Goal: Task Accomplishment & Management: Use online tool/utility

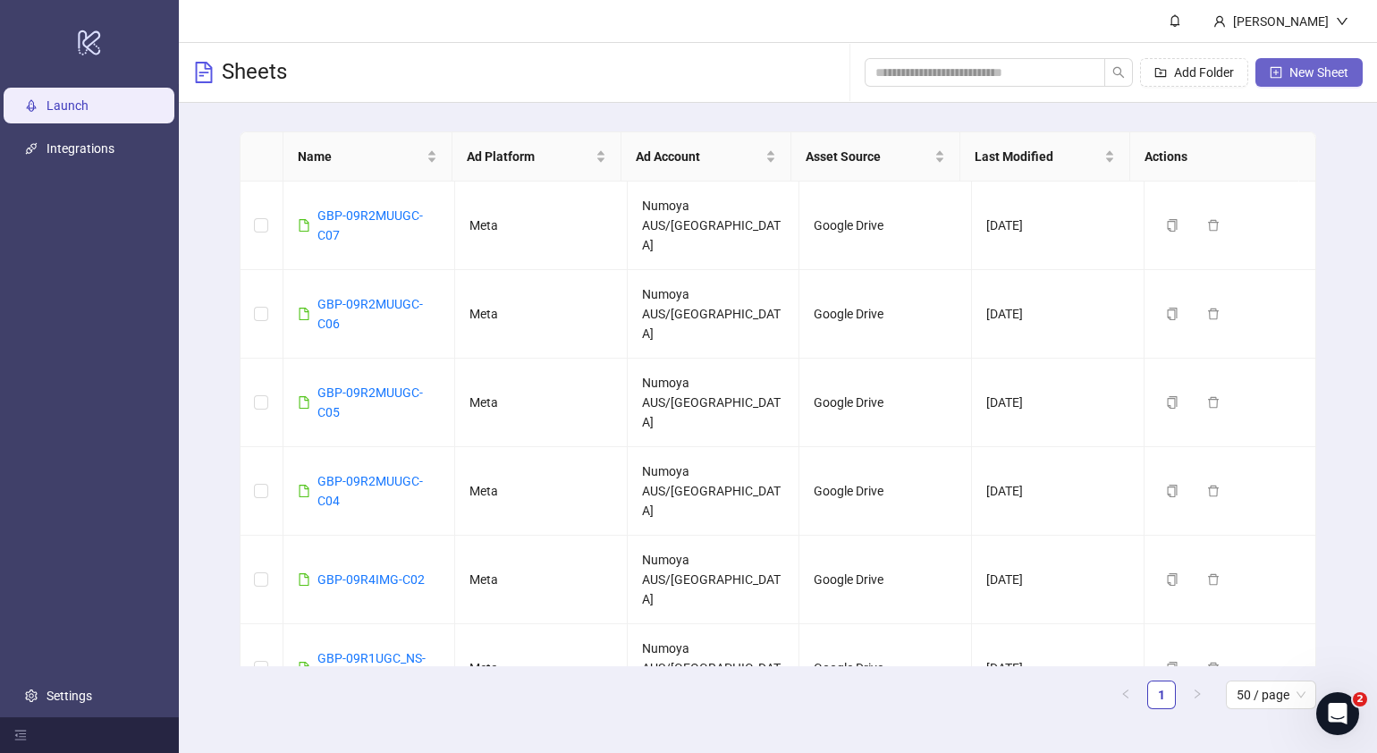
click at [1317, 72] on span "New Sheet" at bounding box center [1318, 72] width 59 height 14
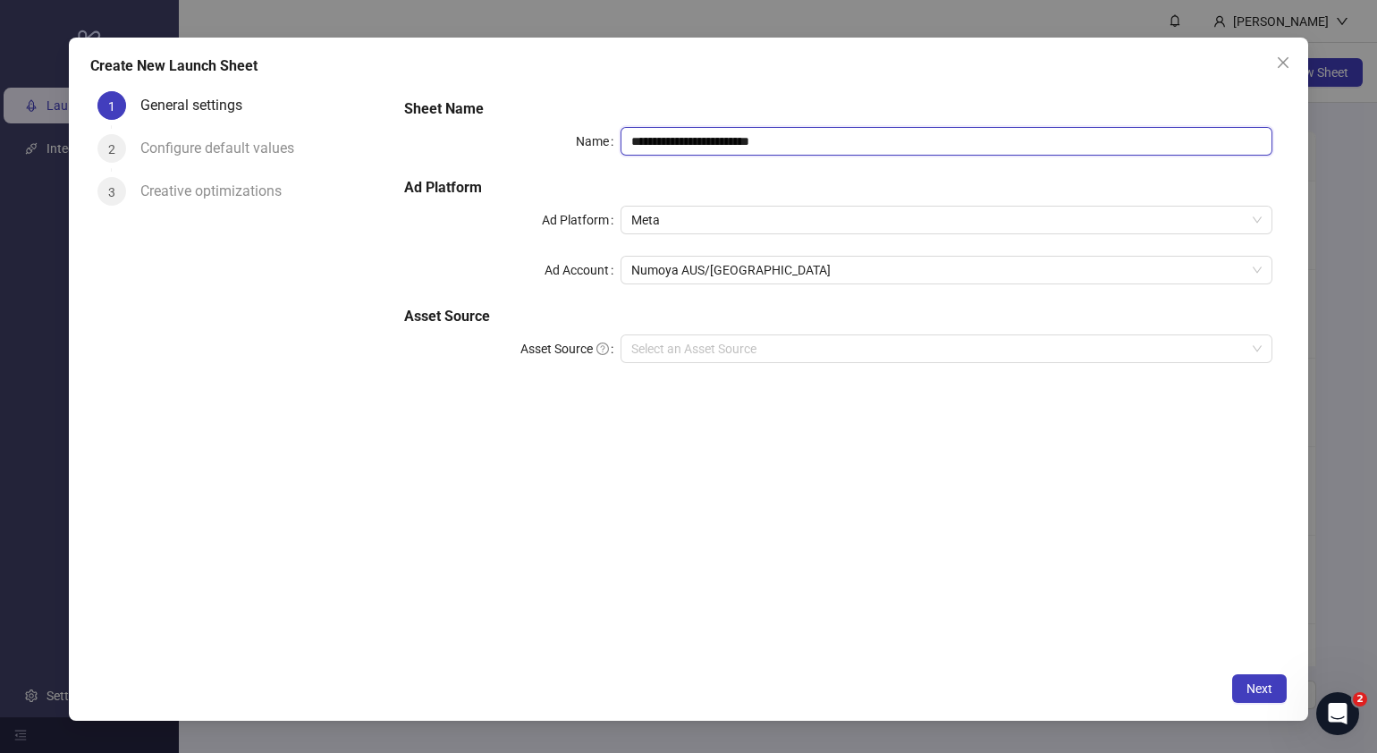
drag, startPoint x: 838, startPoint y: 134, endPoint x: 321, endPoint y: 173, distance: 519.0
click at [325, 172] on div "**********" at bounding box center [688, 373] width 1196 height 579
paste input "text"
type input "**********"
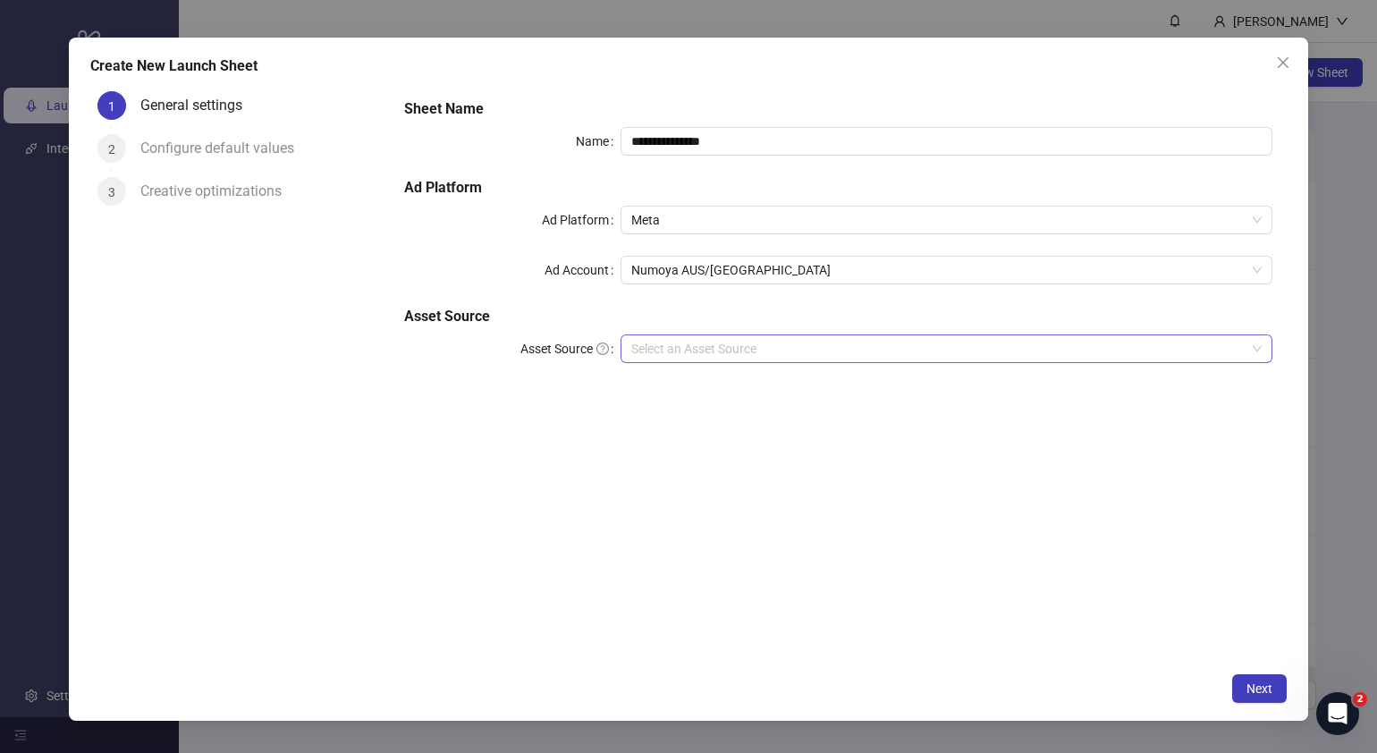
click at [782, 345] on input "Asset Source" at bounding box center [938, 348] width 614 height 27
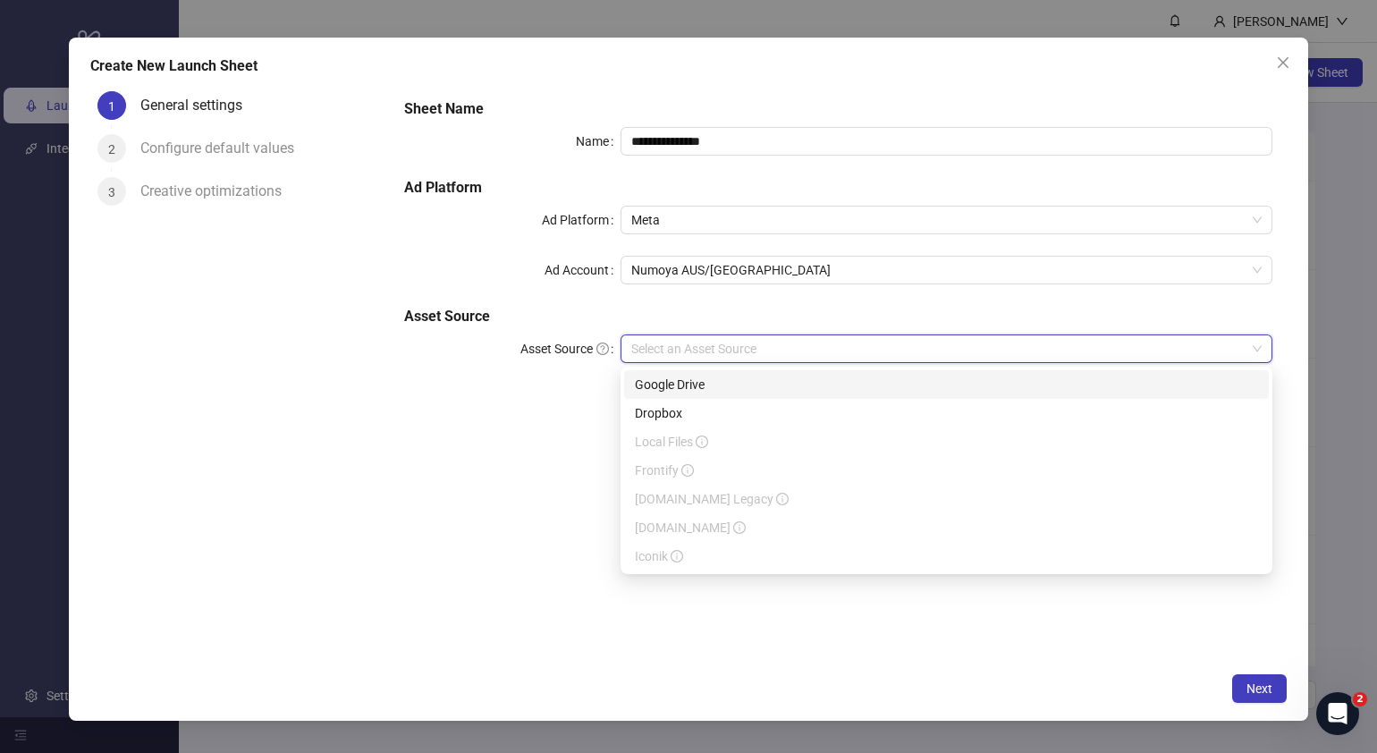
click at [756, 387] on div "Google Drive" at bounding box center [946, 385] width 623 height 20
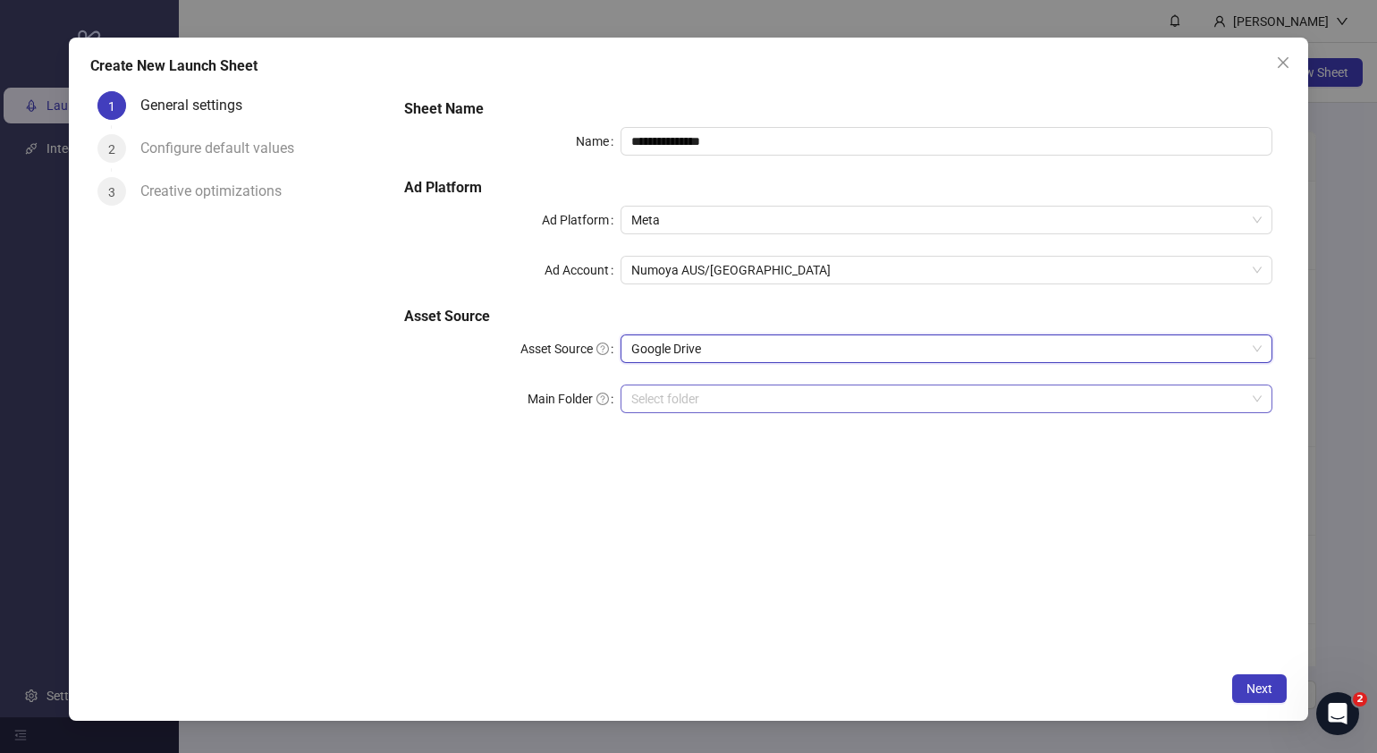
click at [693, 400] on input "Main Folder" at bounding box center [938, 398] width 614 height 27
click at [644, 398] on input "Main Folder" at bounding box center [938, 398] width 614 height 27
click at [1265, 684] on span "Next" at bounding box center [1259, 688] width 26 height 14
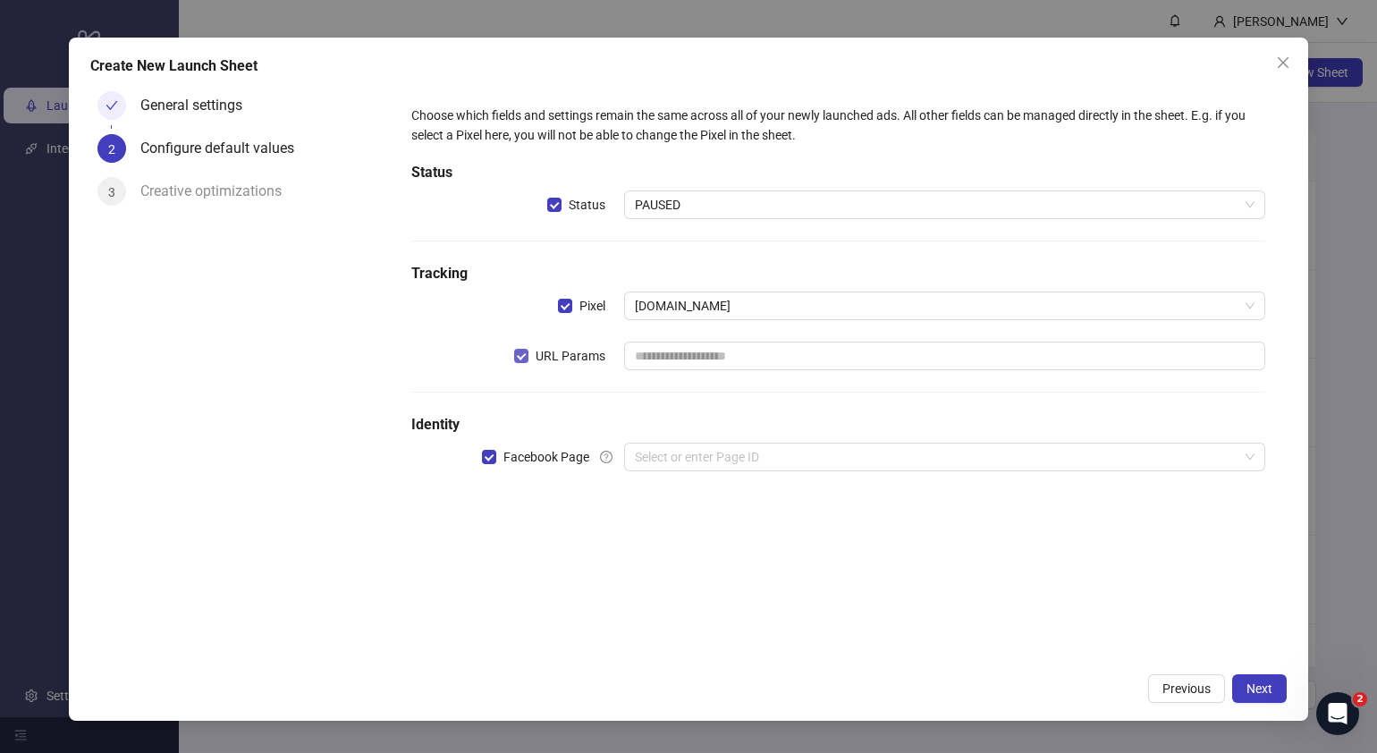
click at [529, 358] on span "URL Params" at bounding box center [570, 356] width 84 height 20
click at [762, 456] on input "search" at bounding box center [936, 456] width 603 height 27
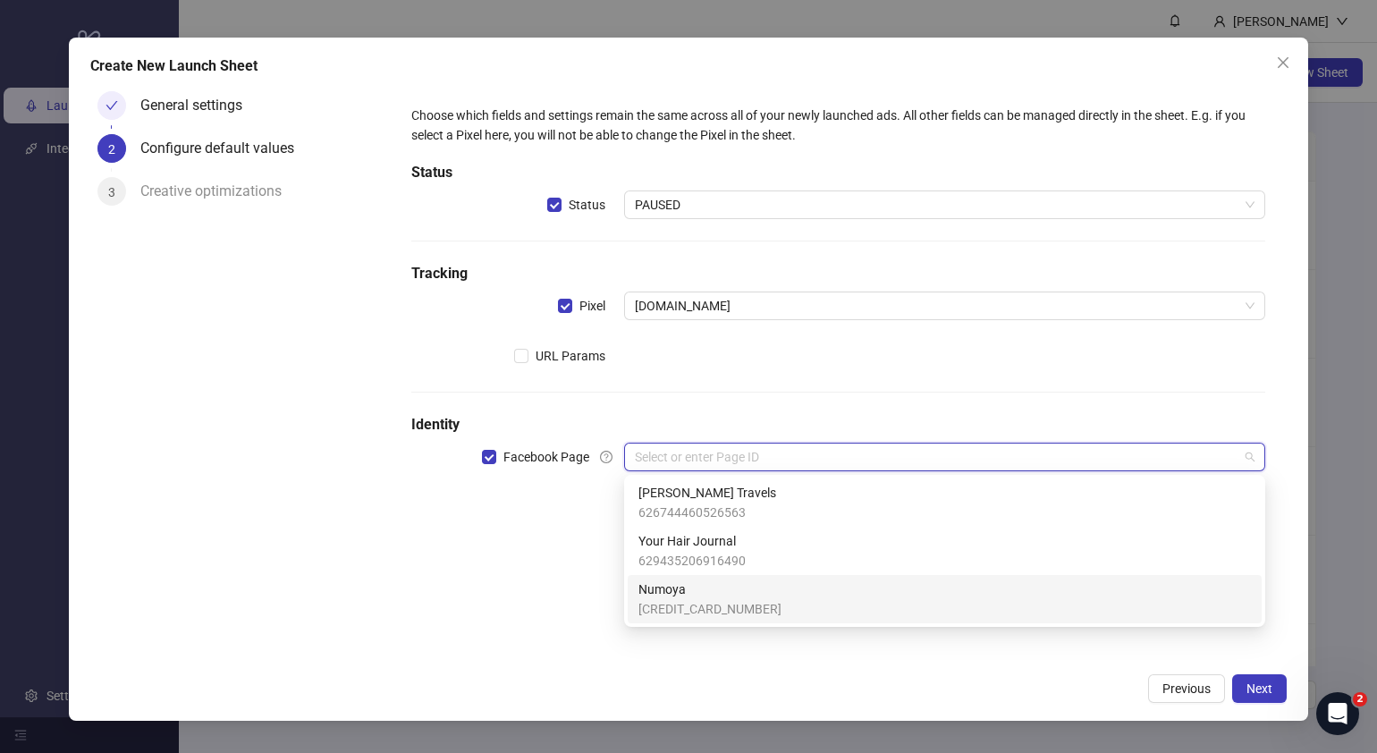
click at [705, 591] on span "Numoya" at bounding box center [709, 589] width 143 height 20
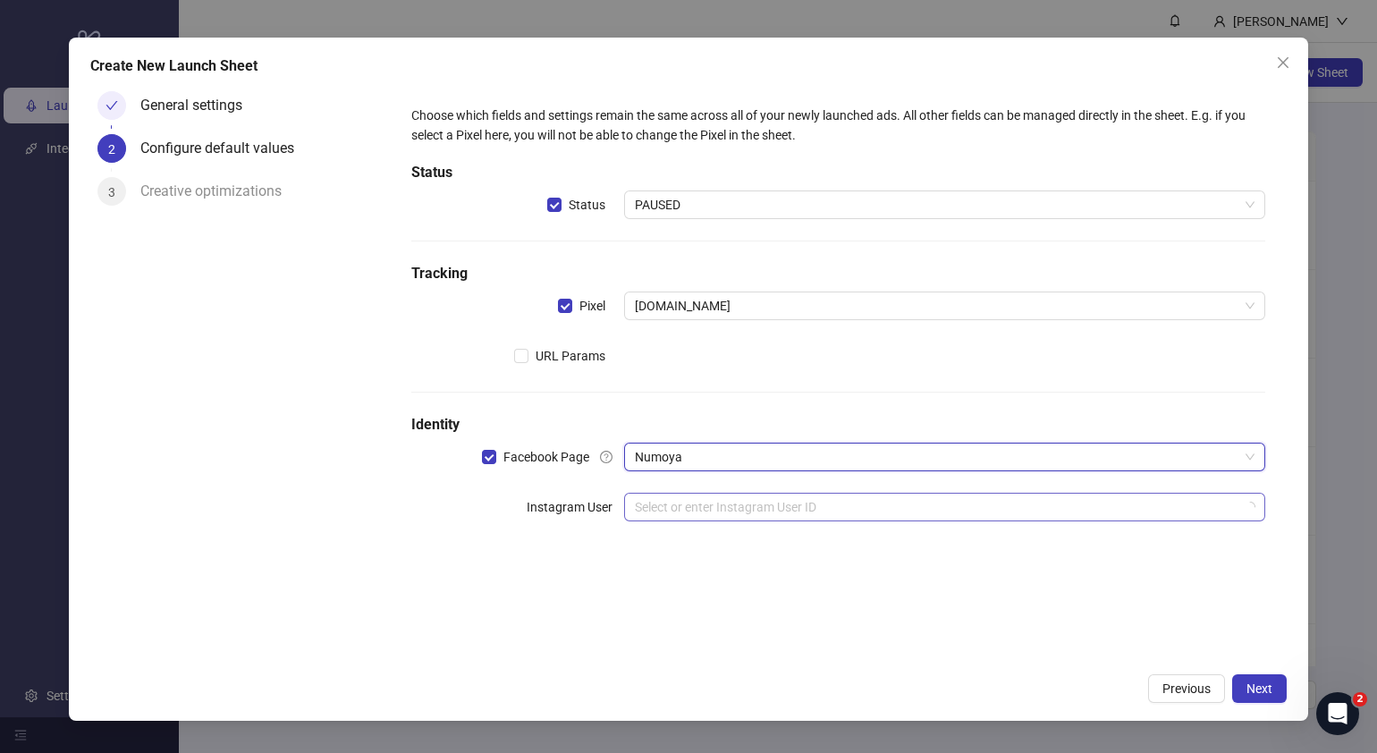
click at [703, 501] on input "search" at bounding box center [936, 506] width 603 height 27
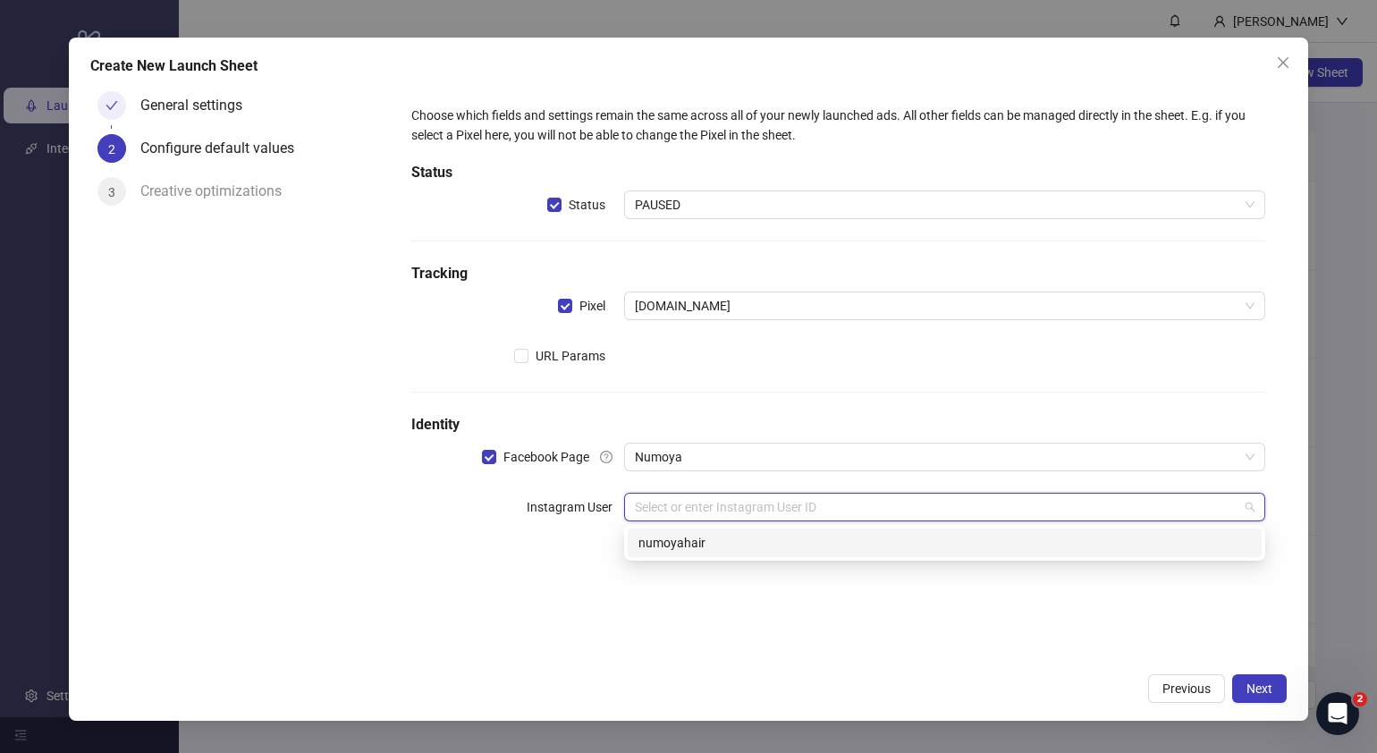
click at [734, 533] on div "numoyahair" at bounding box center [944, 543] width 612 height 20
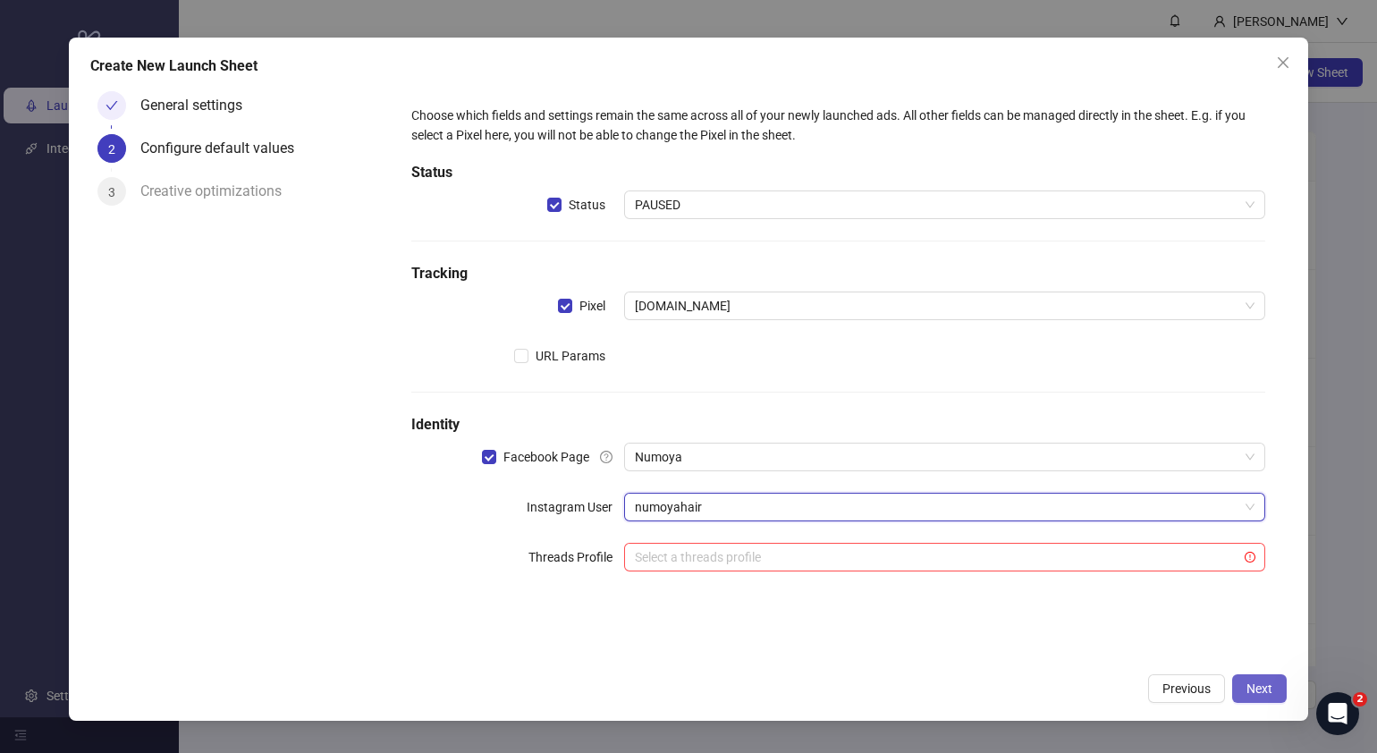
click at [1274, 686] on button "Next" at bounding box center [1259, 688] width 55 height 29
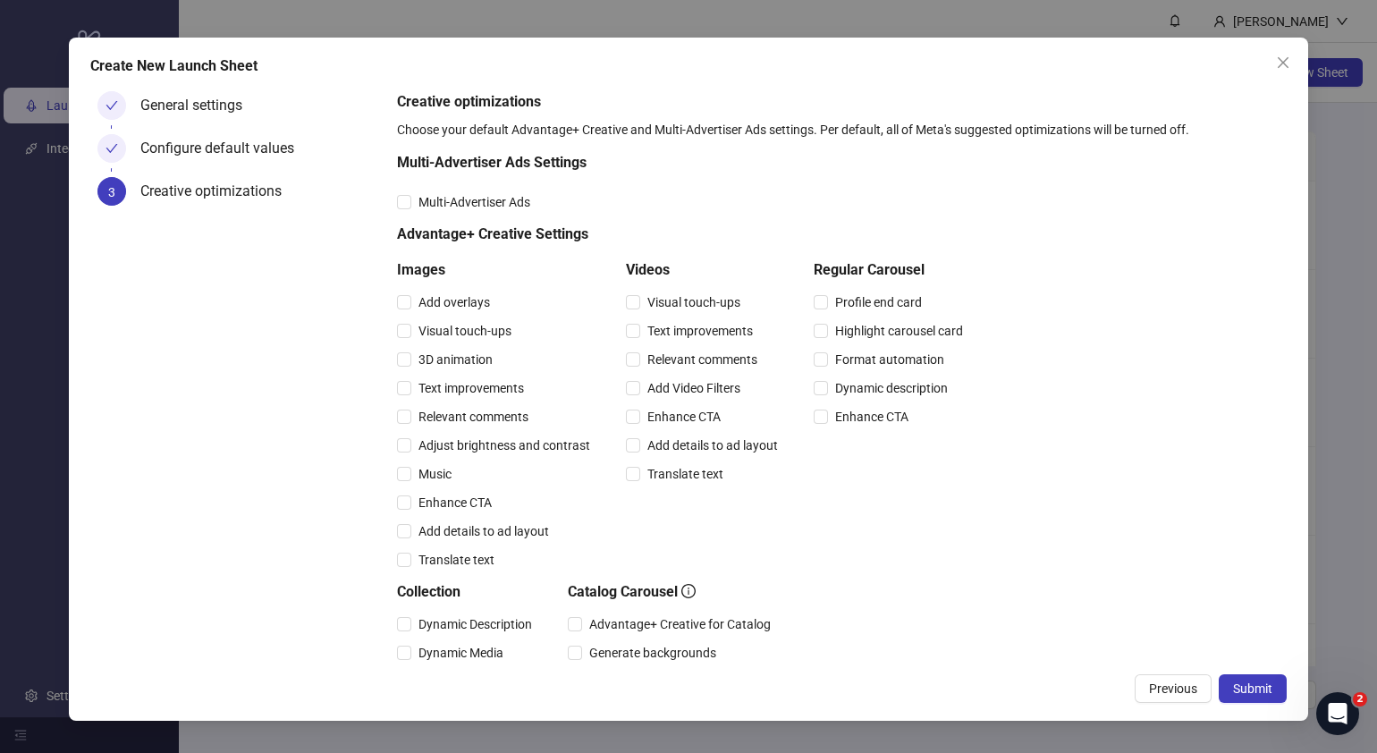
click at [1274, 686] on button "Submit" at bounding box center [1252, 688] width 68 height 29
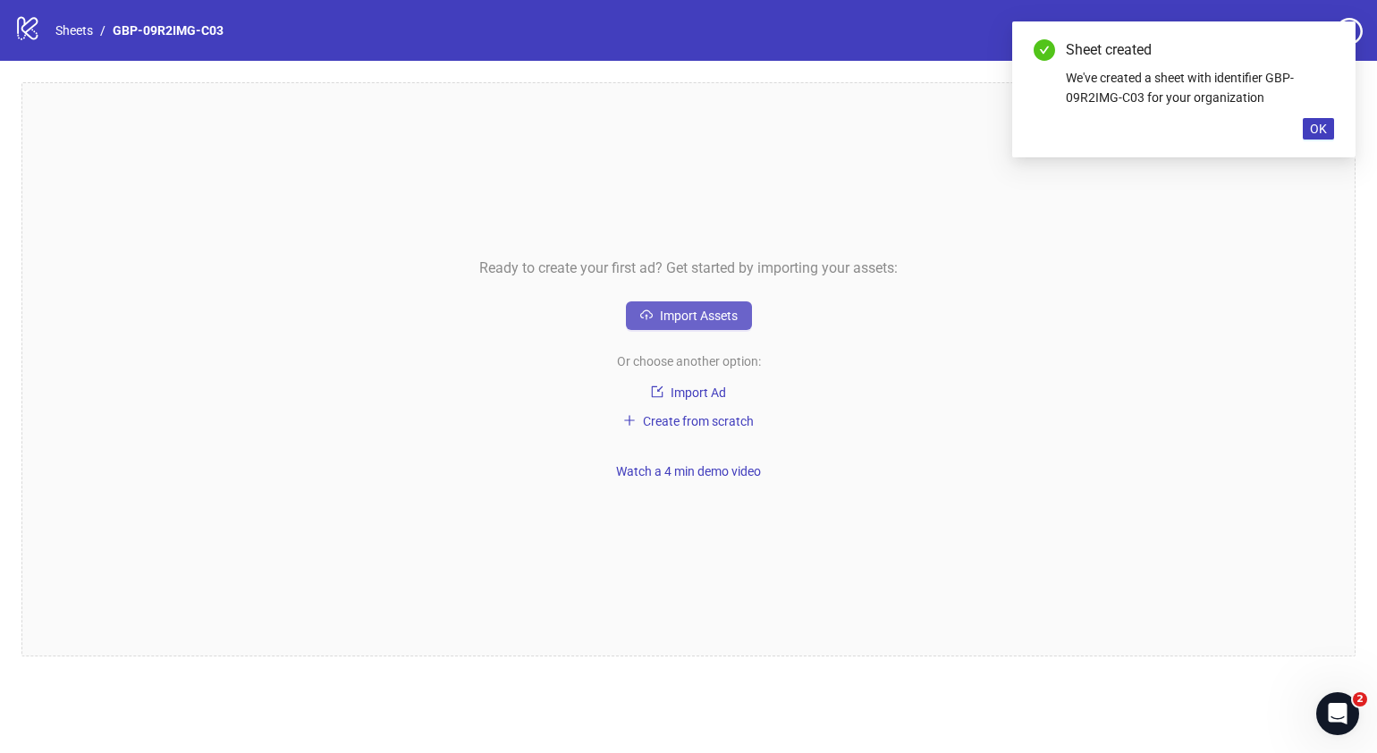
click at [732, 326] on button "Import Assets" at bounding box center [689, 315] width 126 height 29
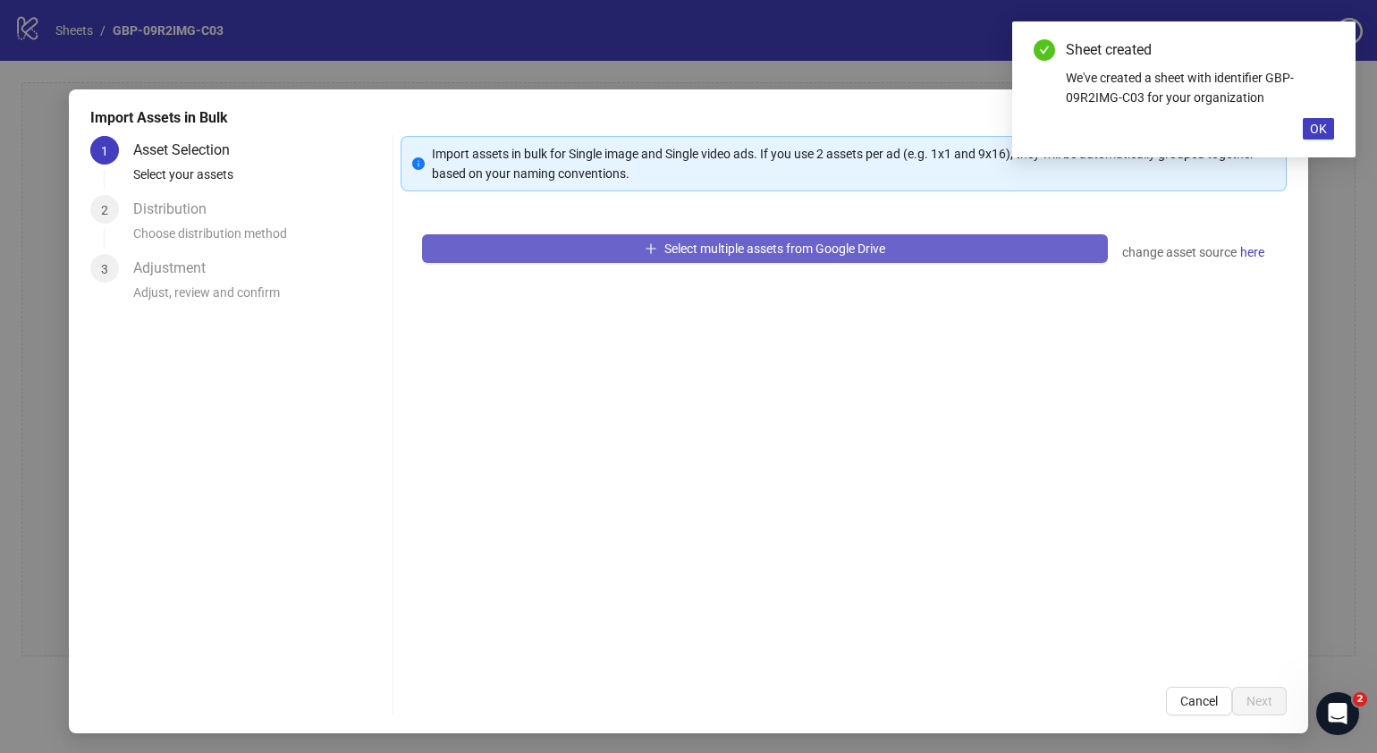
click at [851, 247] on span "Select multiple assets from Google Drive" at bounding box center [774, 248] width 221 height 14
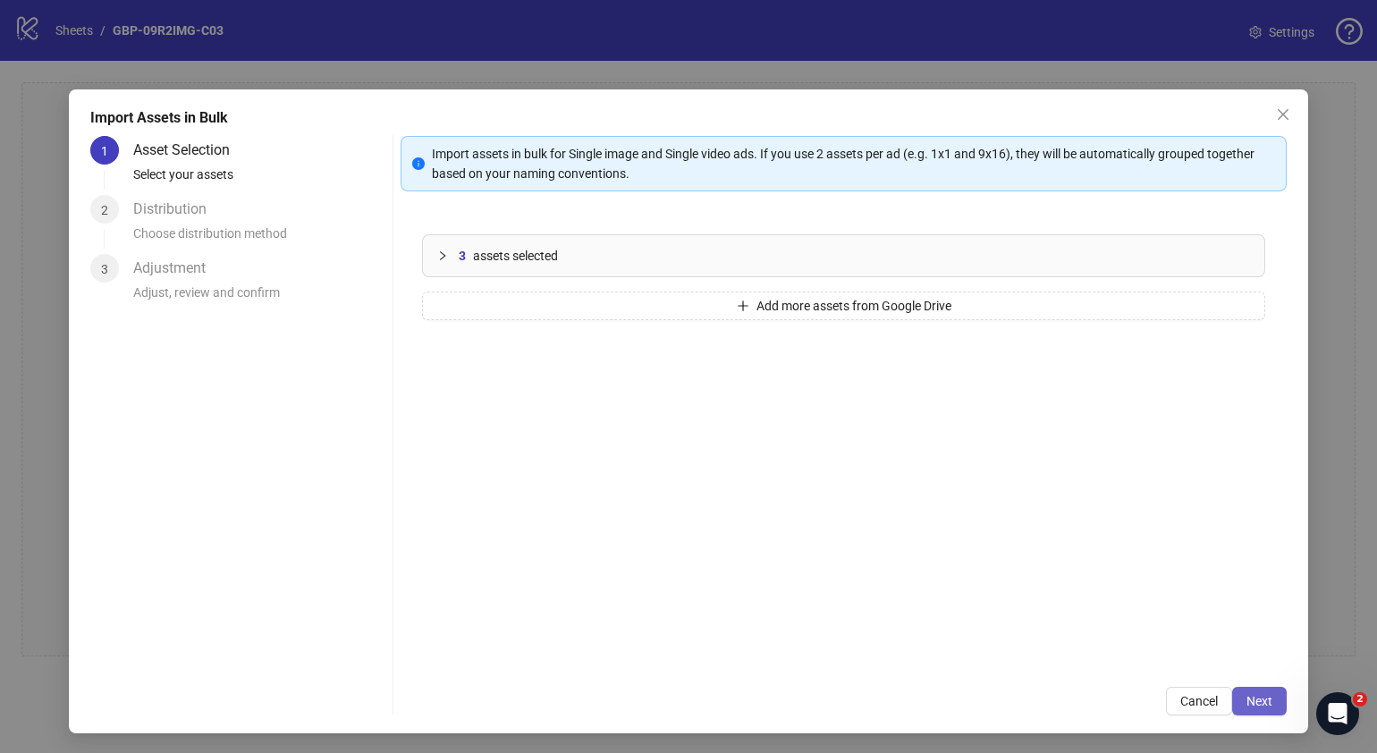
click at [1246, 703] on span "Next" at bounding box center [1259, 701] width 26 height 14
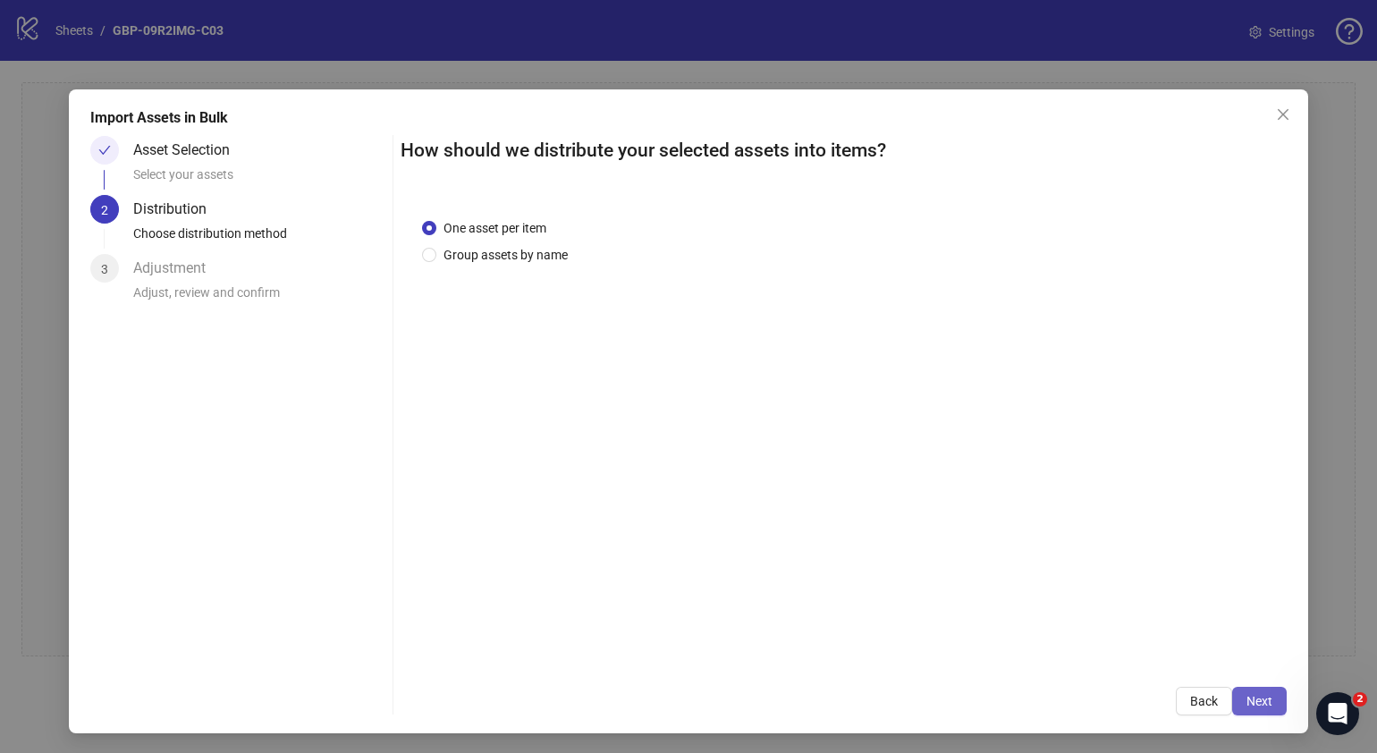
click at [1246, 695] on span "Next" at bounding box center [1259, 701] width 26 height 14
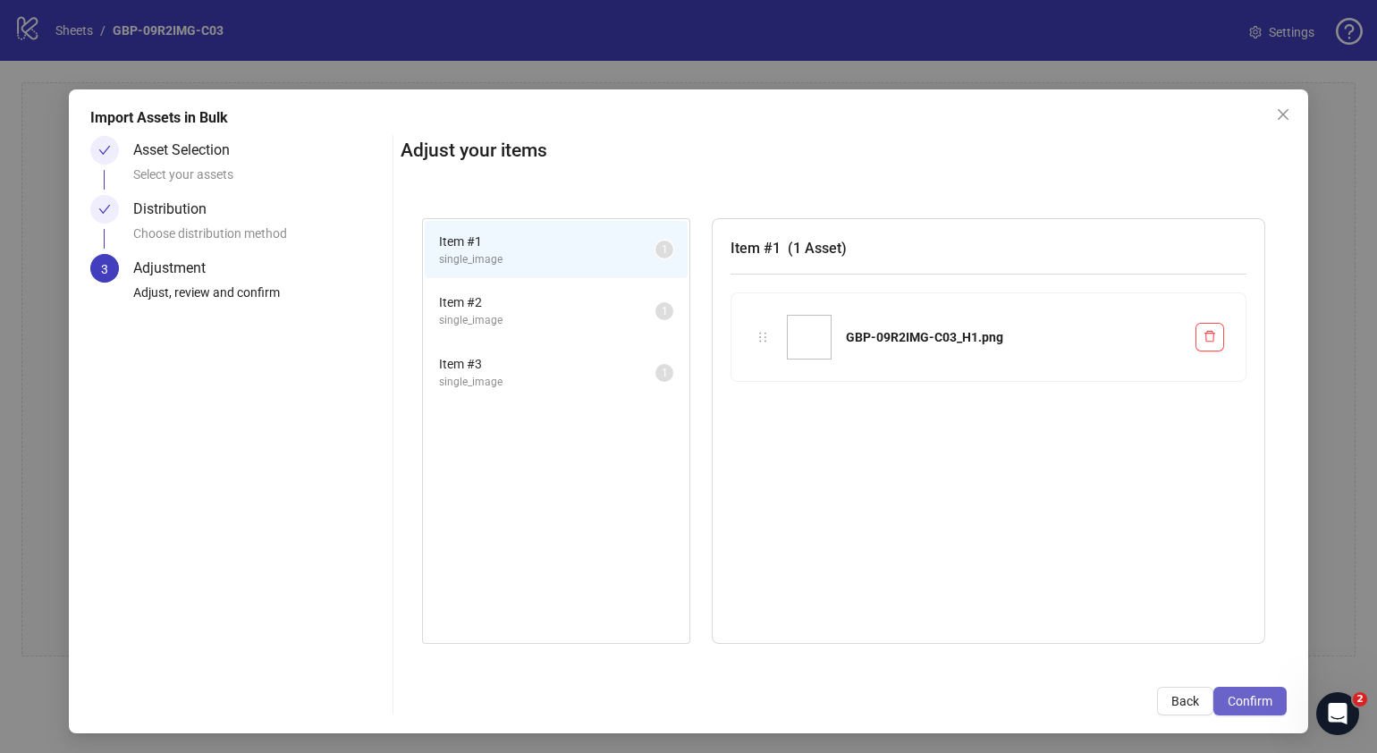
click at [1234, 691] on button "Confirm" at bounding box center [1249, 700] width 73 height 29
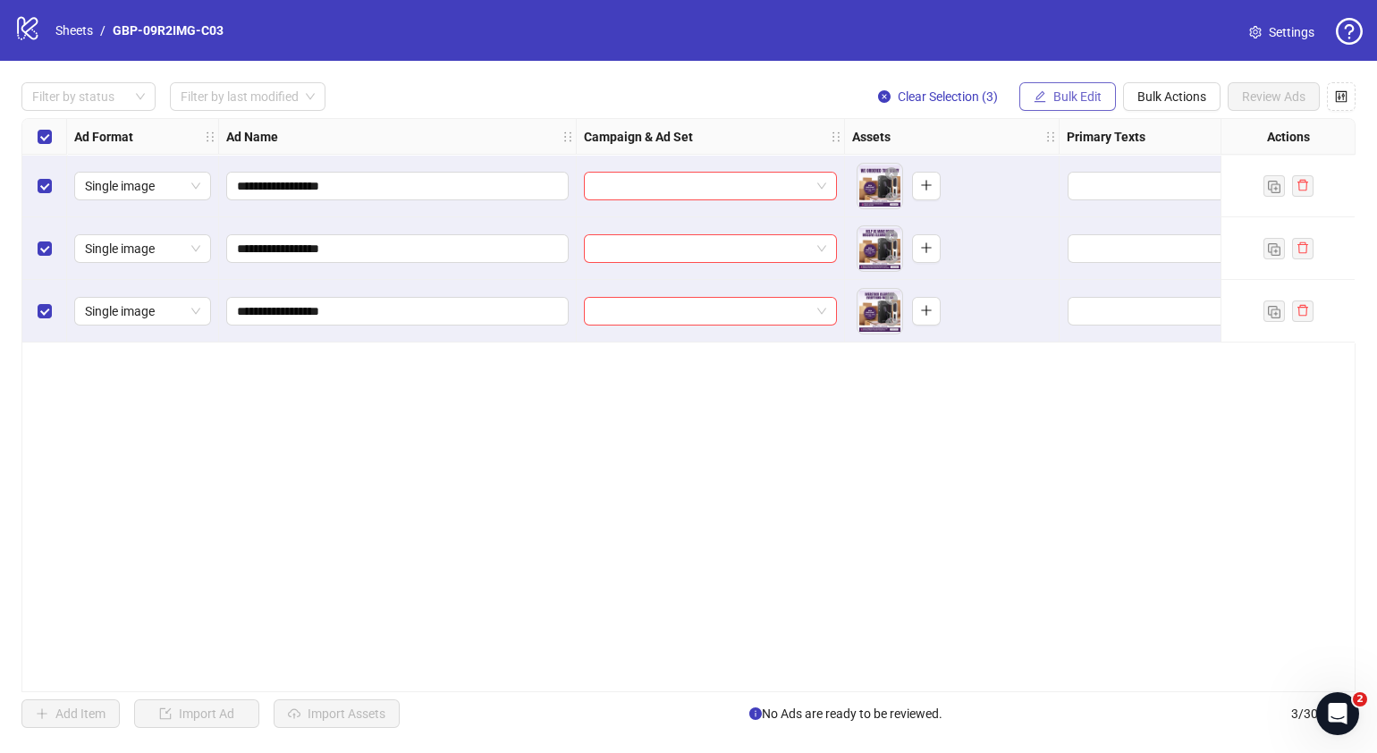
click at [1068, 90] on span "Bulk Edit" at bounding box center [1077, 96] width 48 height 14
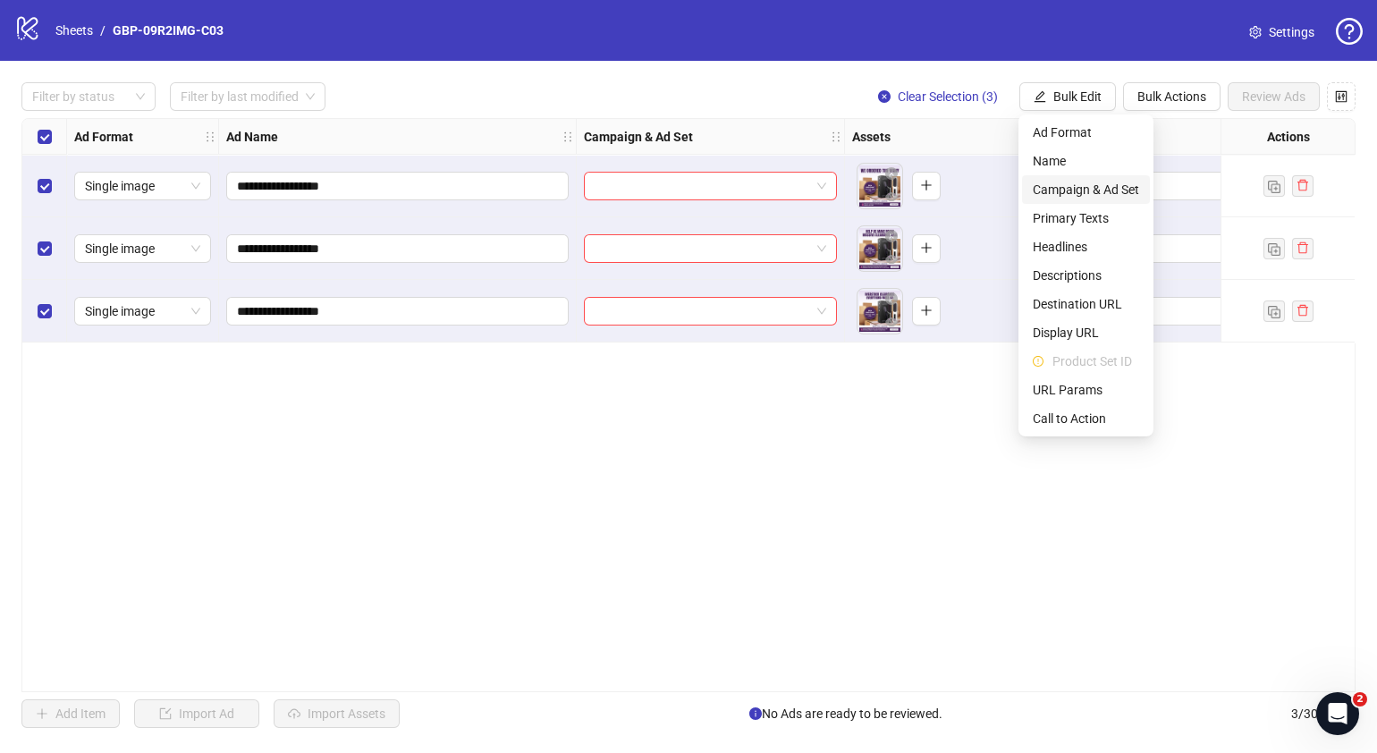
click at [1069, 183] on span "Campaign & Ad Set" at bounding box center [1085, 190] width 106 height 20
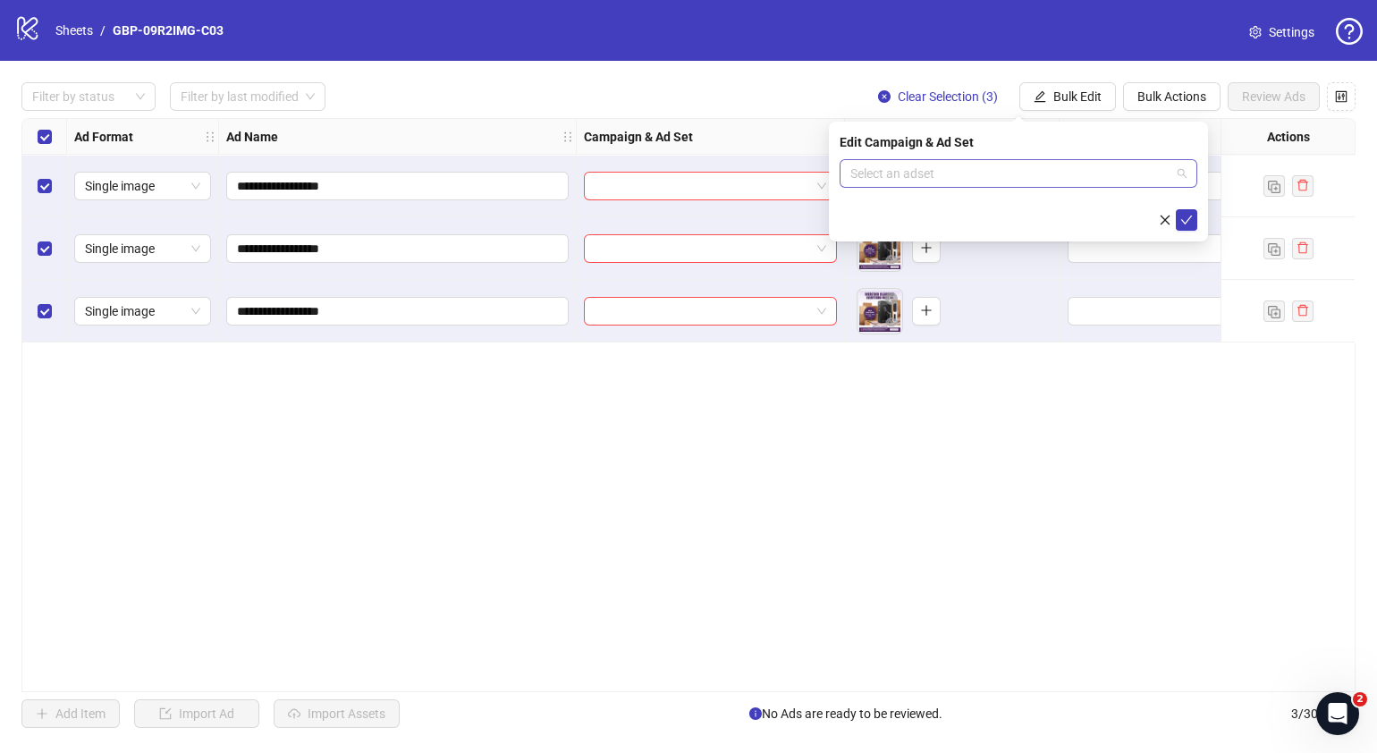
click at [1180, 170] on span at bounding box center [1018, 173] width 336 height 27
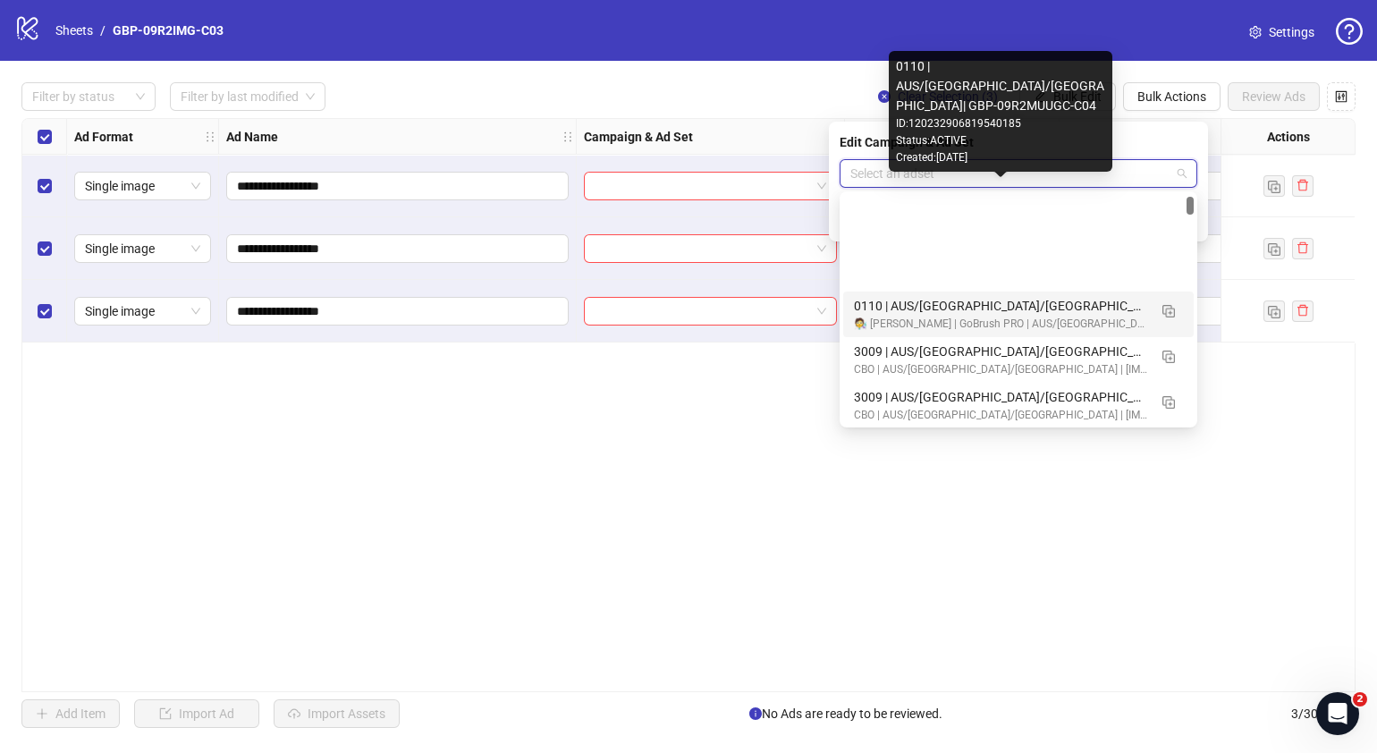
scroll to position [335, 0]
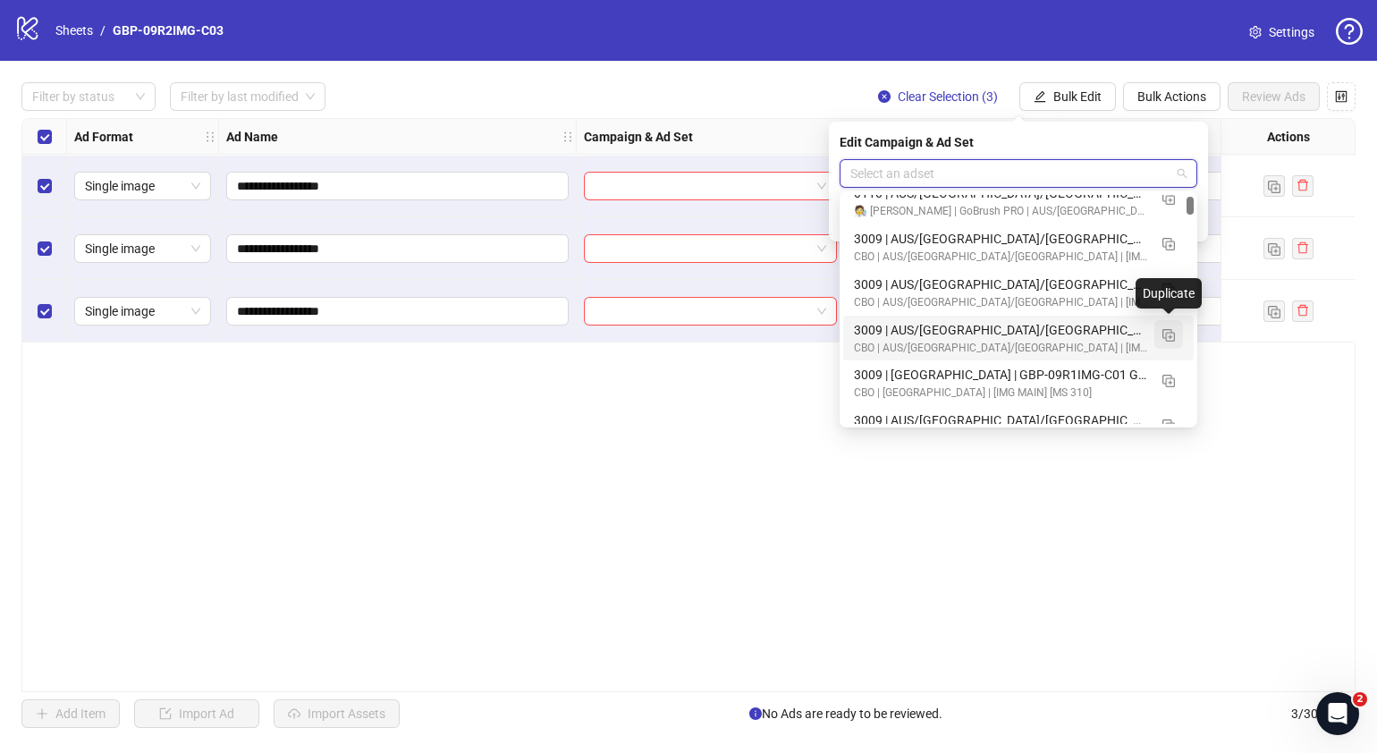
click at [1170, 333] on img "button" at bounding box center [1168, 335] width 13 height 13
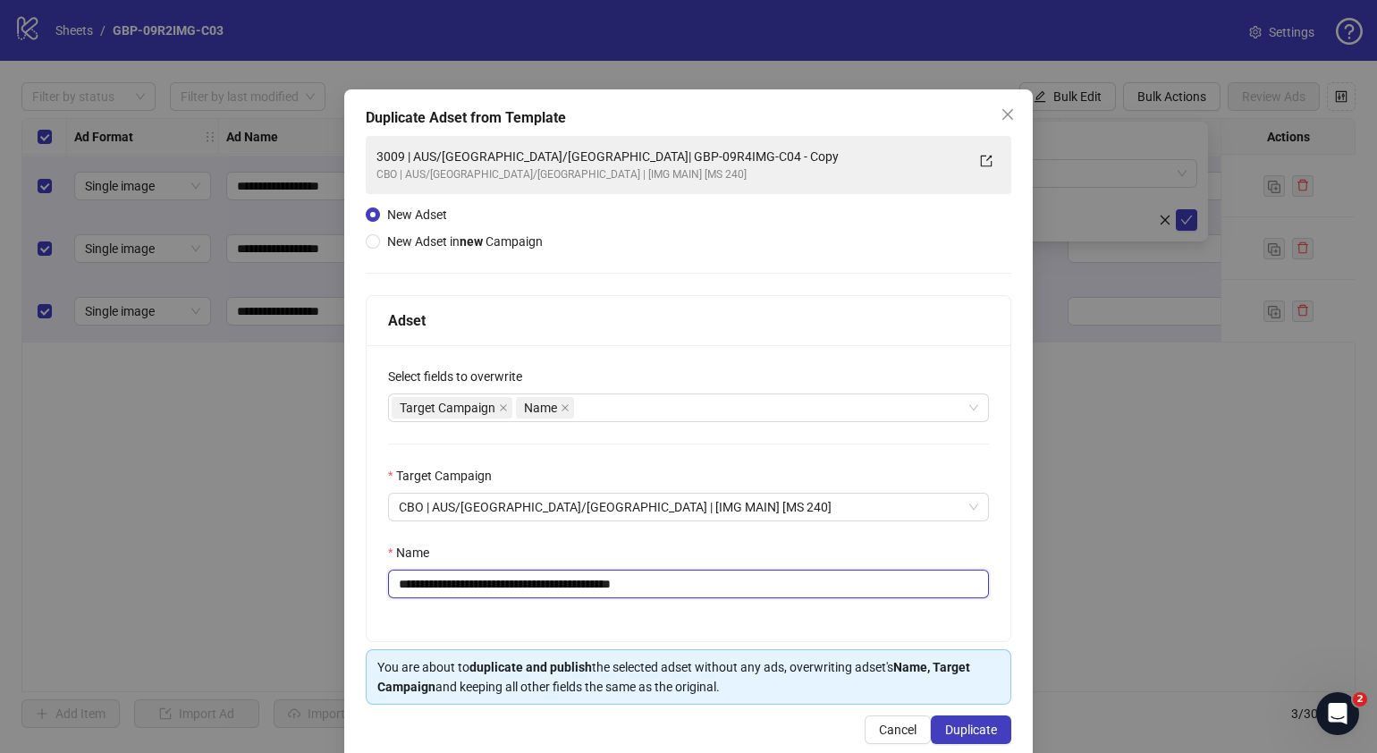
drag, startPoint x: 701, startPoint y: 582, endPoint x: 504, endPoint y: 600, distance: 197.5
click at [504, 600] on div "**********" at bounding box center [688, 493] width 644 height 296
paste input "text"
drag, startPoint x: 423, startPoint y: 583, endPoint x: 315, endPoint y: 585, distance: 108.2
click at [315, 585] on div "**********" at bounding box center [688, 376] width 1377 height 753
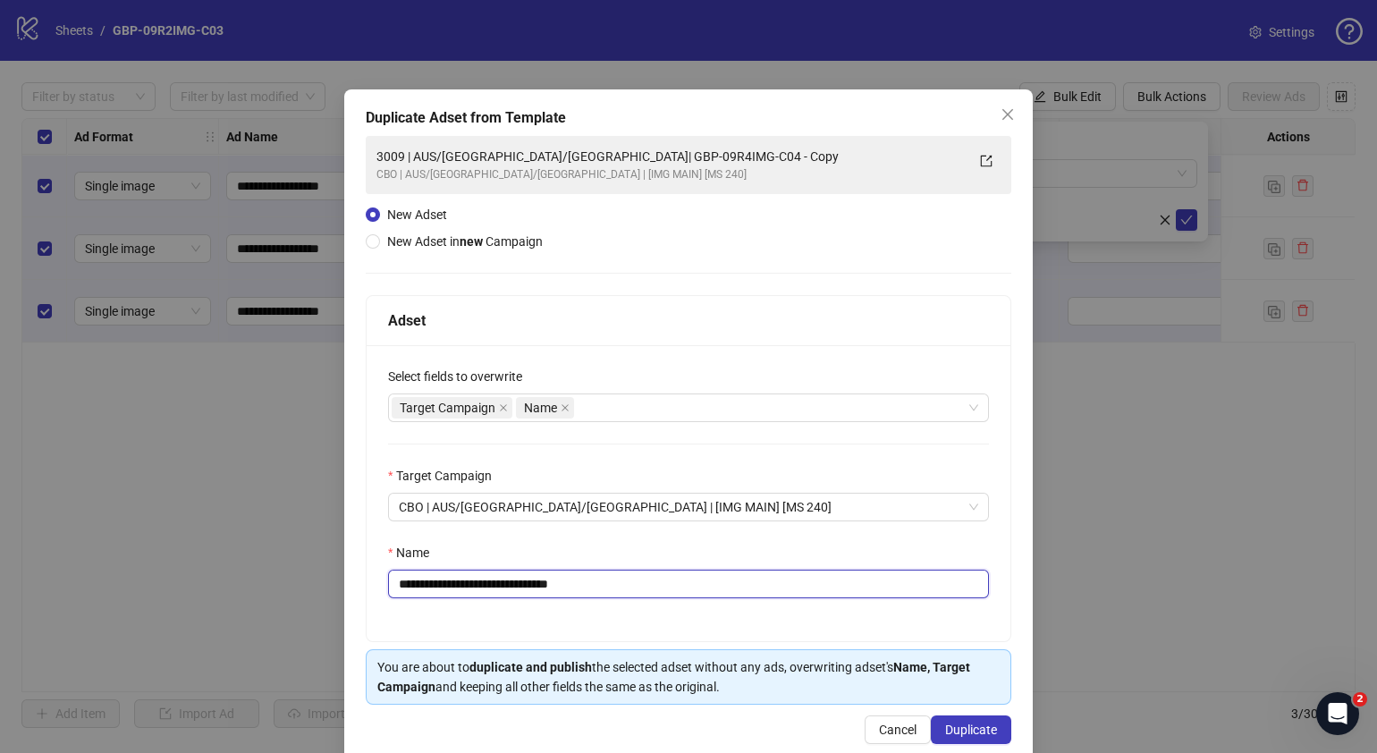
type input "**********"
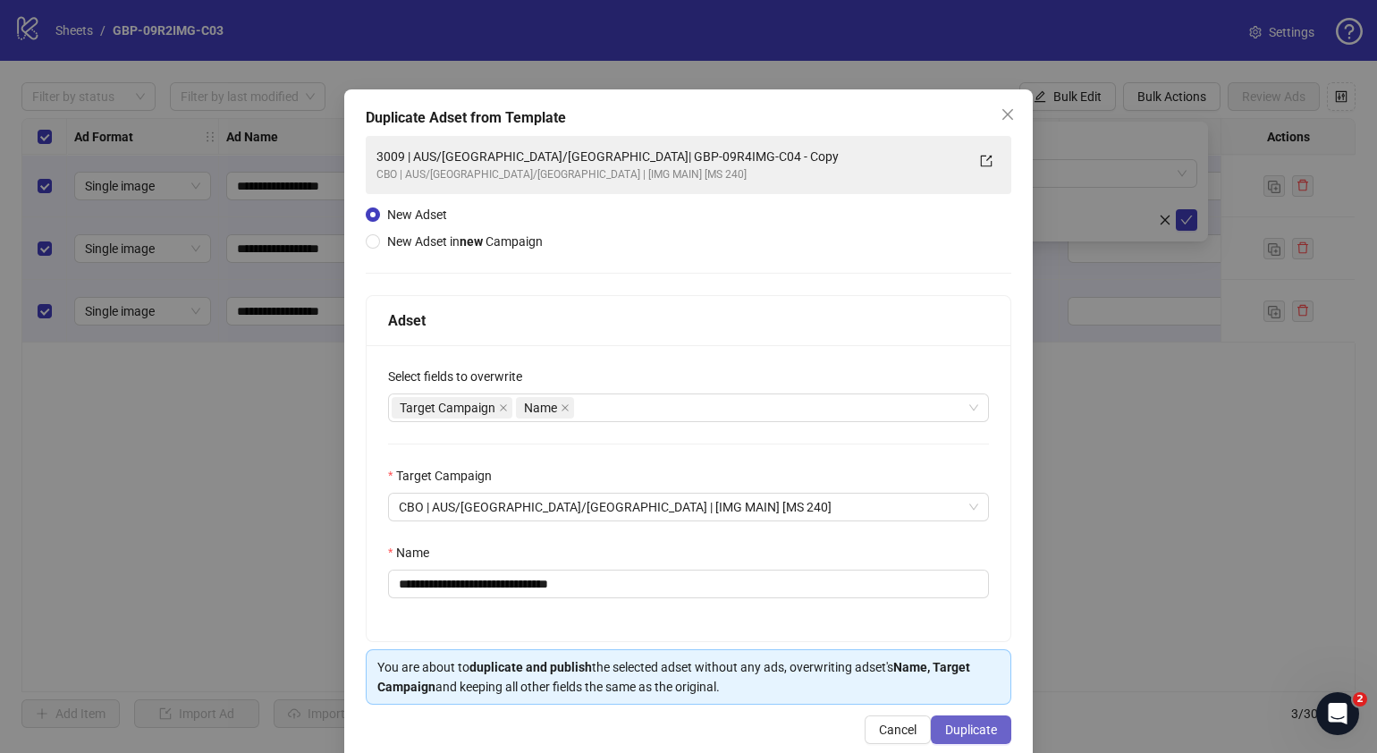
click at [954, 724] on span "Duplicate" at bounding box center [971, 729] width 52 height 14
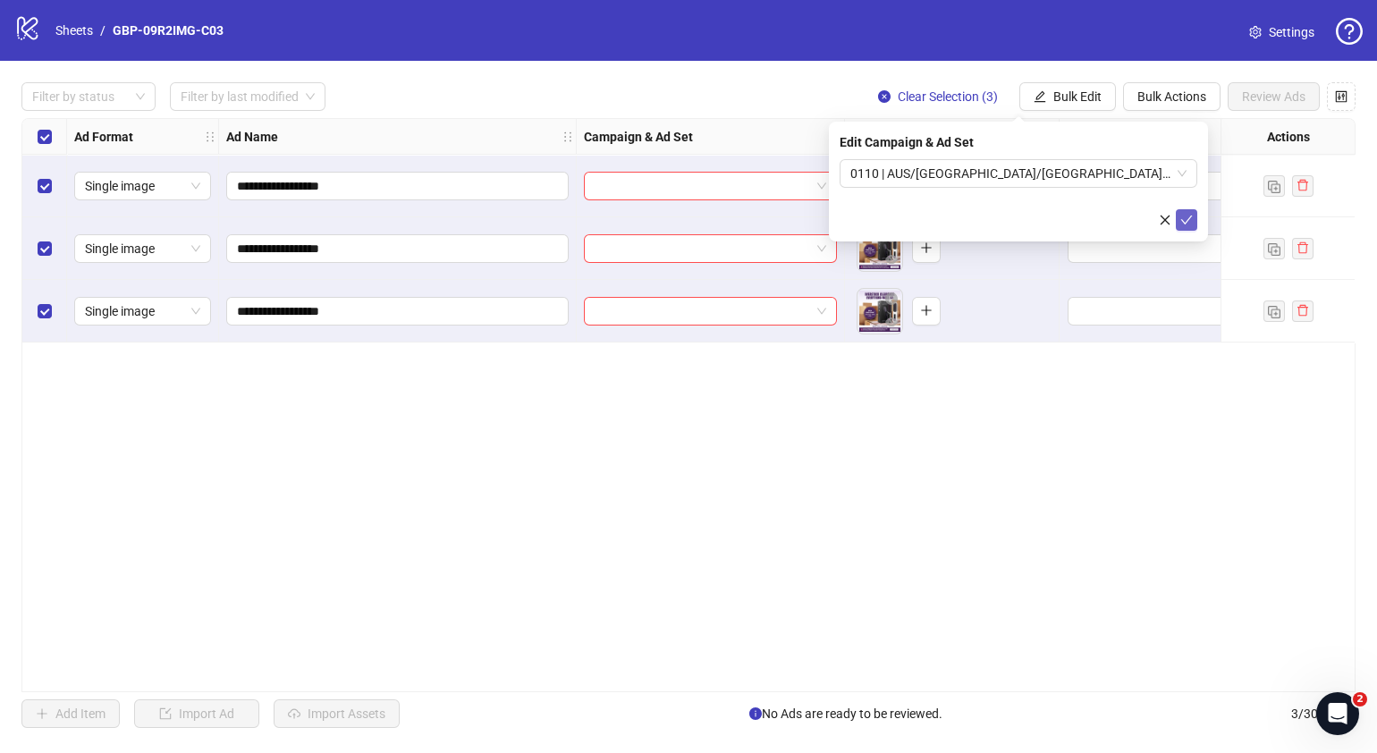
click at [1187, 218] on icon "check" at bounding box center [1186, 220] width 13 height 13
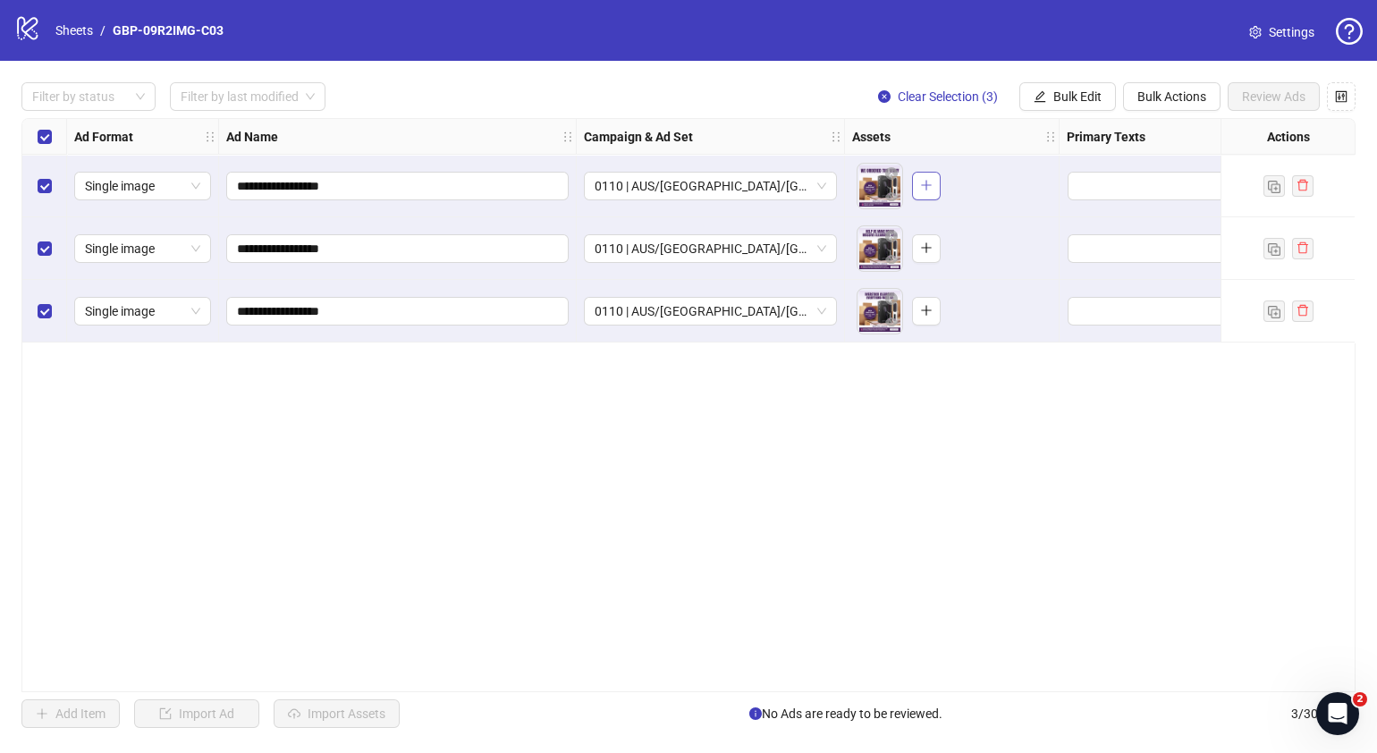
click at [925, 191] on span "button" at bounding box center [926, 185] width 13 height 14
click at [925, 258] on button "button" at bounding box center [926, 248] width 29 height 29
click at [922, 307] on icon "plus" at bounding box center [926, 310] width 13 height 13
click at [1083, 99] on span "Bulk Edit" at bounding box center [1077, 96] width 48 height 14
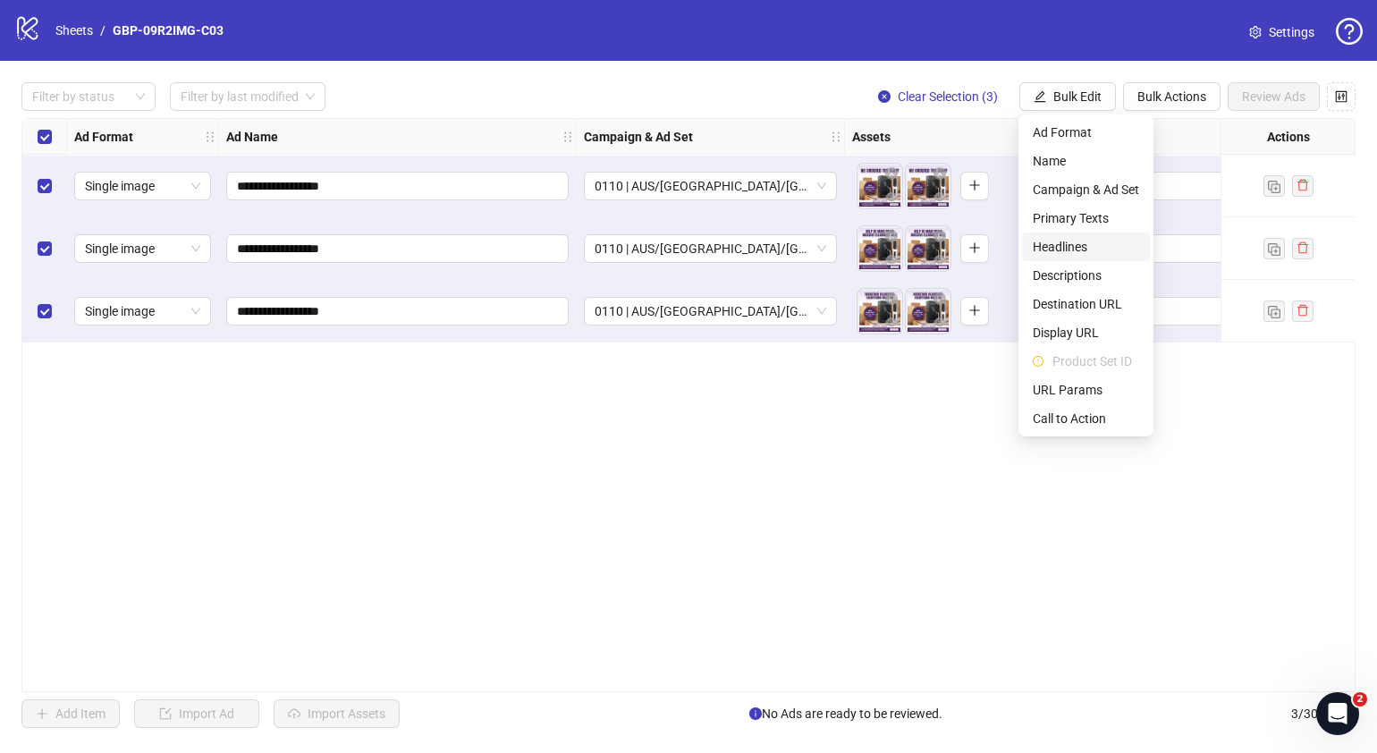
click at [1073, 248] on span "Headlines" at bounding box center [1085, 247] width 106 height 20
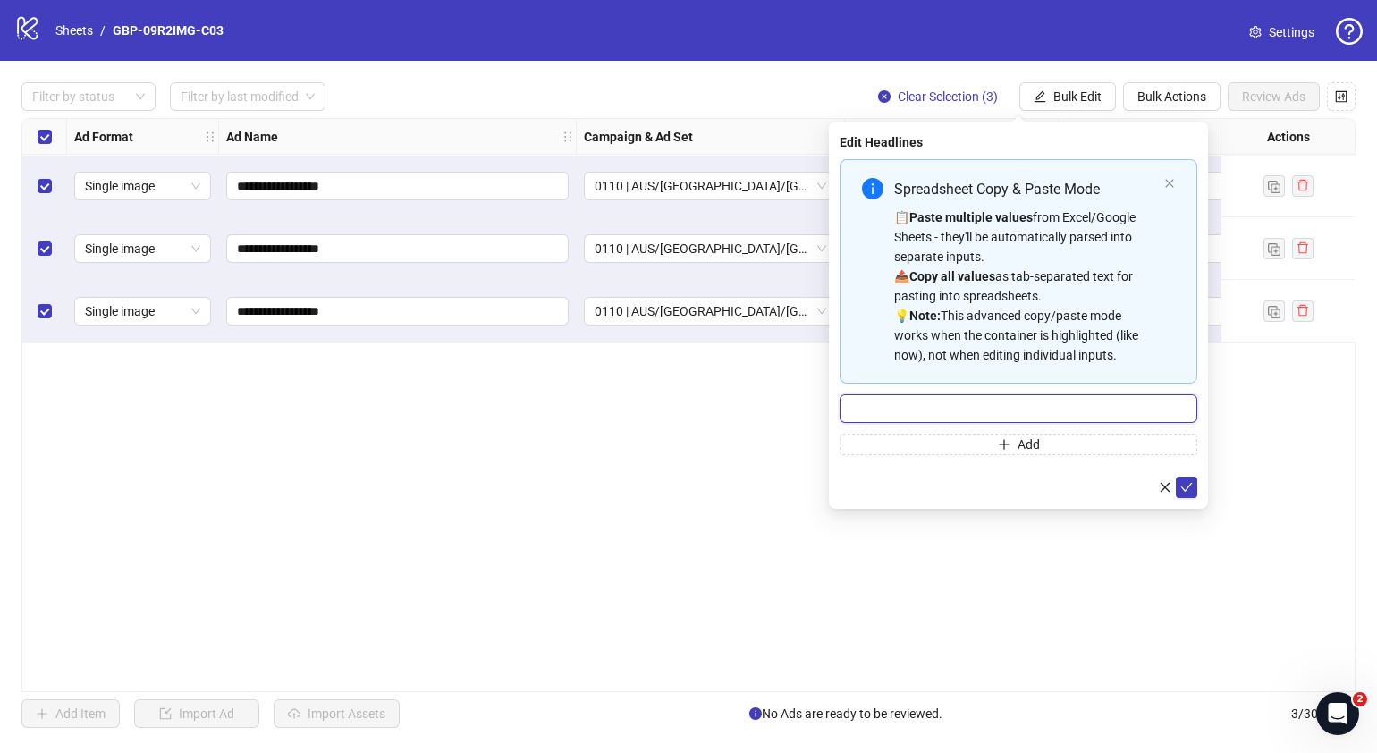
click at [944, 406] on input "Multi-input container - paste or copy values" at bounding box center [1018, 408] width 358 height 29
paste input "*******"
type input "*******"
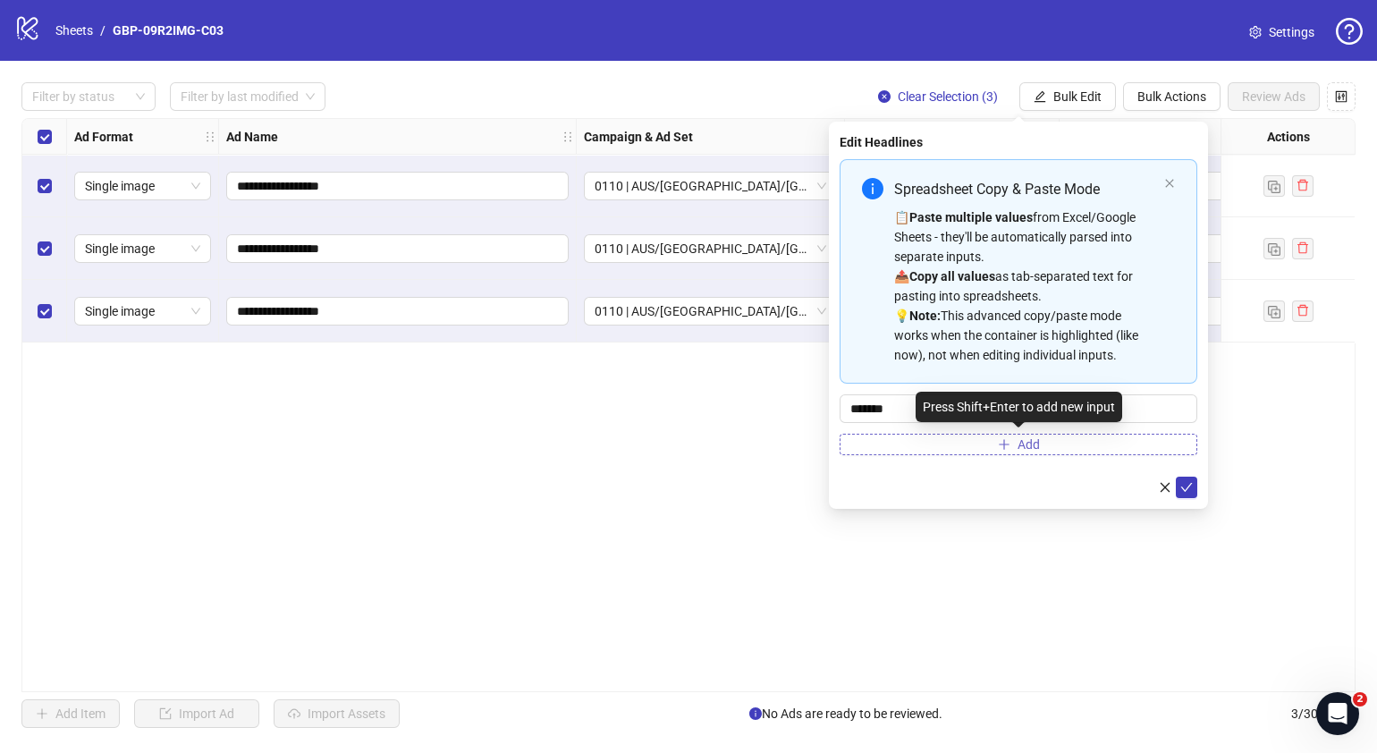
click at [1065, 442] on button "Add" at bounding box center [1018, 444] width 358 height 21
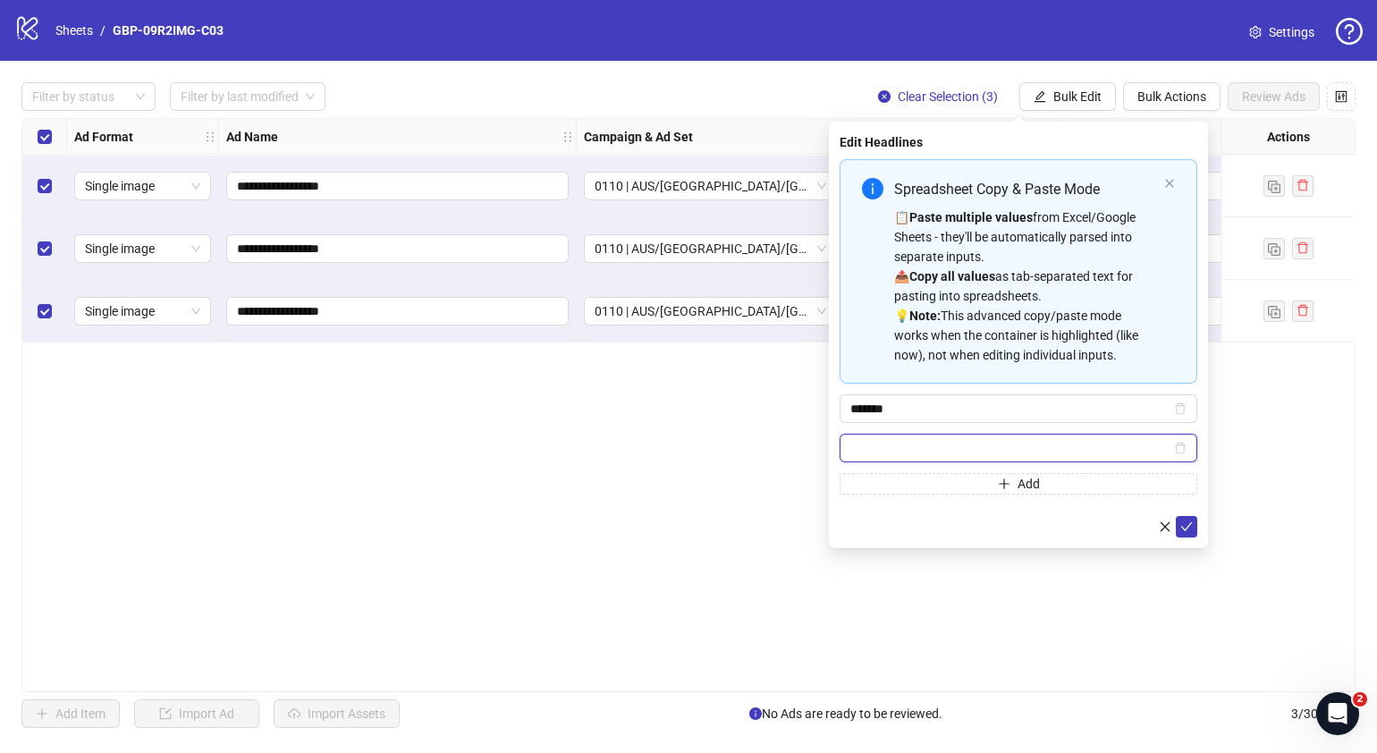
paste input "**********"
type input "**********"
click at [1185, 526] on icon "check" at bounding box center [1186, 526] width 13 height 13
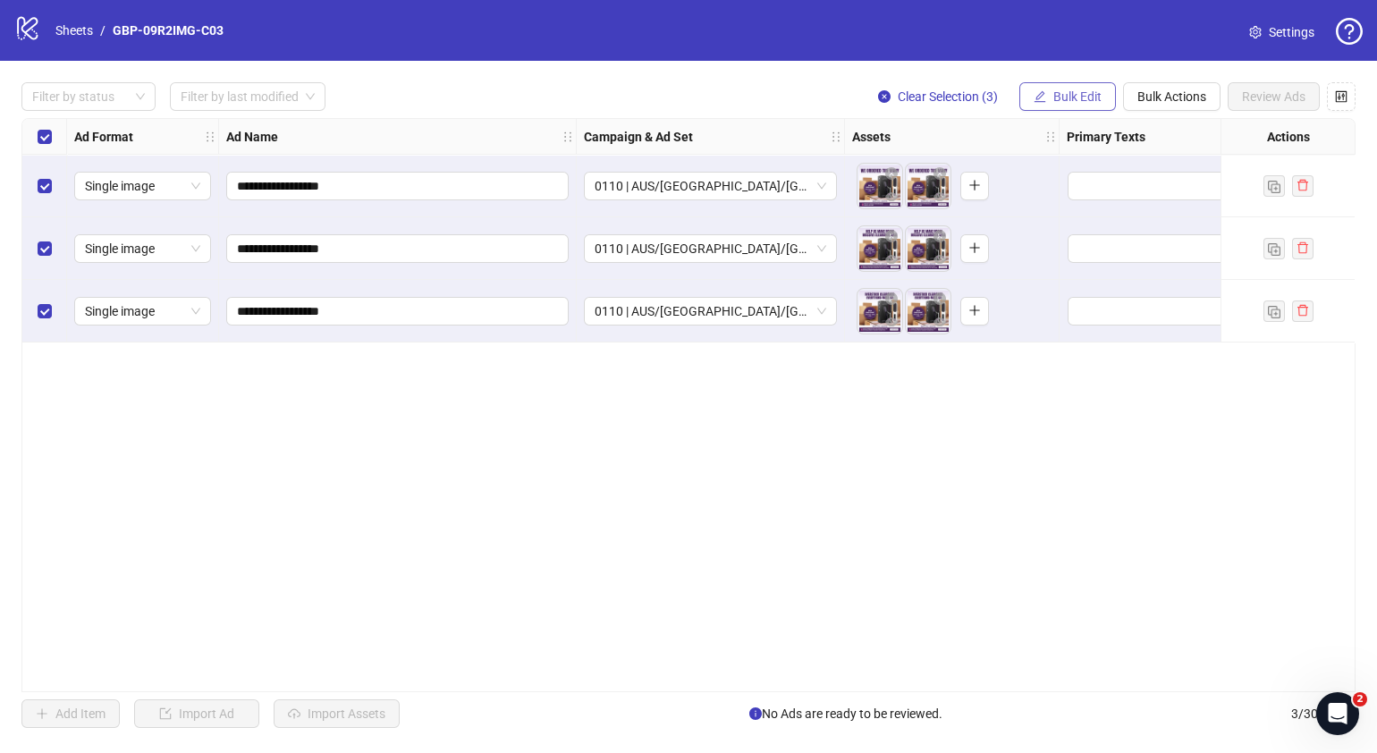
click at [1082, 92] on span "Bulk Edit" at bounding box center [1077, 96] width 48 height 14
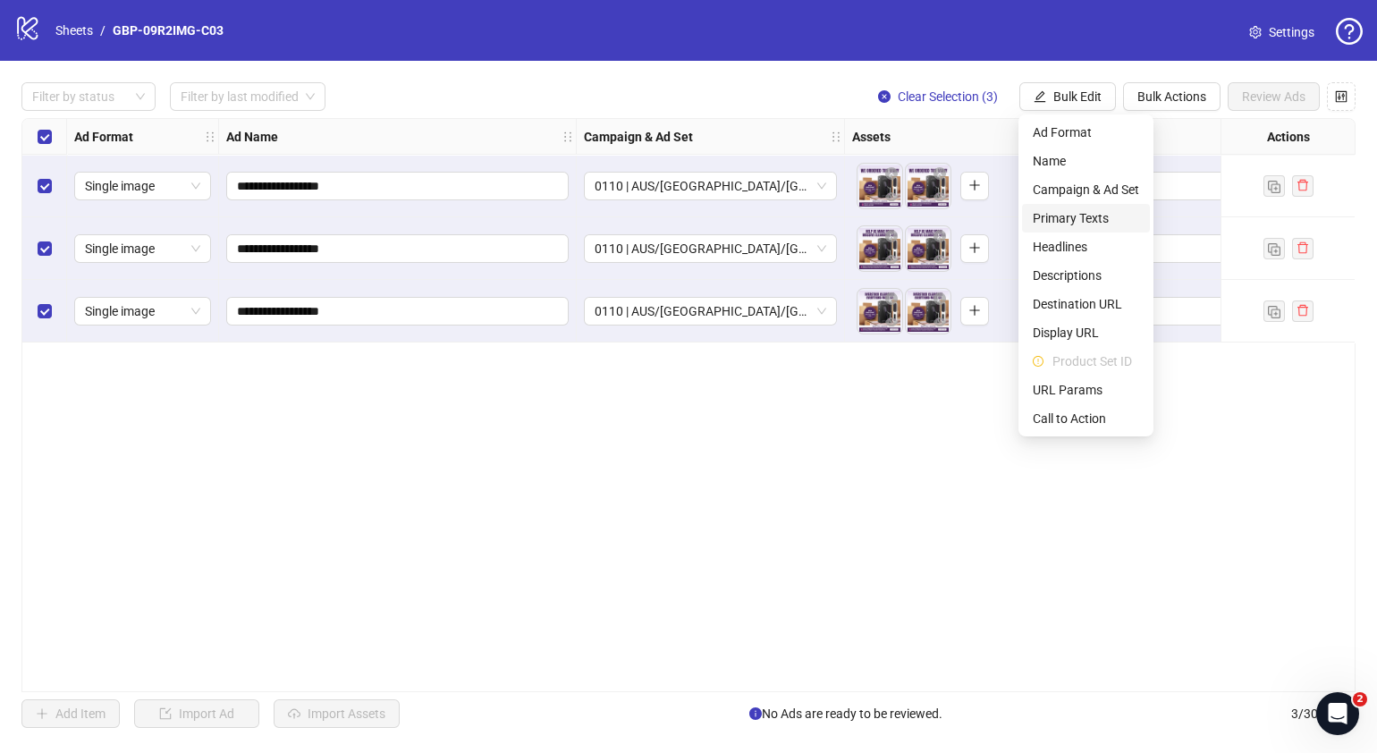
click at [1082, 219] on span "Primary Texts" at bounding box center [1085, 218] width 106 height 20
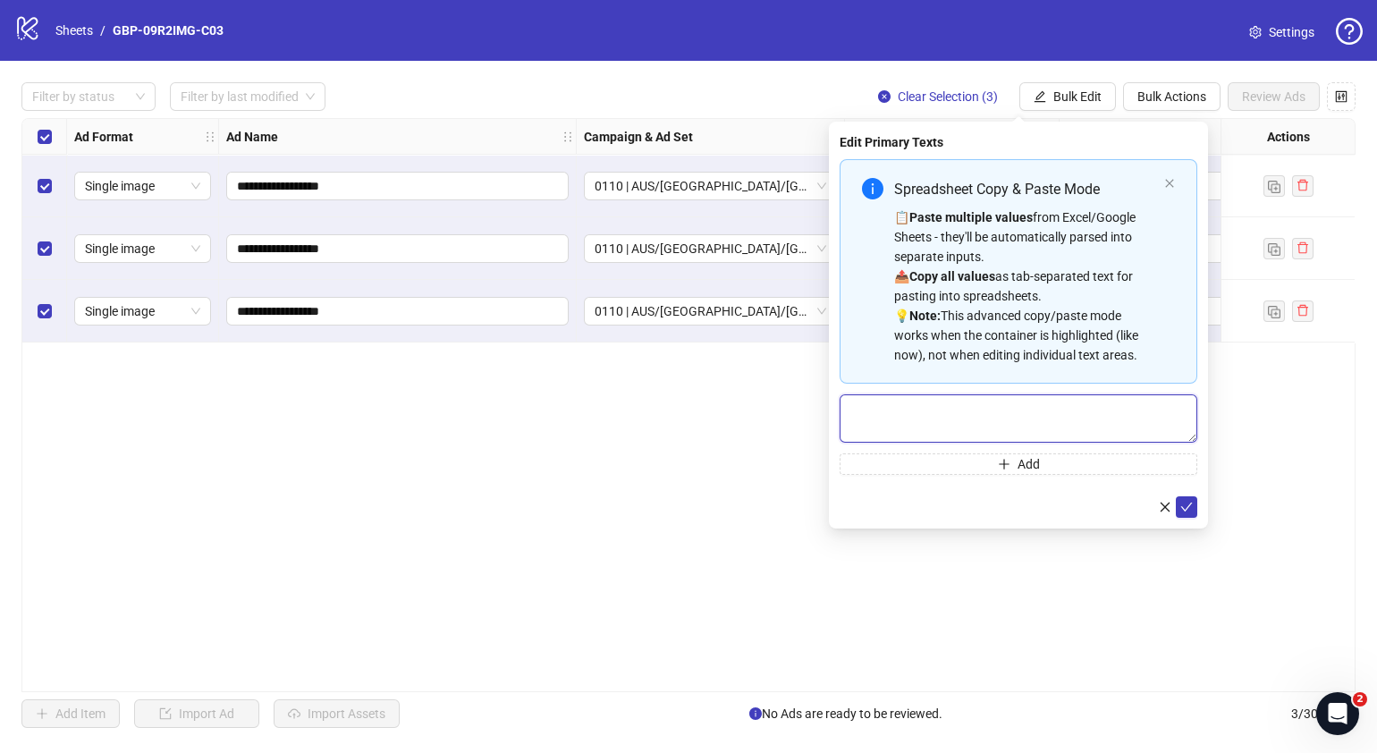
click at [1062, 407] on textarea "Multi-text input container - paste or copy values" at bounding box center [1018, 418] width 358 height 48
paste textarea "**********"
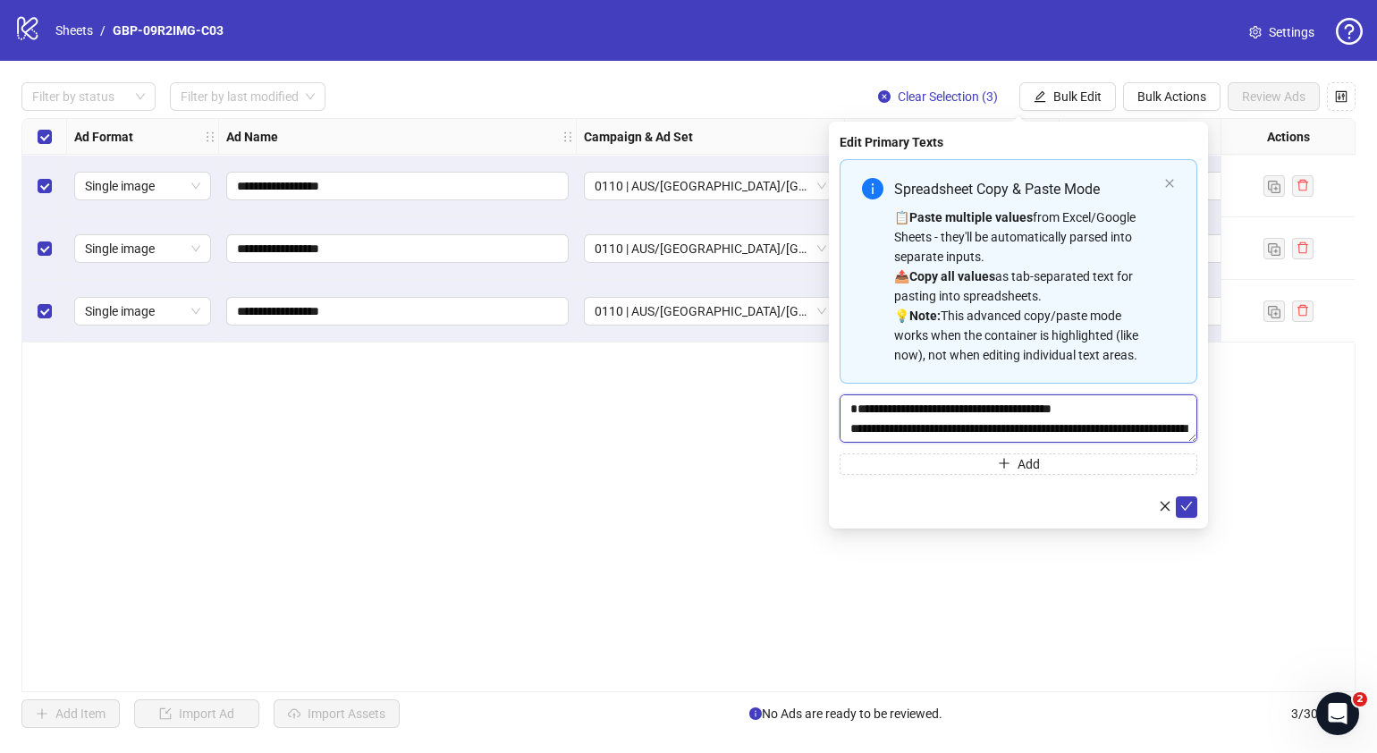
scroll to position [53, 0]
type textarea "**********"
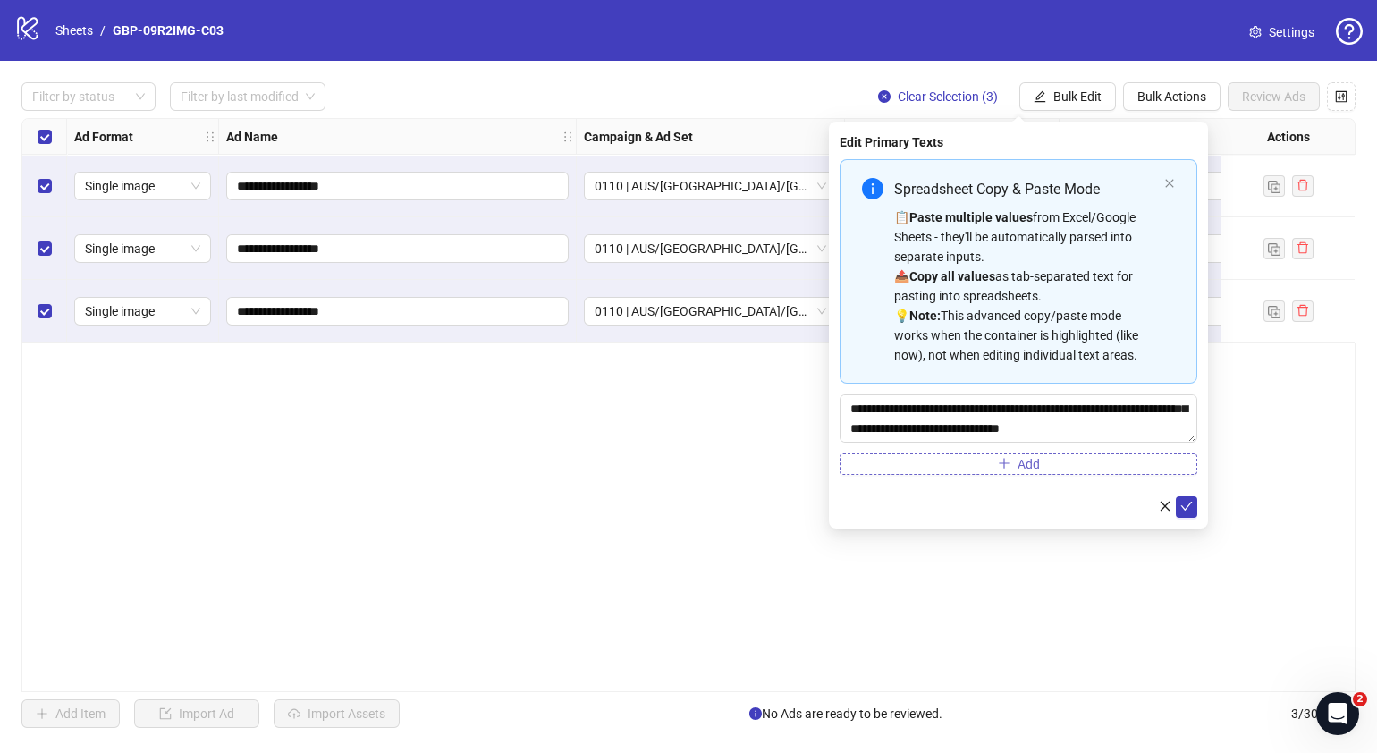
click at [1032, 459] on span "Add" at bounding box center [1028, 464] width 22 height 14
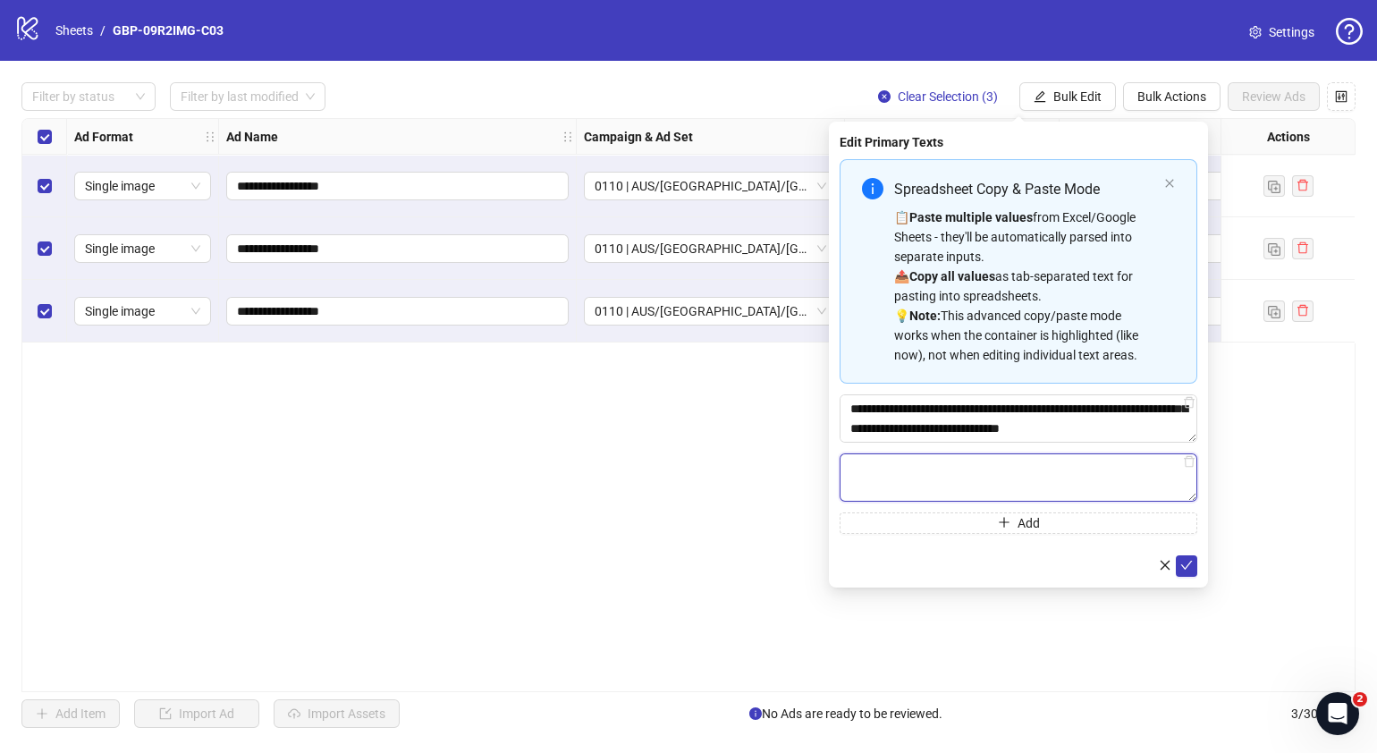
paste textarea "**********"
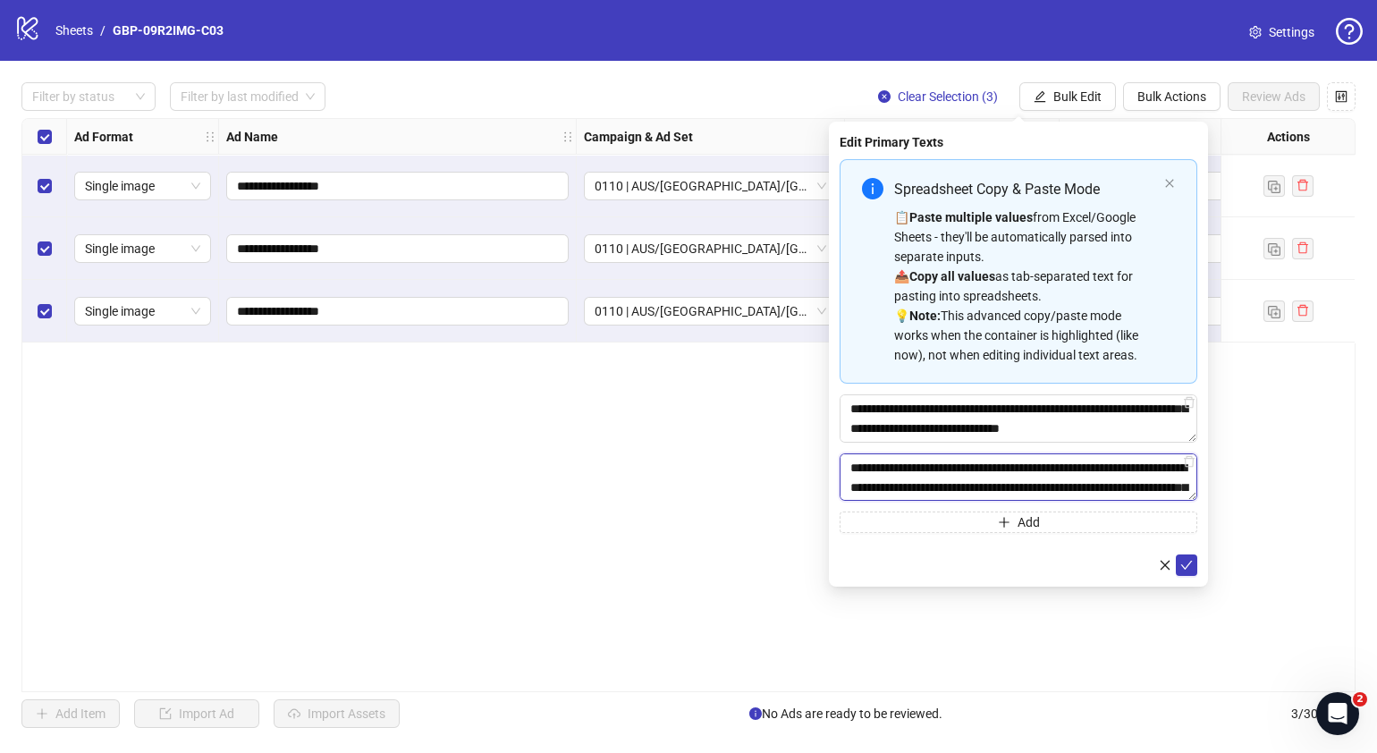
scroll to position [112, 0]
type textarea "**********"
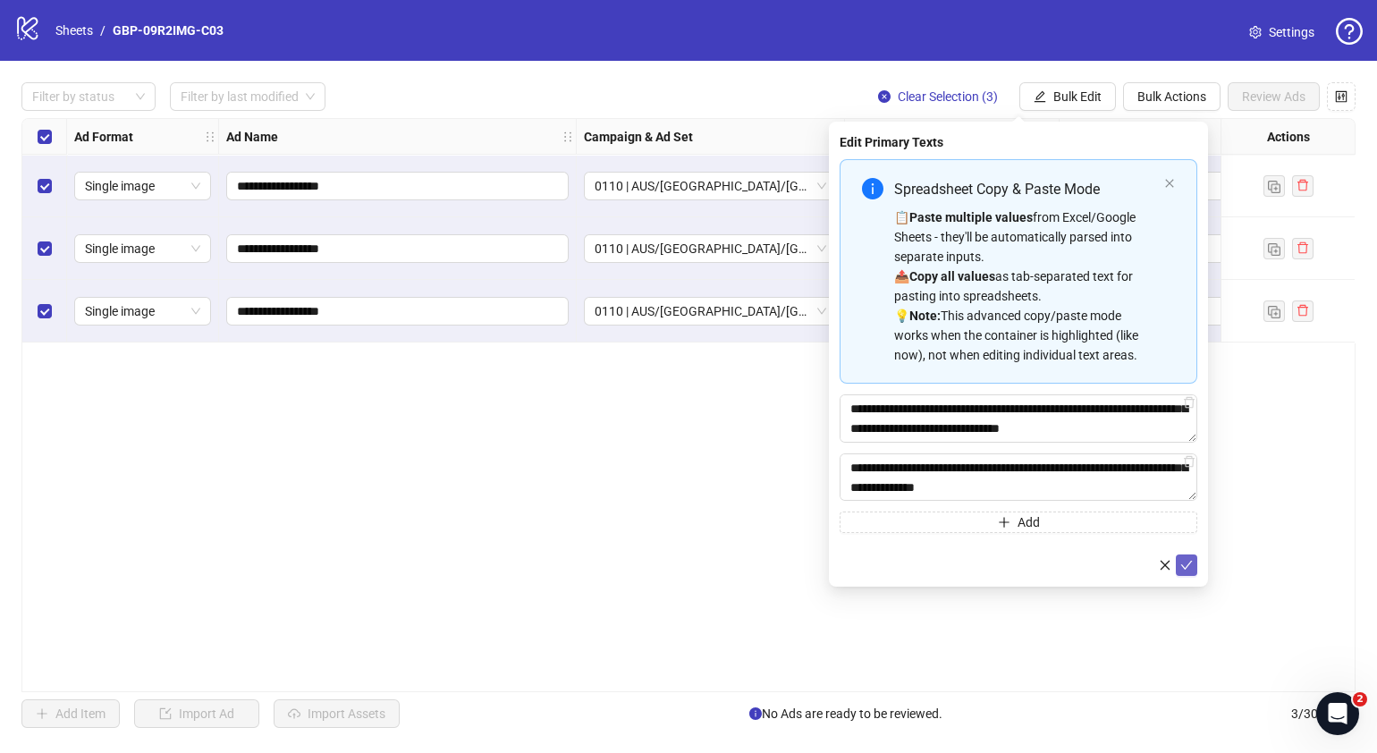
click at [1188, 565] on icon "check" at bounding box center [1186, 565] width 13 height 13
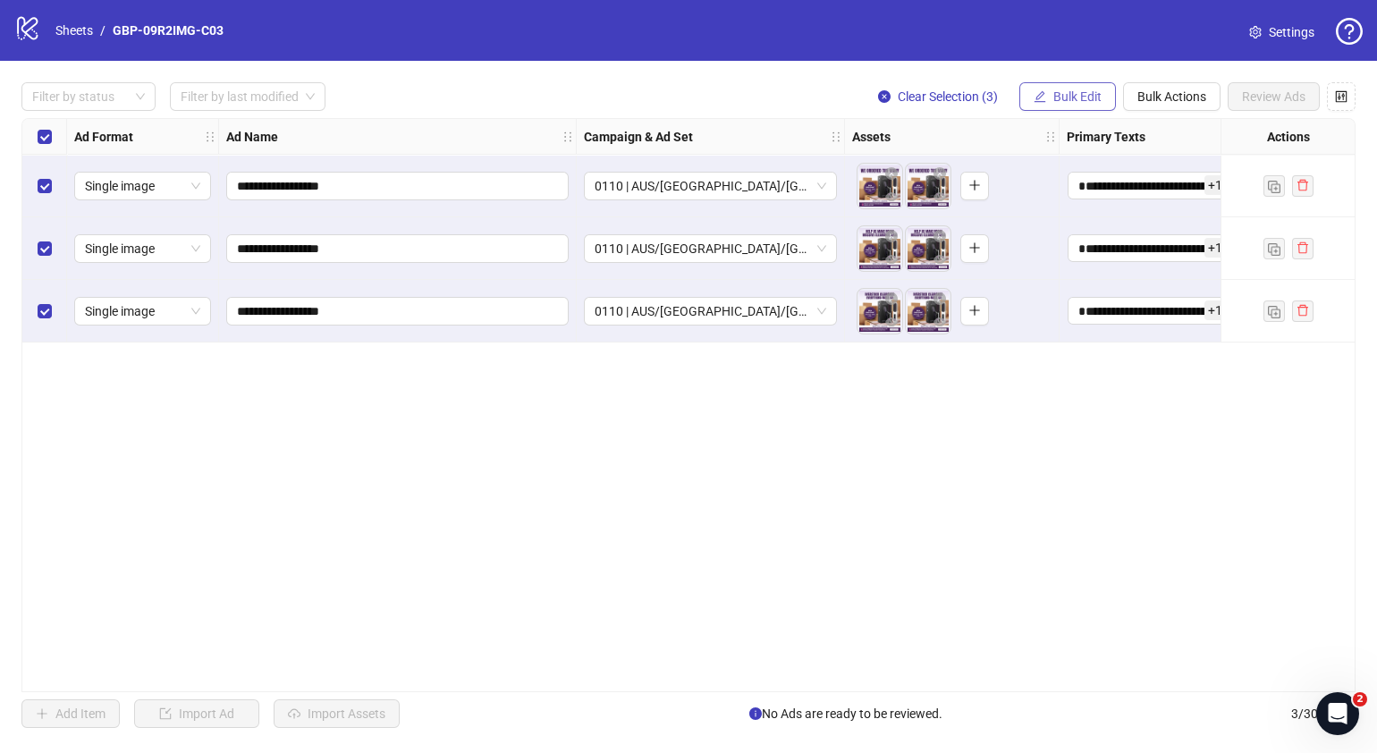
click at [1076, 100] on span "Bulk Edit" at bounding box center [1077, 96] width 48 height 14
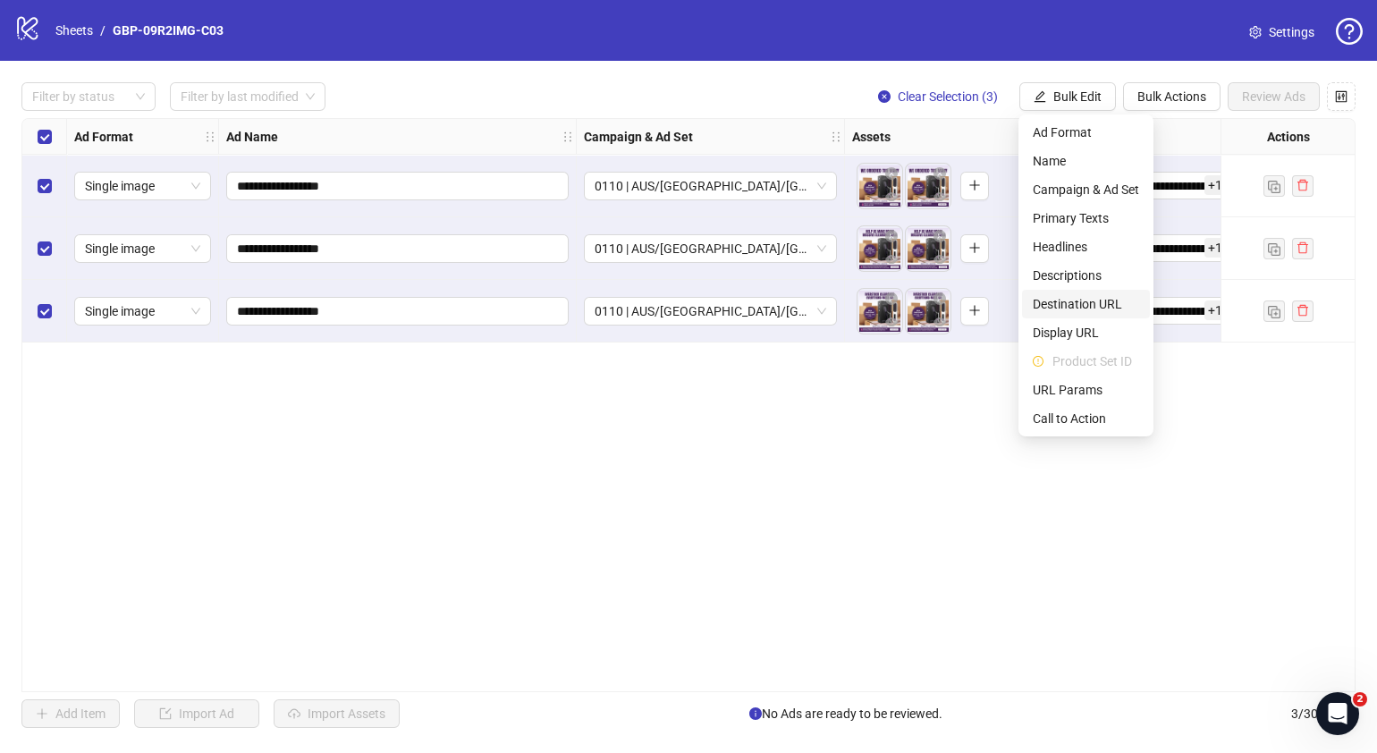
click at [1093, 300] on span "Destination URL" at bounding box center [1085, 304] width 106 height 20
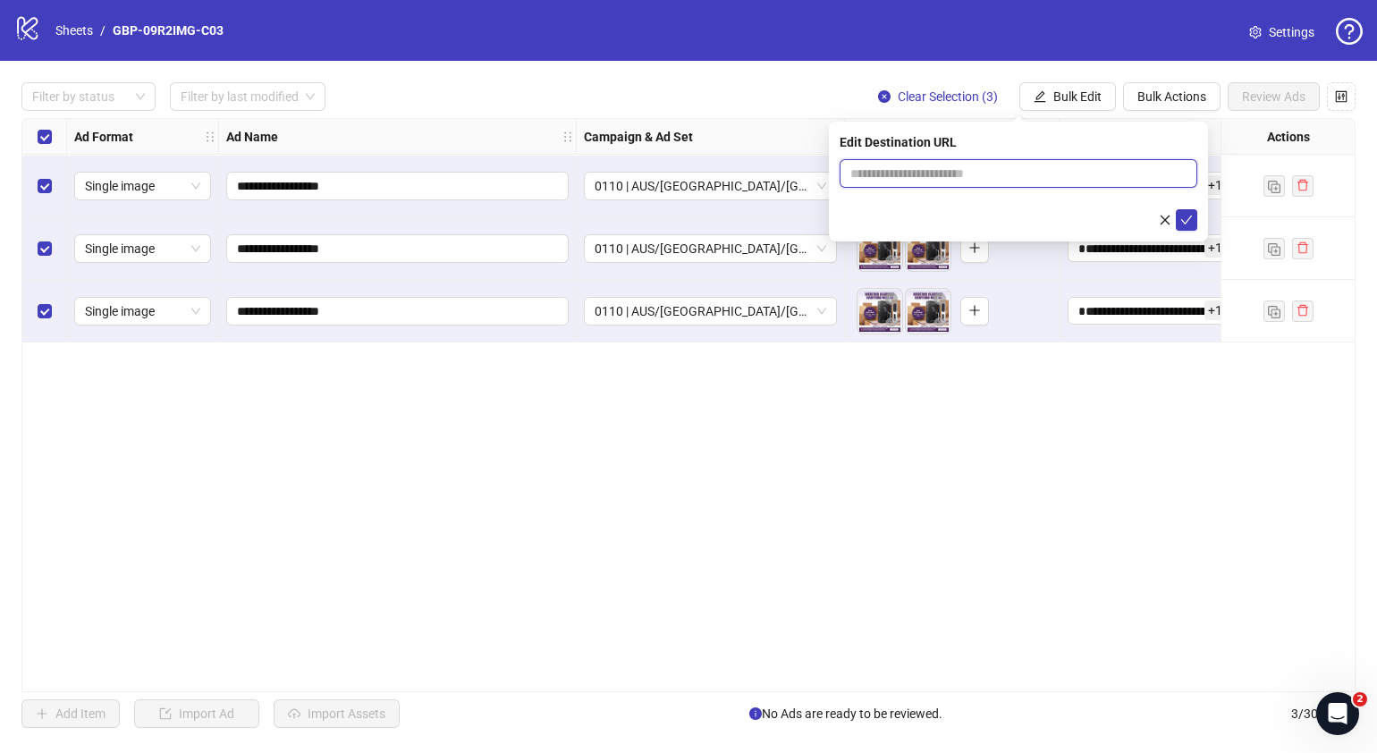
click at [1055, 176] on input "text" at bounding box center [1011, 174] width 322 height 20
paste input "**********"
type input "**********"
click at [1175, 228] on button "submit" at bounding box center [1185, 219] width 21 height 21
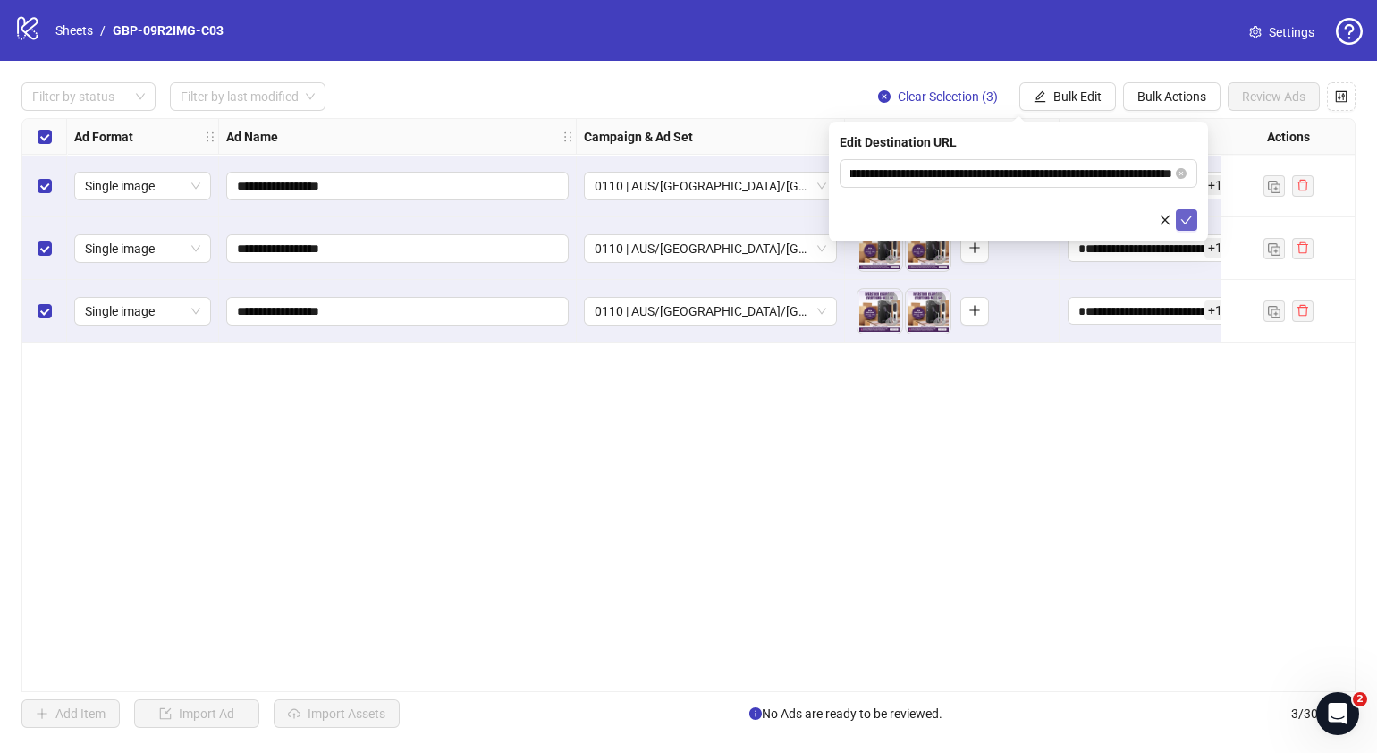
scroll to position [0, 0]
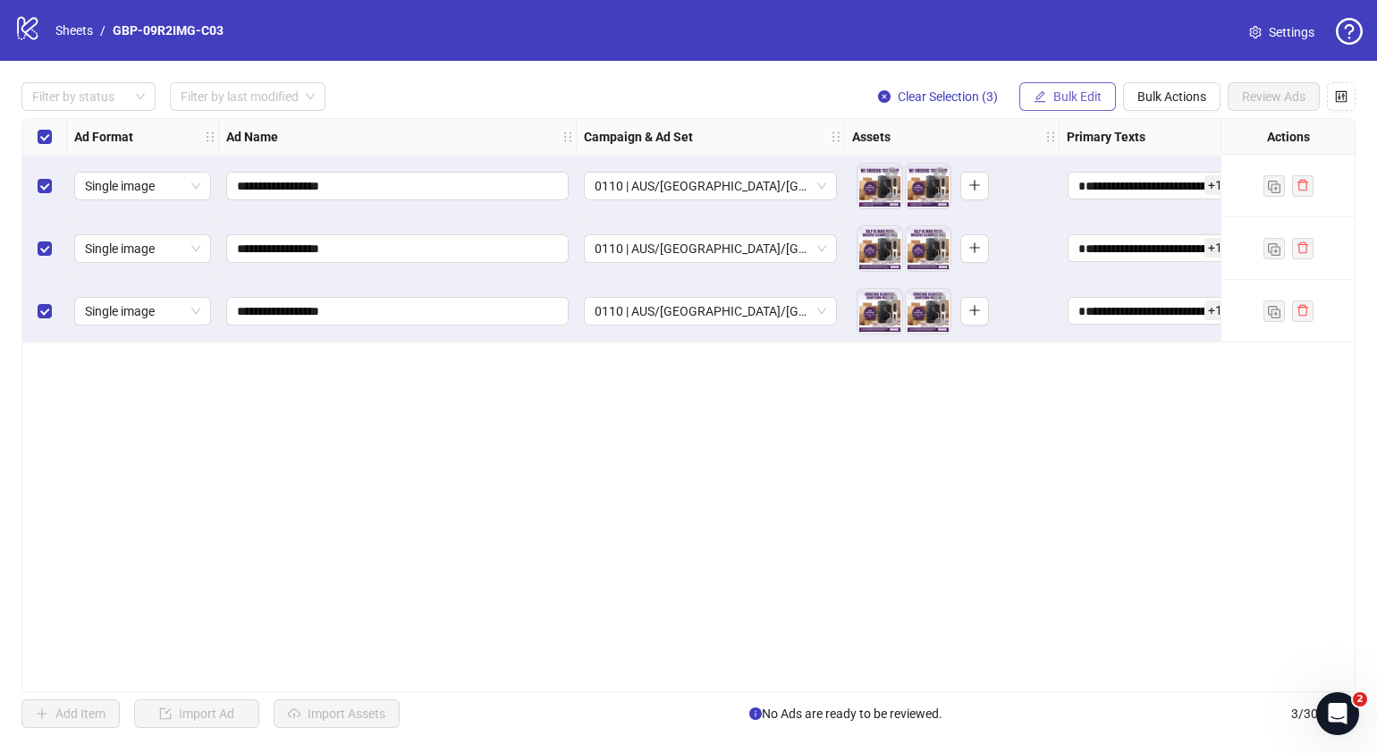
click at [1053, 92] on span "Bulk Edit" at bounding box center [1077, 96] width 48 height 14
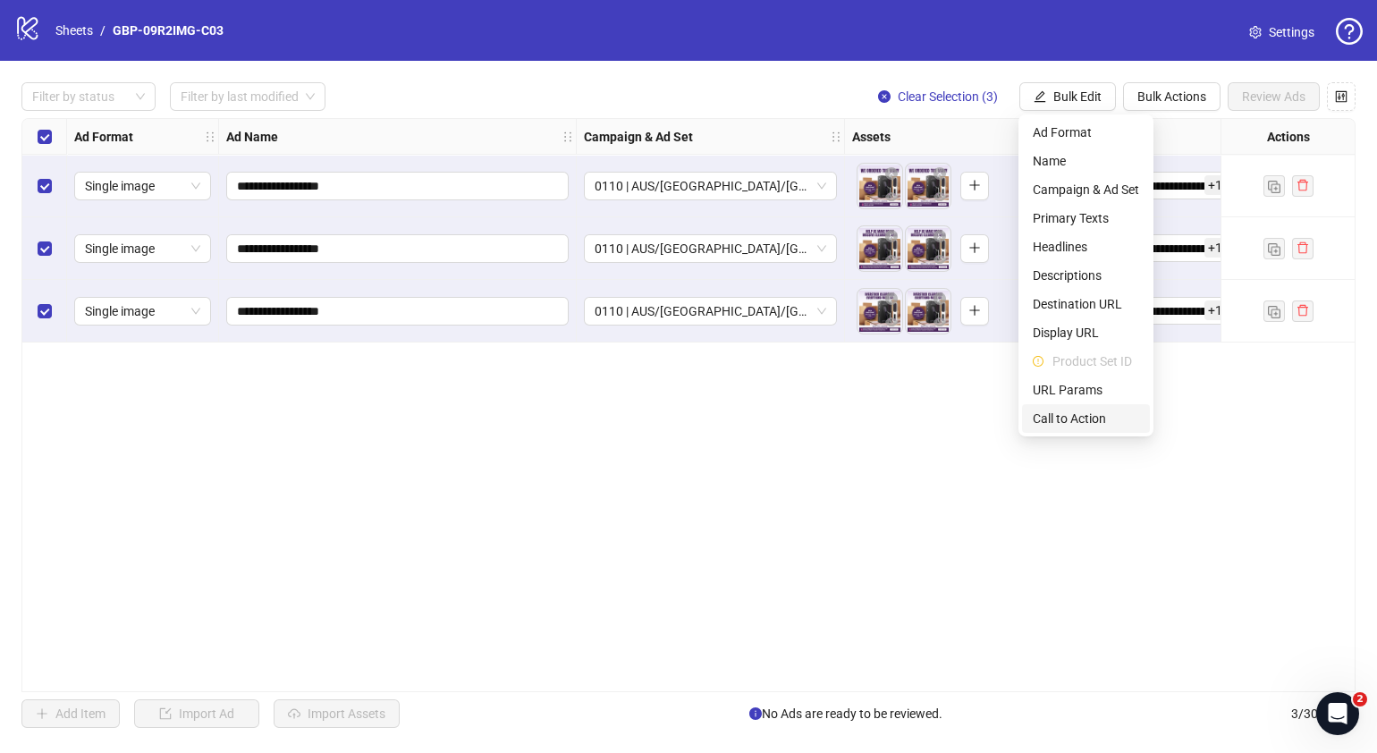
click at [1064, 411] on span "Call to Action" at bounding box center [1085, 419] width 106 height 20
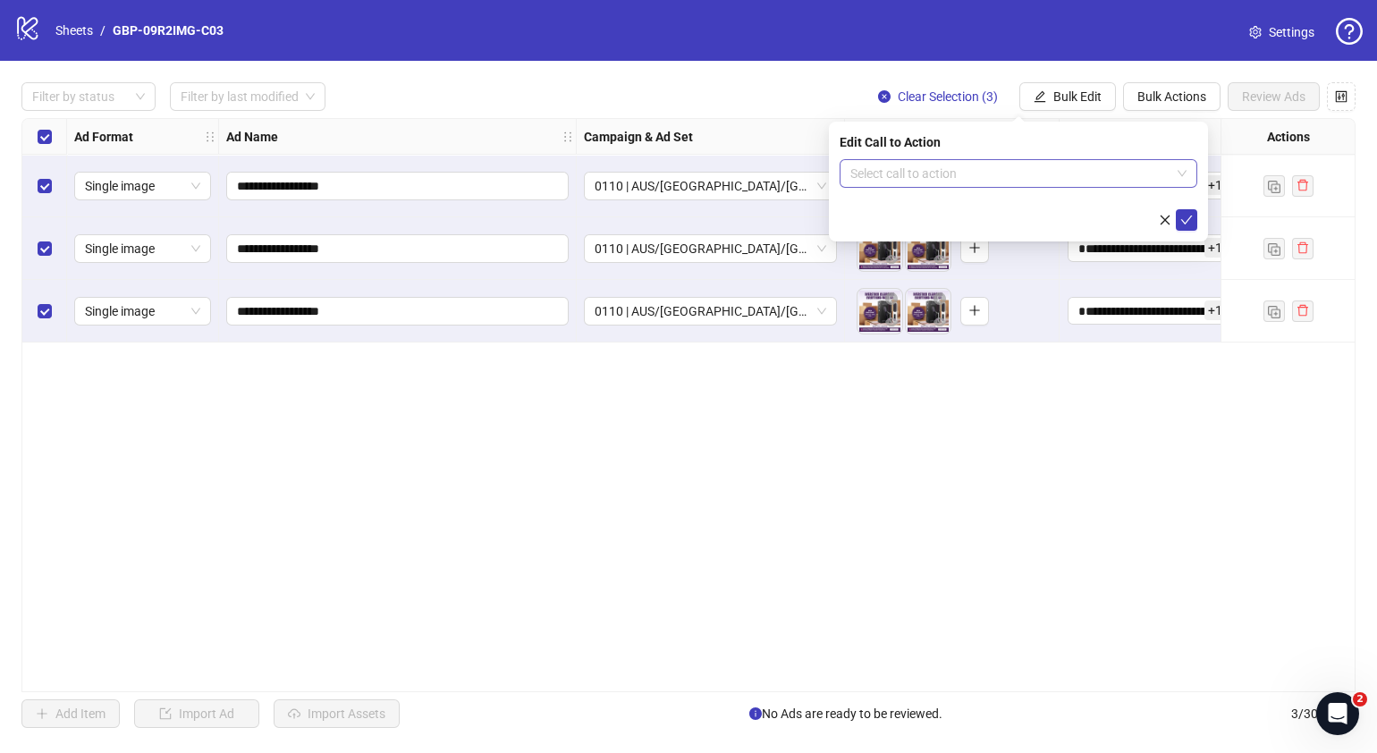
click at [968, 181] on input "search" at bounding box center [1010, 173] width 320 height 27
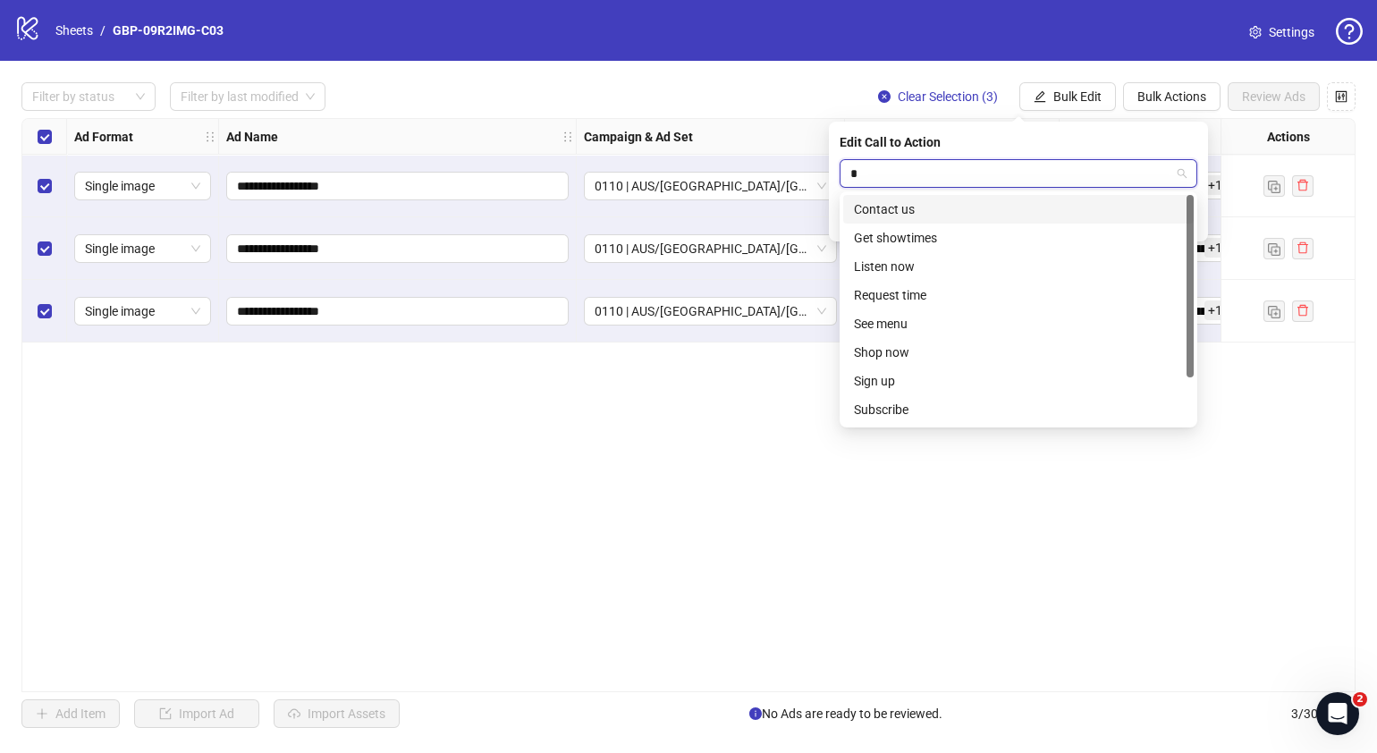
type input "**"
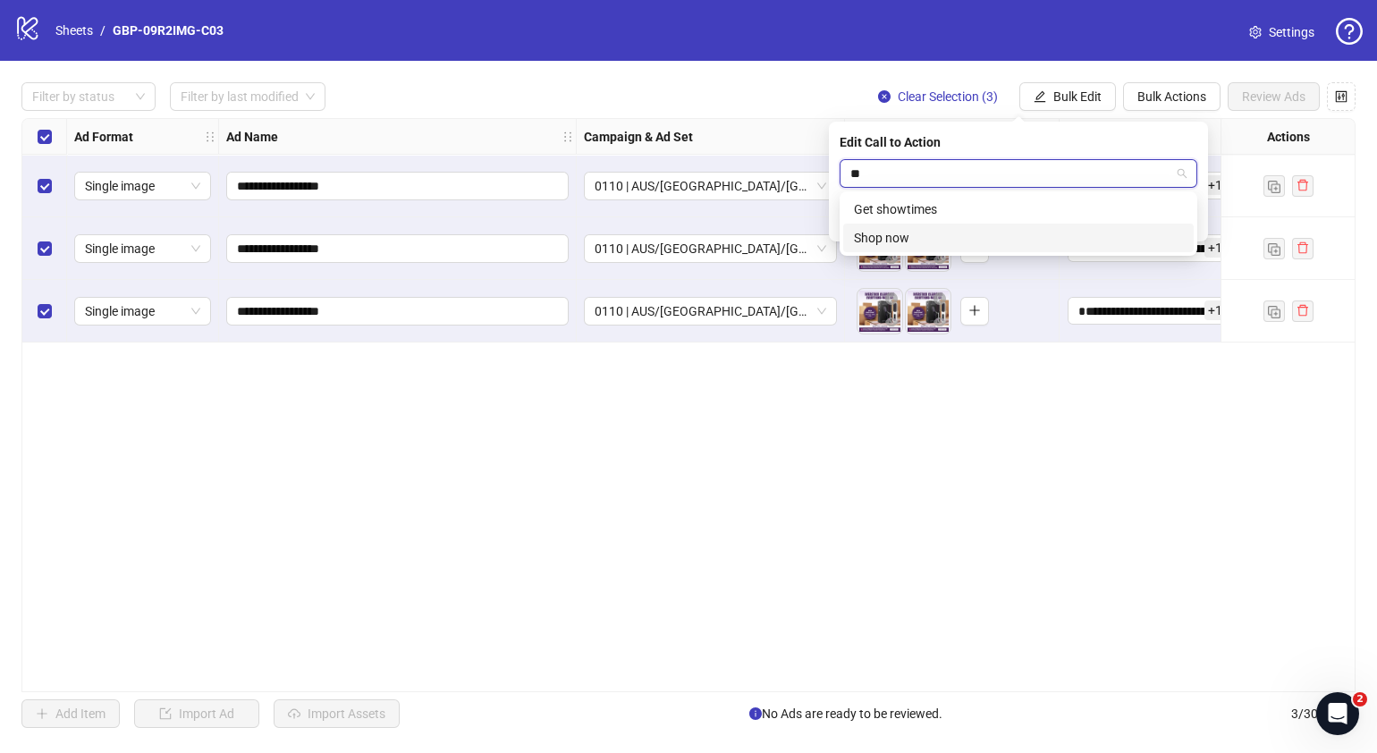
click at [942, 236] on div "Shop now" at bounding box center [1018, 238] width 329 height 20
click at [1183, 219] on icon "check" at bounding box center [1186, 220] width 13 height 13
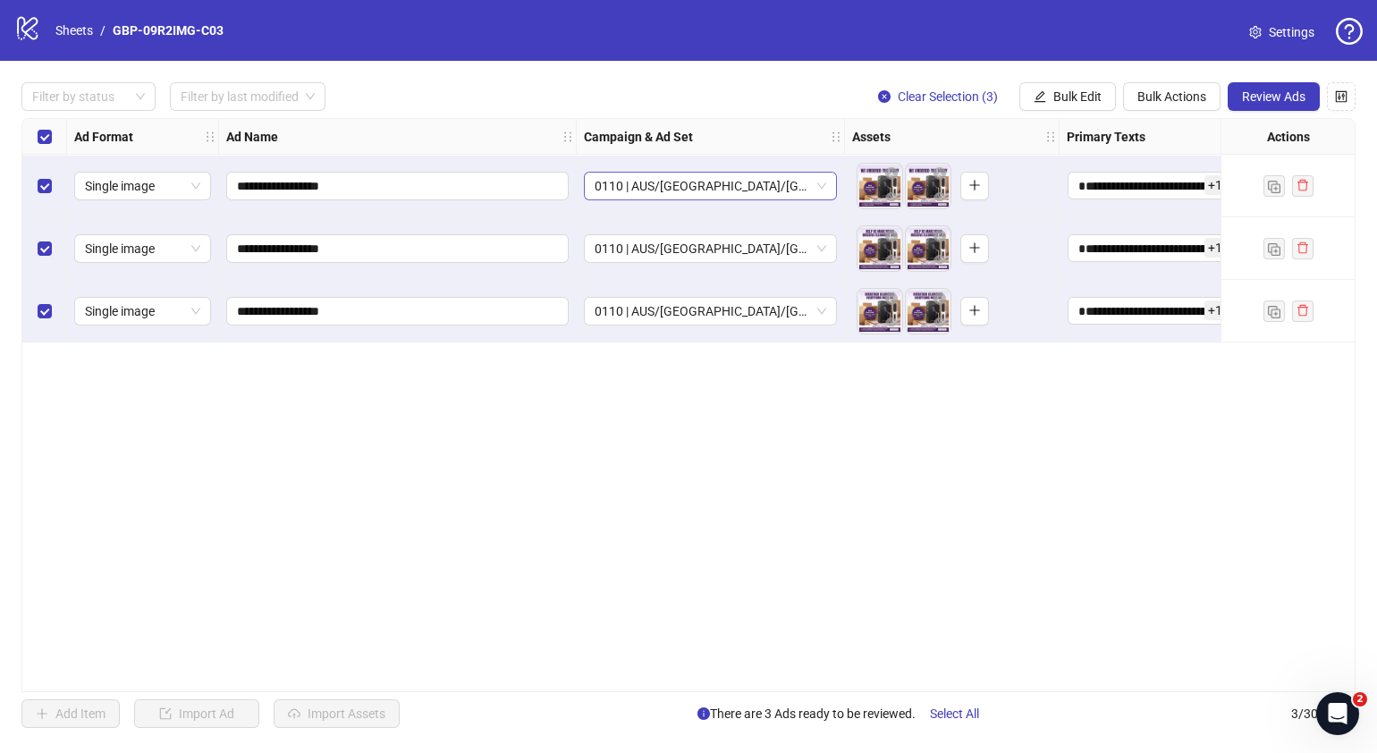
click at [821, 181] on span "0110 | AUS/[GEOGRAPHIC_DATA]/[GEOGRAPHIC_DATA]| GBP-09R2IMG-C03" at bounding box center [710, 186] width 232 height 27
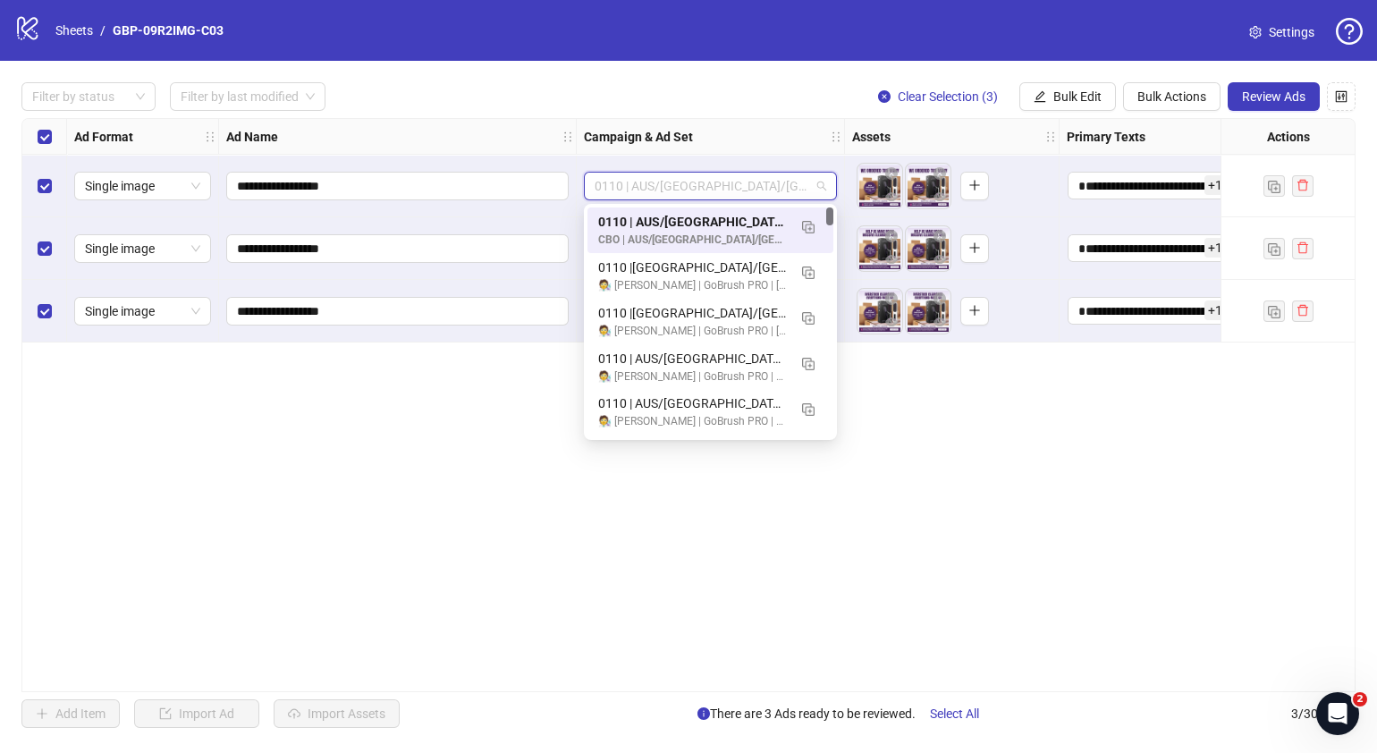
click at [1073, 462] on div "**********" at bounding box center [688, 405] width 1334 height 574
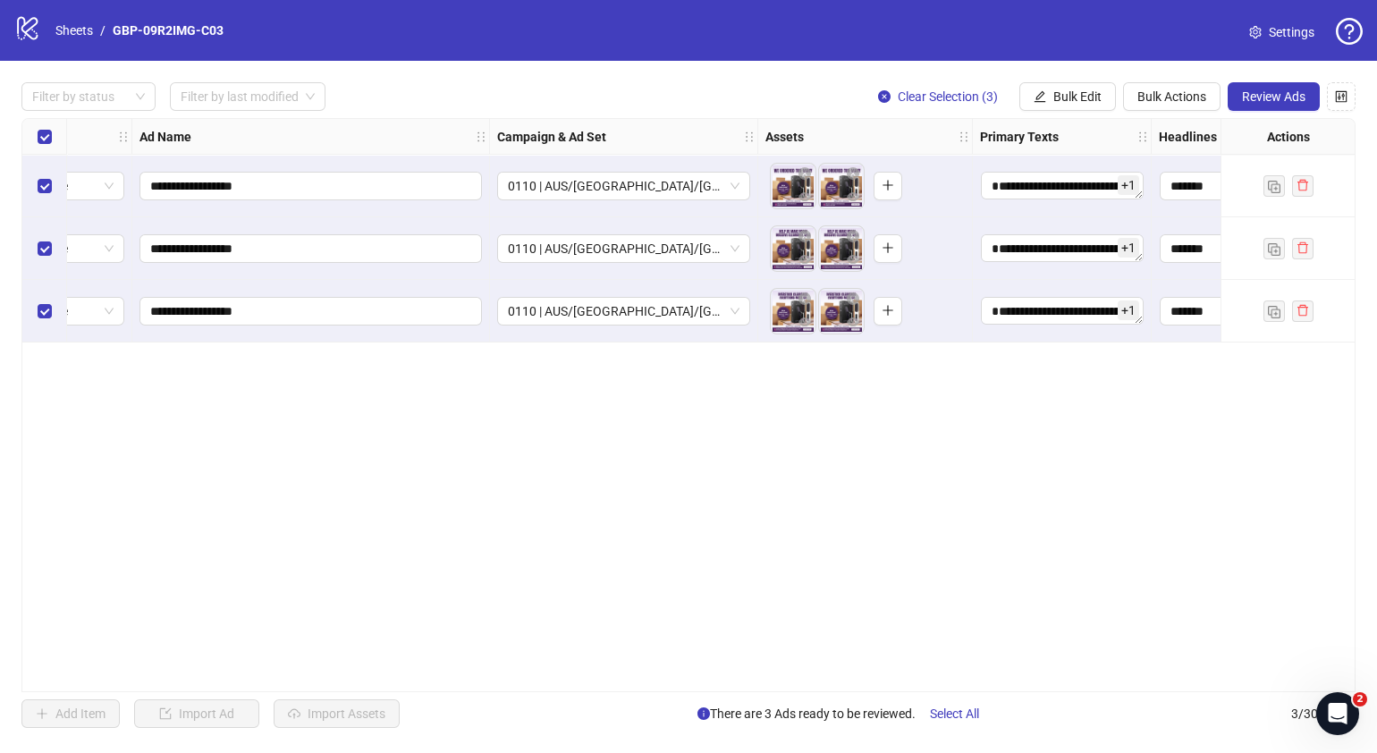
scroll to position [0, 88]
click at [806, 195] on icon "eye" at bounding box center [802, 196] width 13 height 9
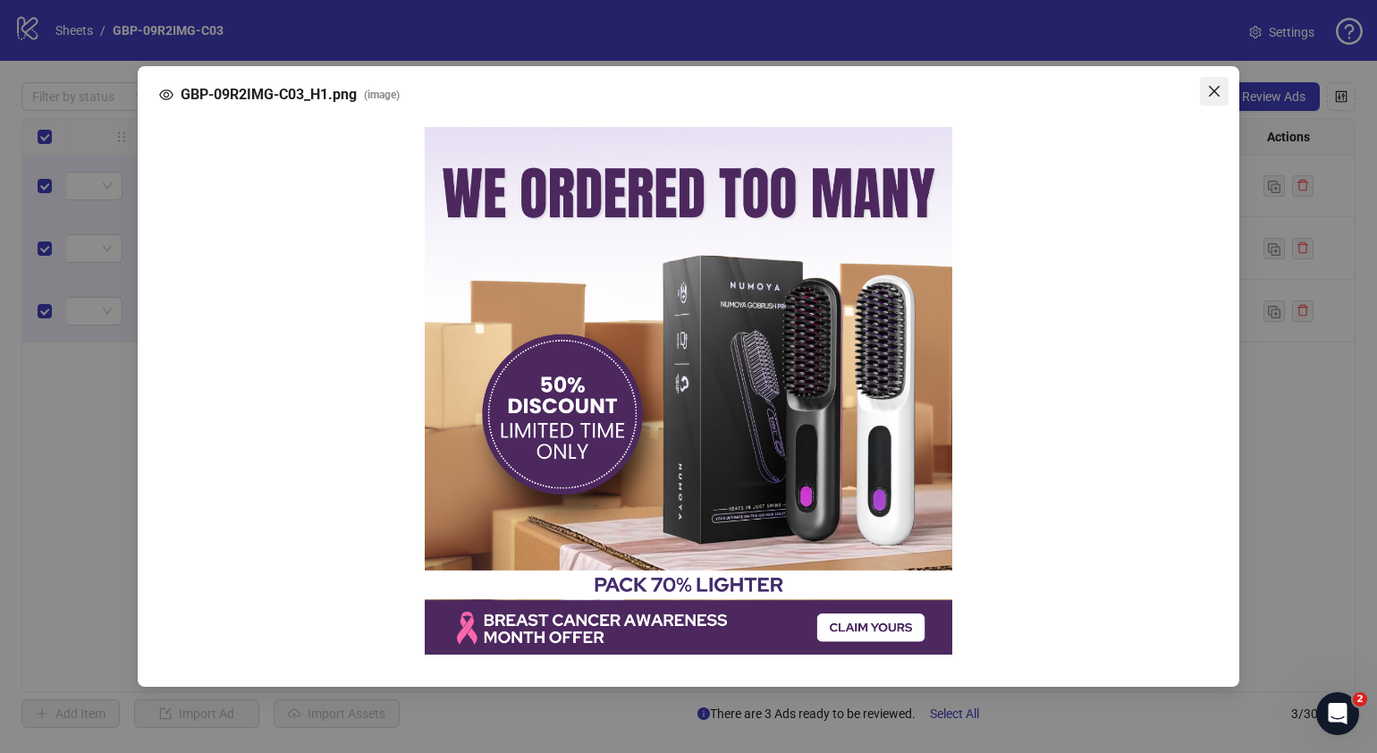
click at [1207, 95] on icon "close" at bounding box center [1214, 91] width 14 height 14
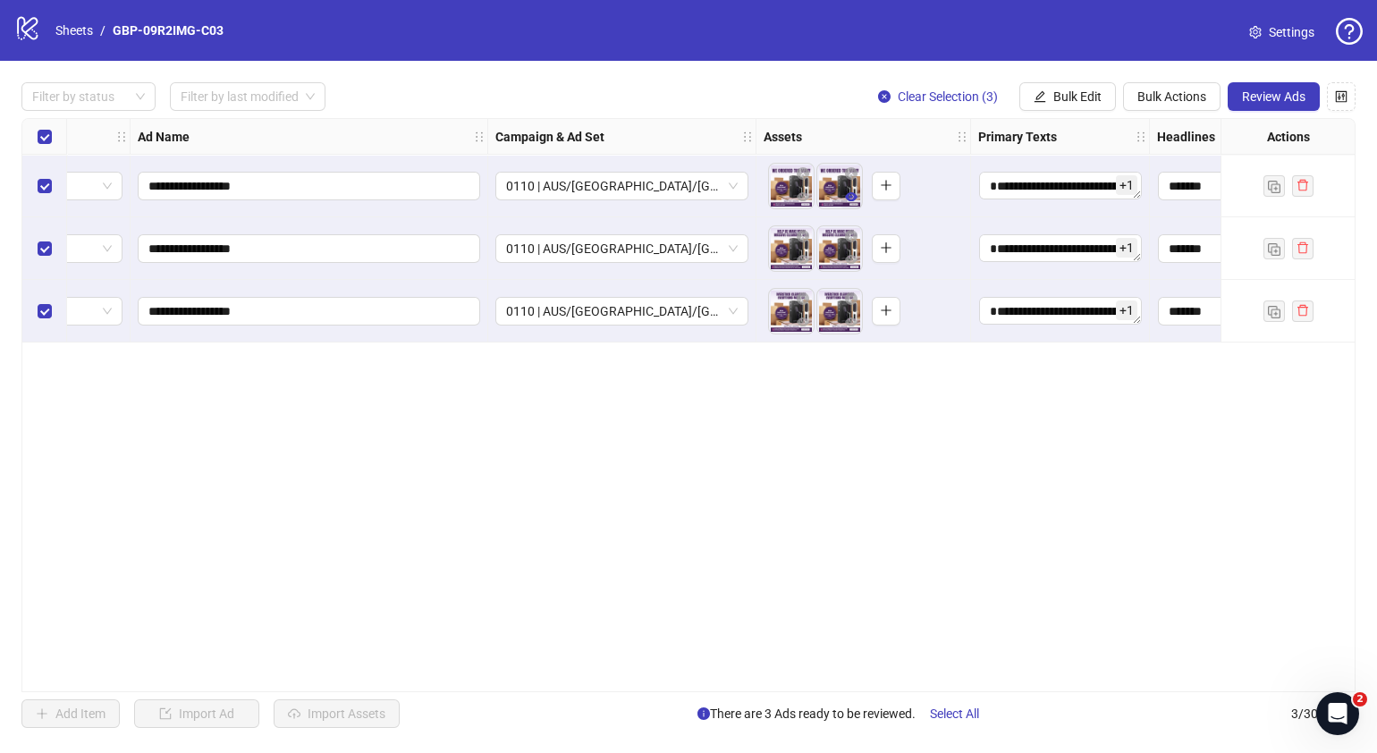
click at [850, 198] on icon "eye" at bounding box center [851, 196] width 13 height 13
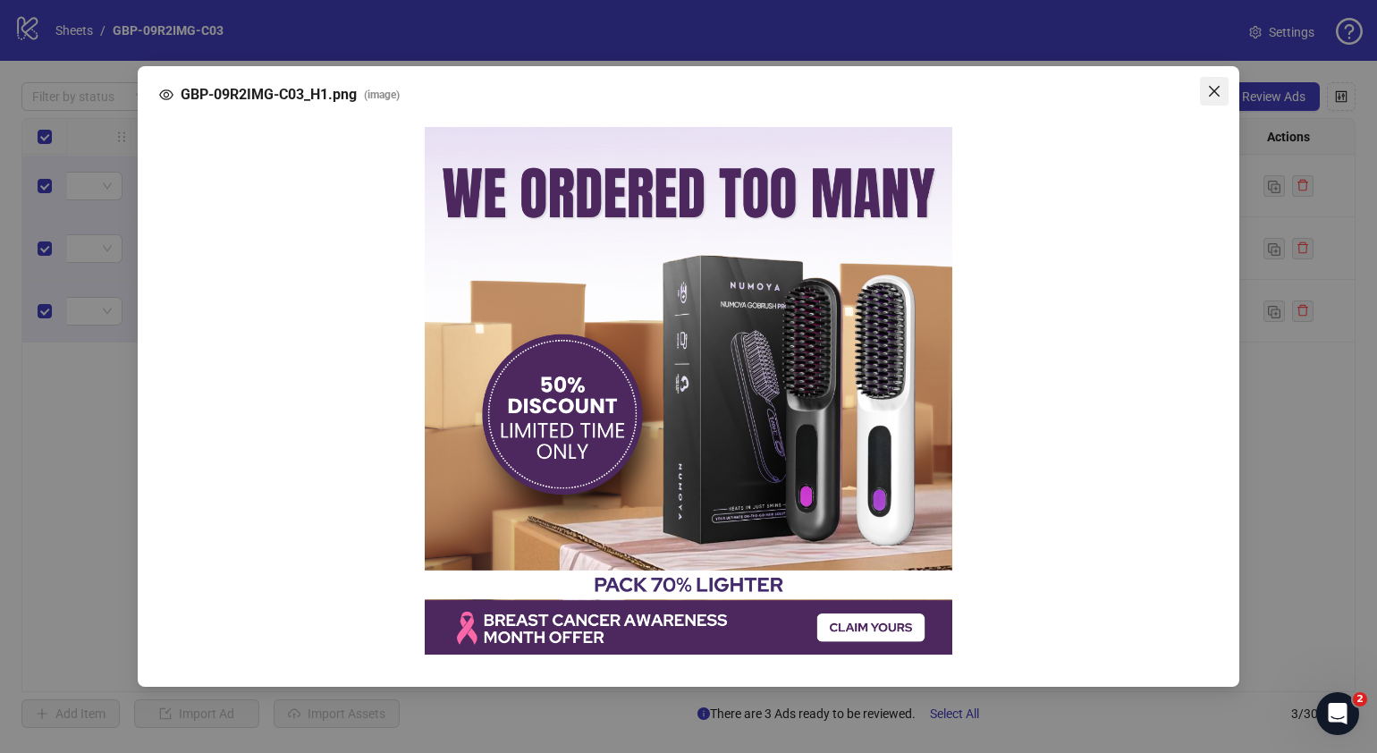
click at [1217, 94] on icon "close" at bounding box center [1214, 91] width 11 height 11
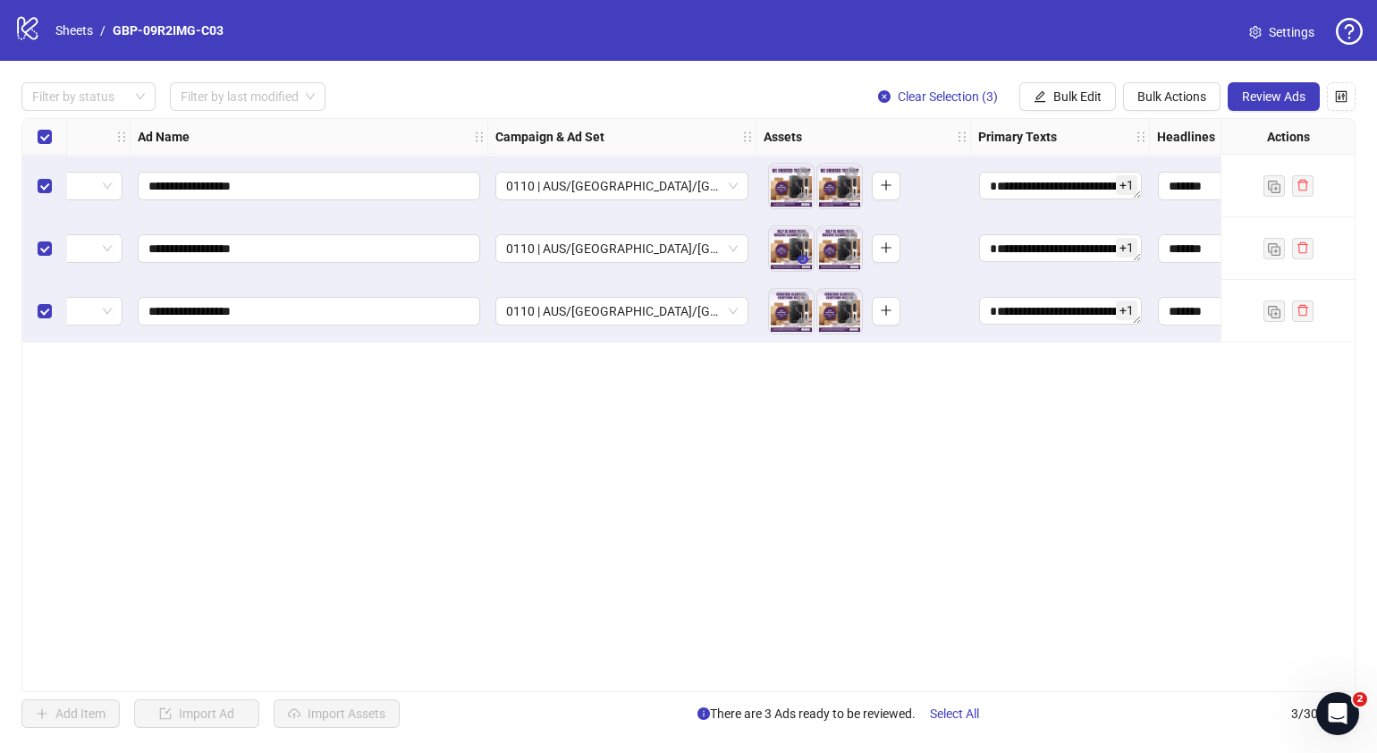
click at [804, 260] on icon "eye" at bounding box center [802, 259] width 13 height 9
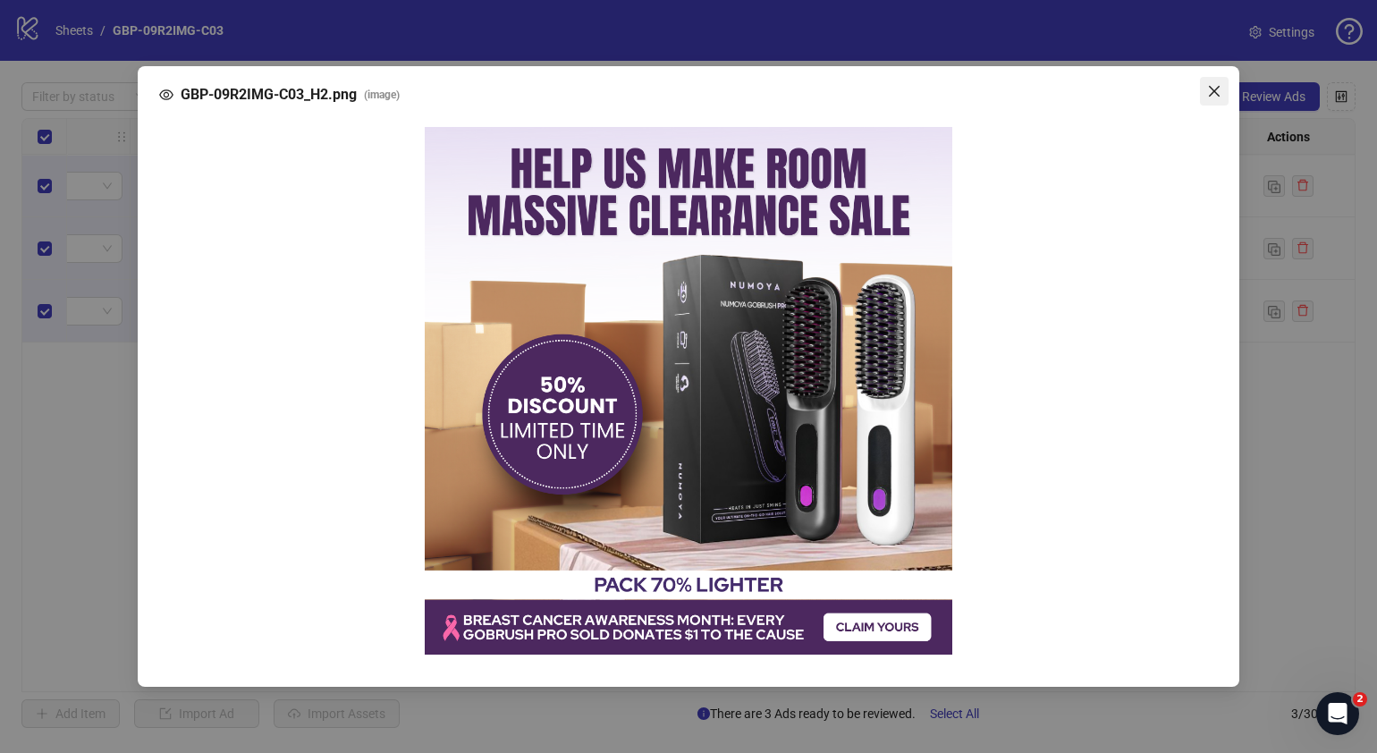
click at [1210, 92] on icon "close" at bounding box center [1214, 91] width 14 height 14
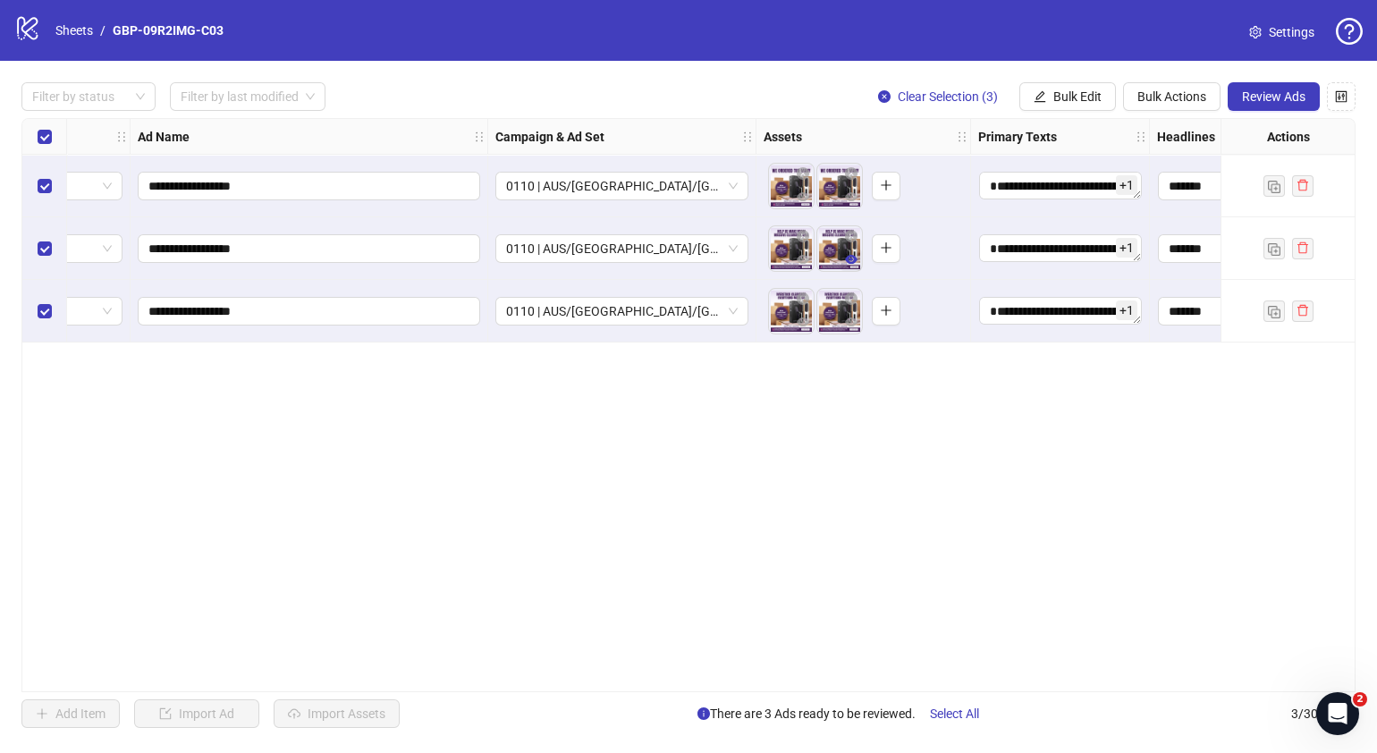
click at [849, 257] on icon "eye" at bounding box center [851, 259] width 13 height 13
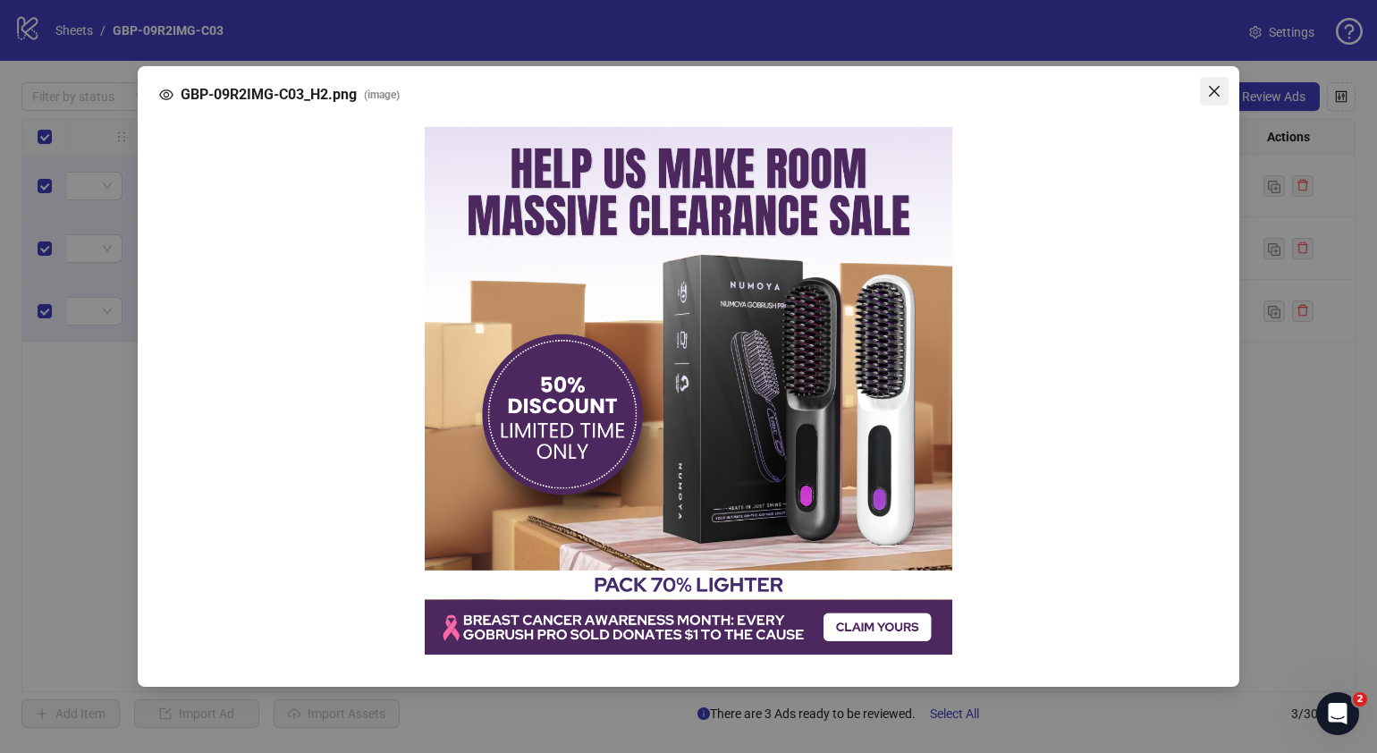
click at [1216, 88] on icon "close" at bounding box center [1214, 91] width 14 height 14
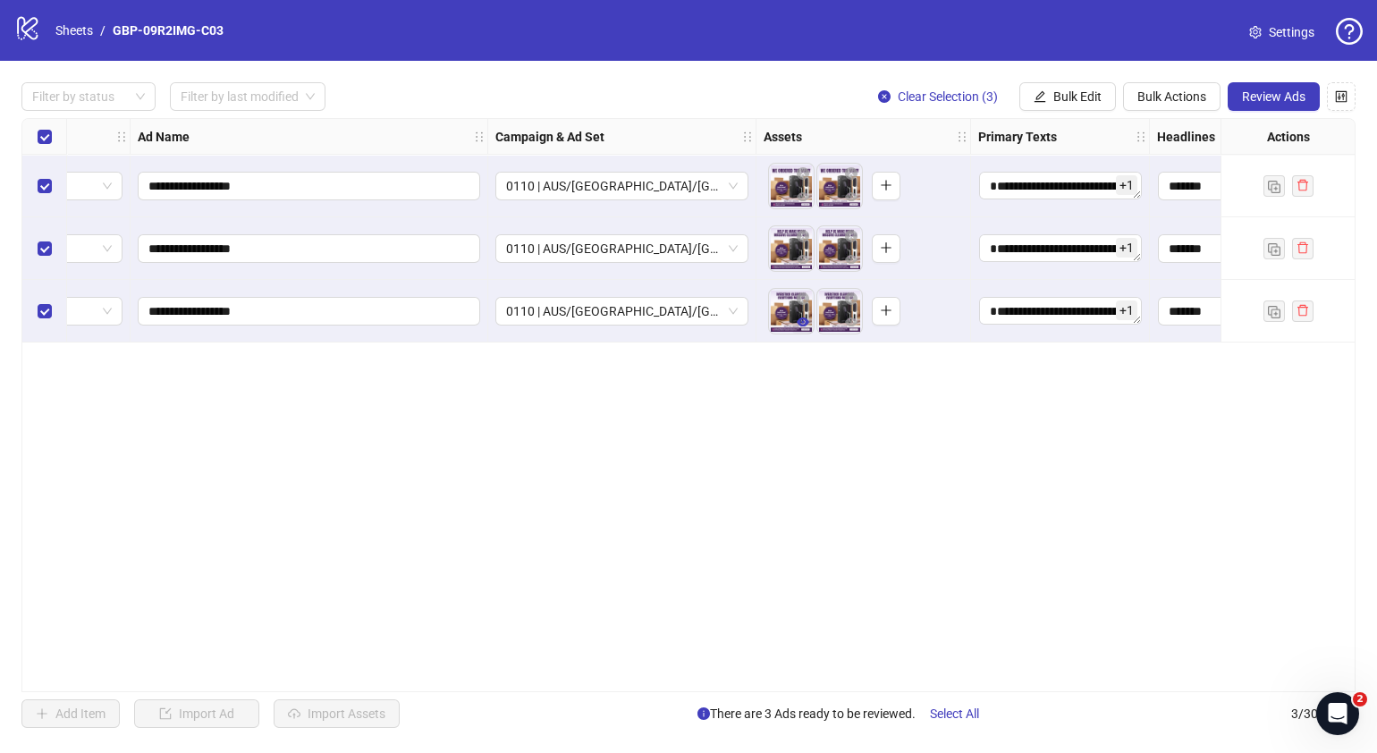
click at [802, 322] on icon "eye" at bounding box center [802, 321] width 13 height 9
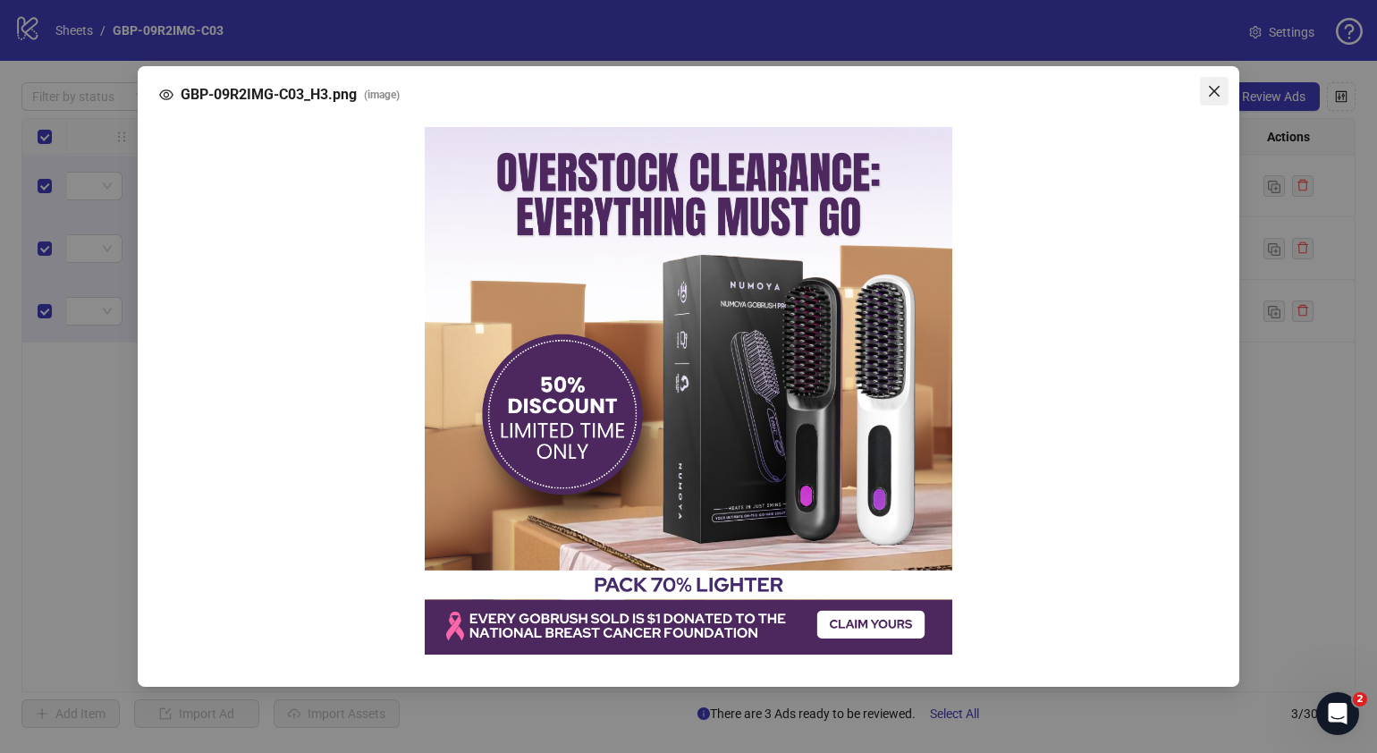
click at [1216, 91] on icon "close" at bounding box center [1214, 91] width 14 height 14
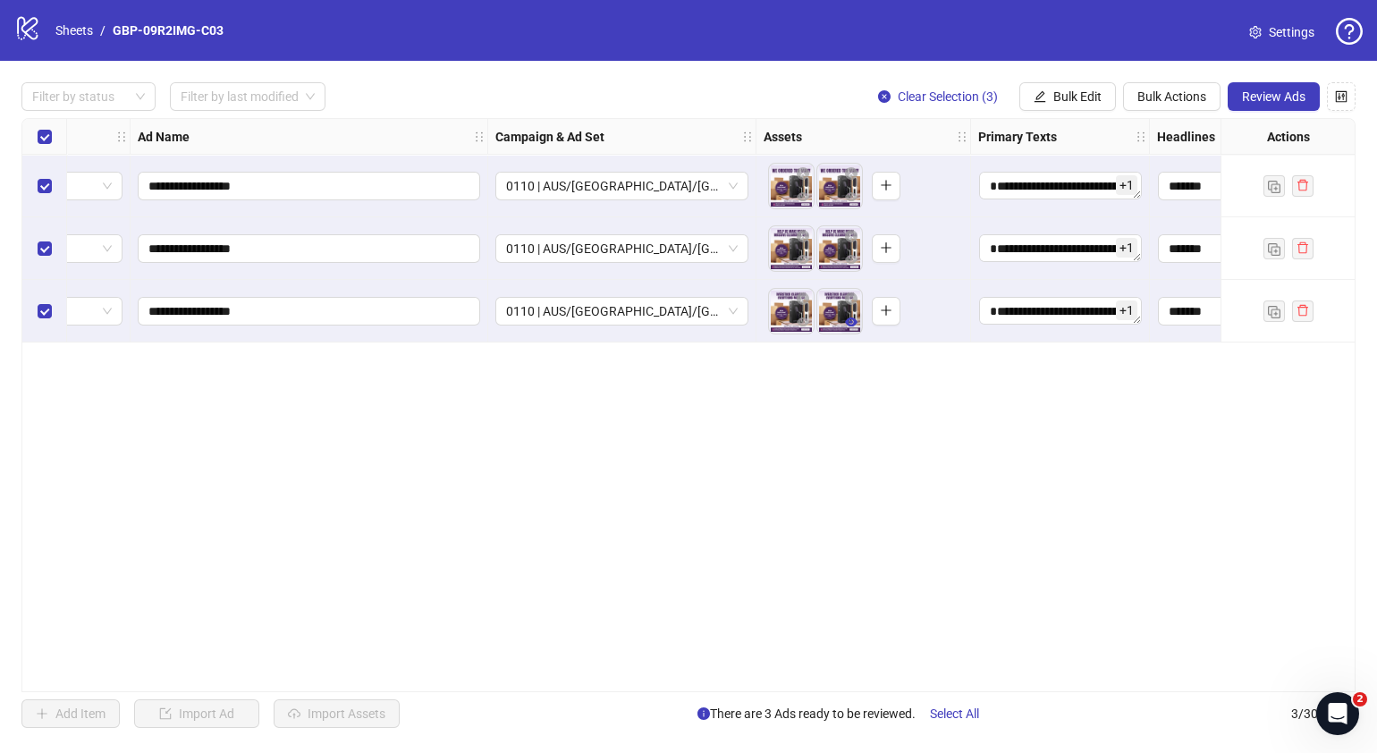
click at [849, 321] on icon "eye" at bounding box center [851, 321] width 13 height 9
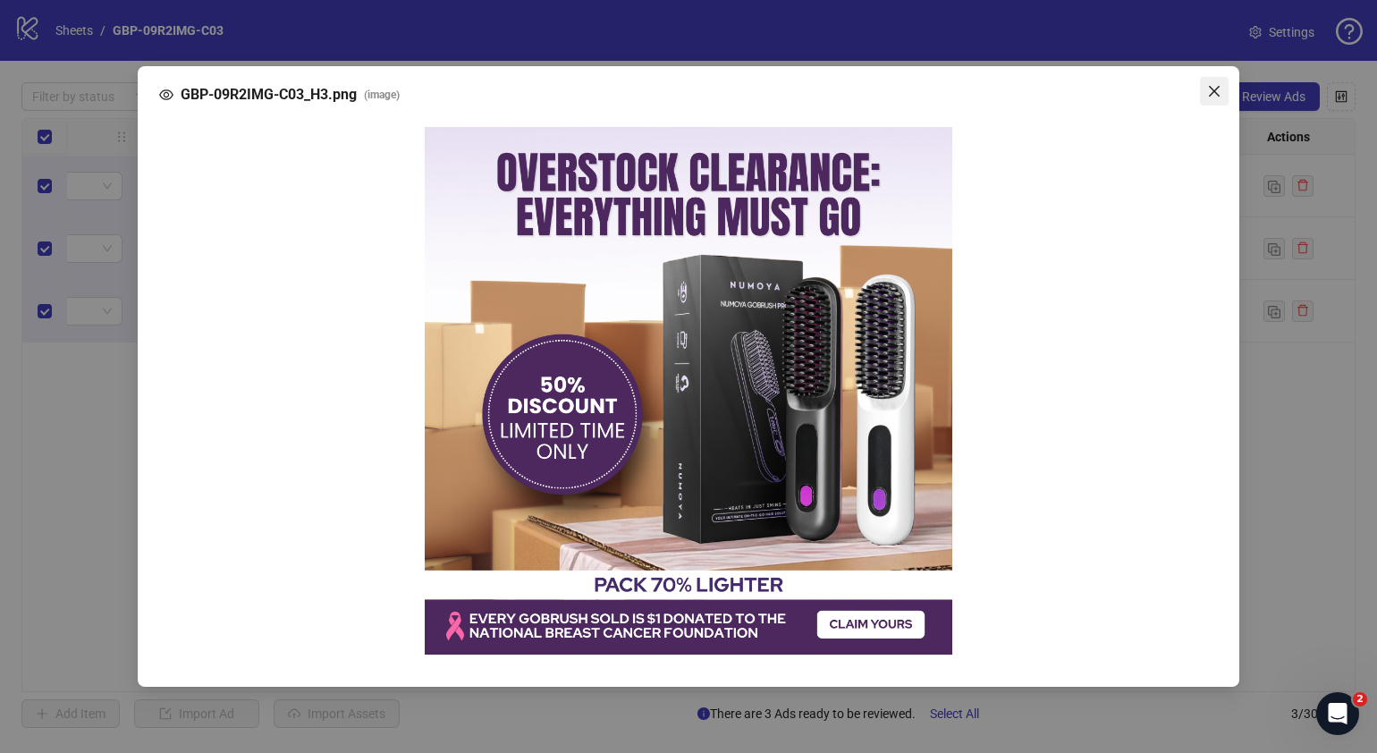
click at [1216, 89] on icon "close" at bounding box center [1214, 91] width 11 height 11
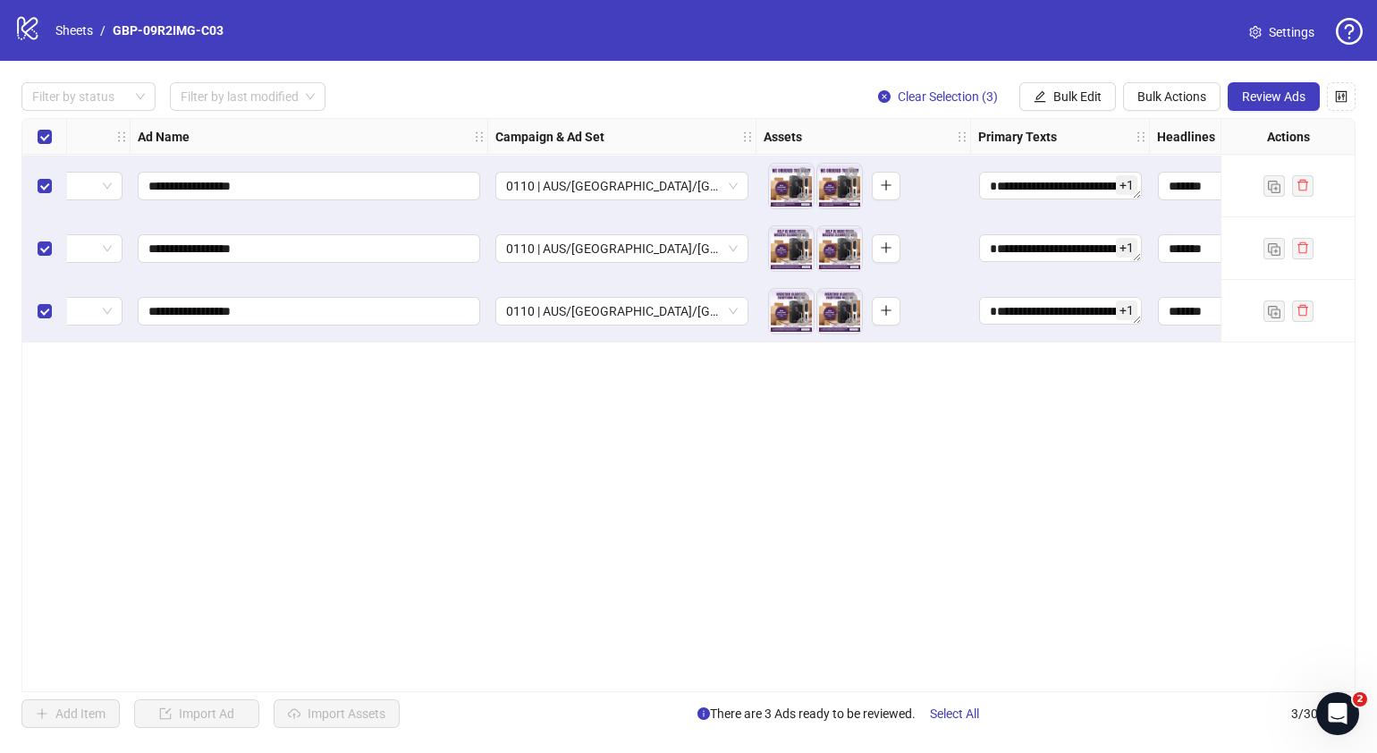
drag, startPoint x: 651, startPoint y: 684, endPoint x: 708, endPoint y: 678, distance: 57.5
click at [707, 678] on div "**********" at bounding box center [688, 405] width 1334 height 574
click at [1259, 95] on span "Review Ads" at bounding box center [1273, 96] width 63 height 14
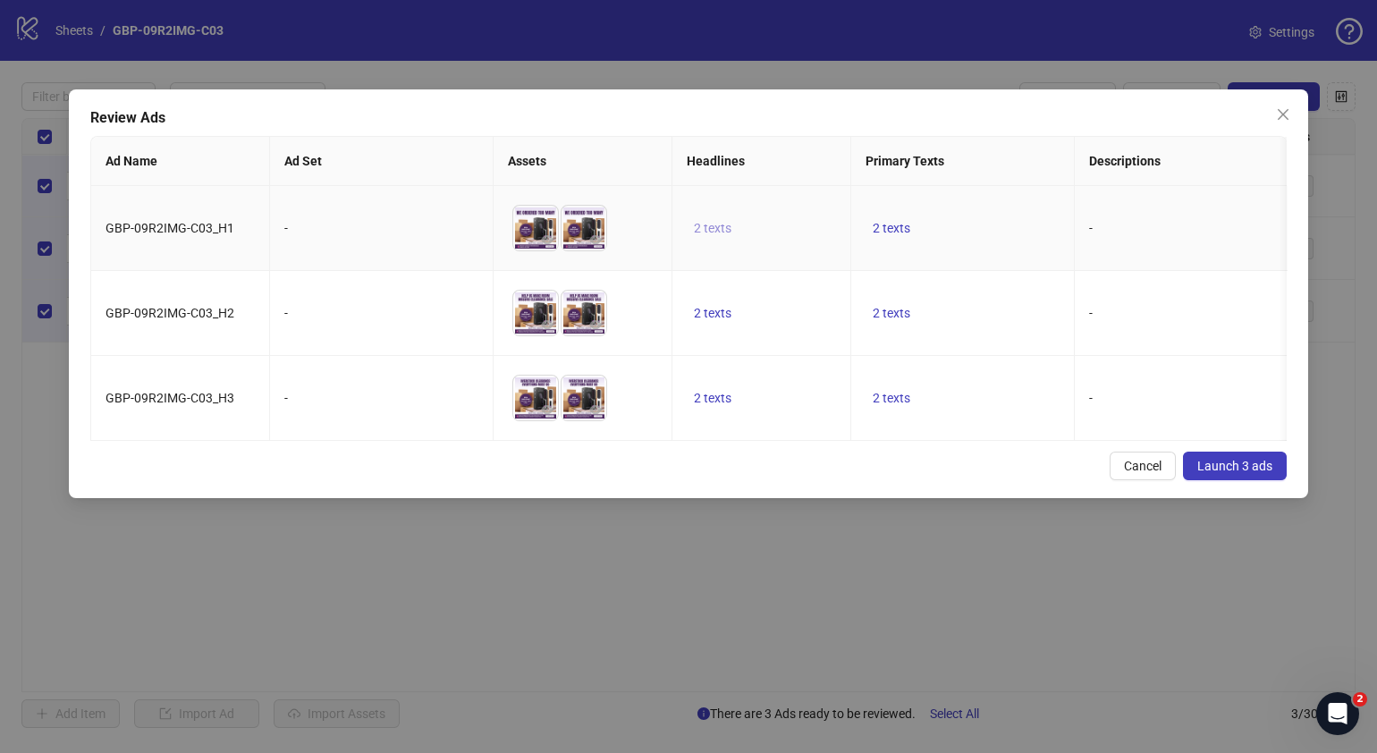
click at [728, 229] on span "2 texts" at bounding box center [713, 228] width 38 height 14
click at [981, 214] on button "button" at bounding box center [991, 215] width 29 height 29
click at [912, 480] on div "Cancel Launch 3 ads" at bounding box center [688, 465] width 1196 height 29
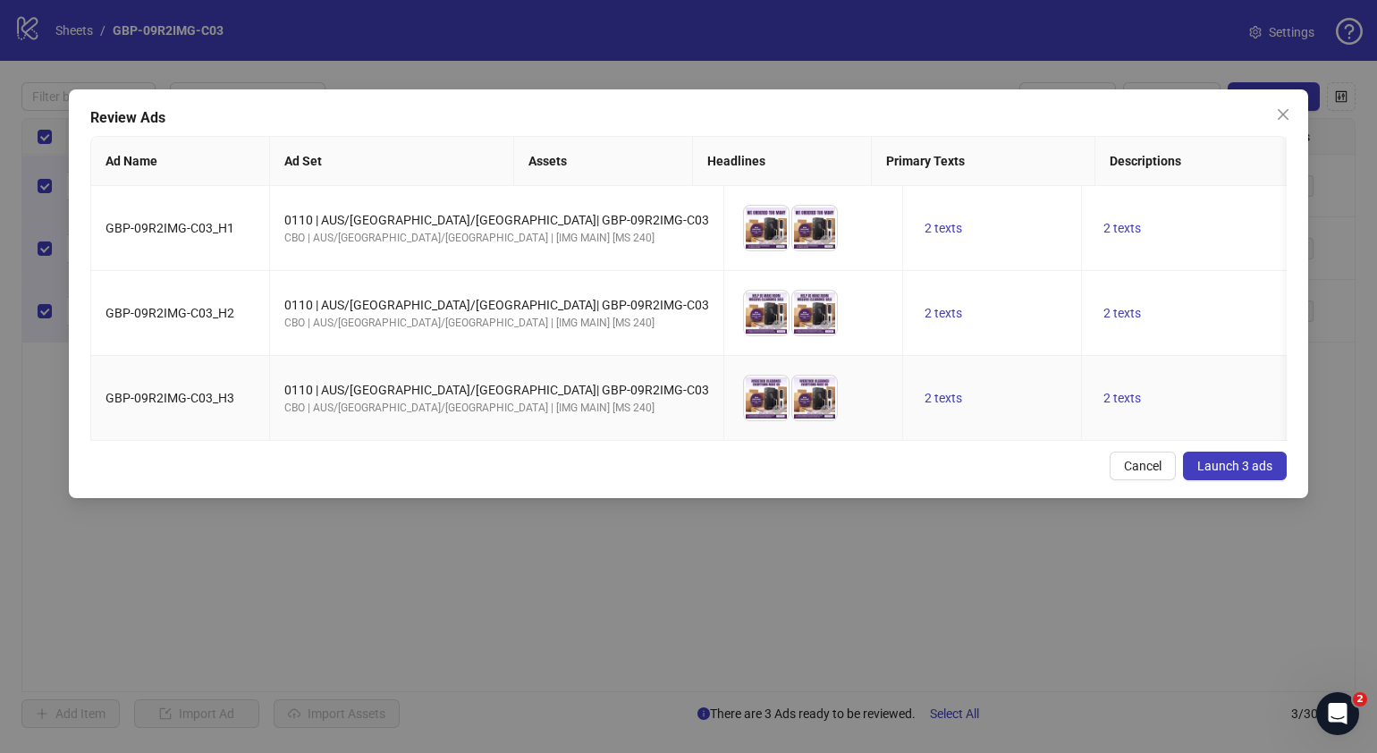
click at [1082, 401] on td "2 texts" at bounding box center [1193, 398] width 223 height 85
click at [1103, 403] on span "2 texts" at bounding box center [1122, 398] width 38 height 14
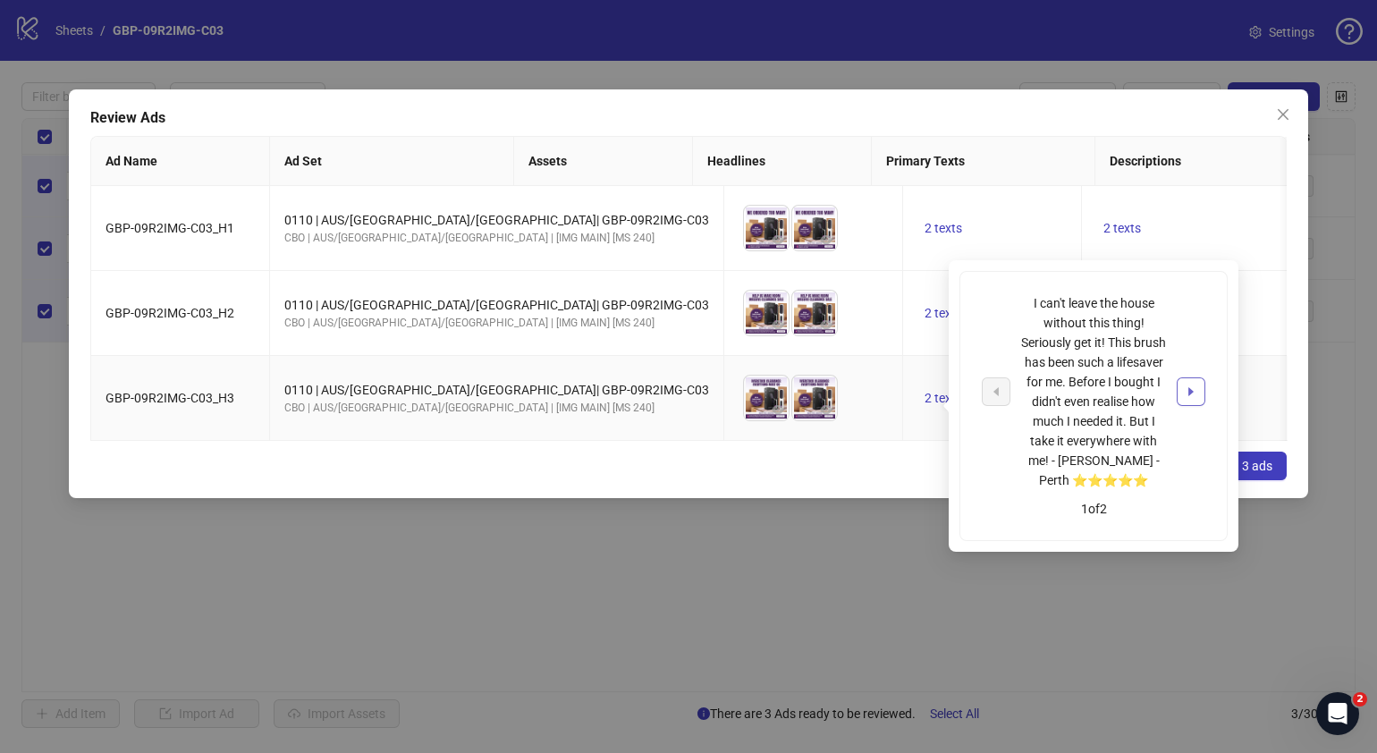
click at [1196, 395] on icon "caret-right" at bounding box center [1190, 391] width 13 height 13
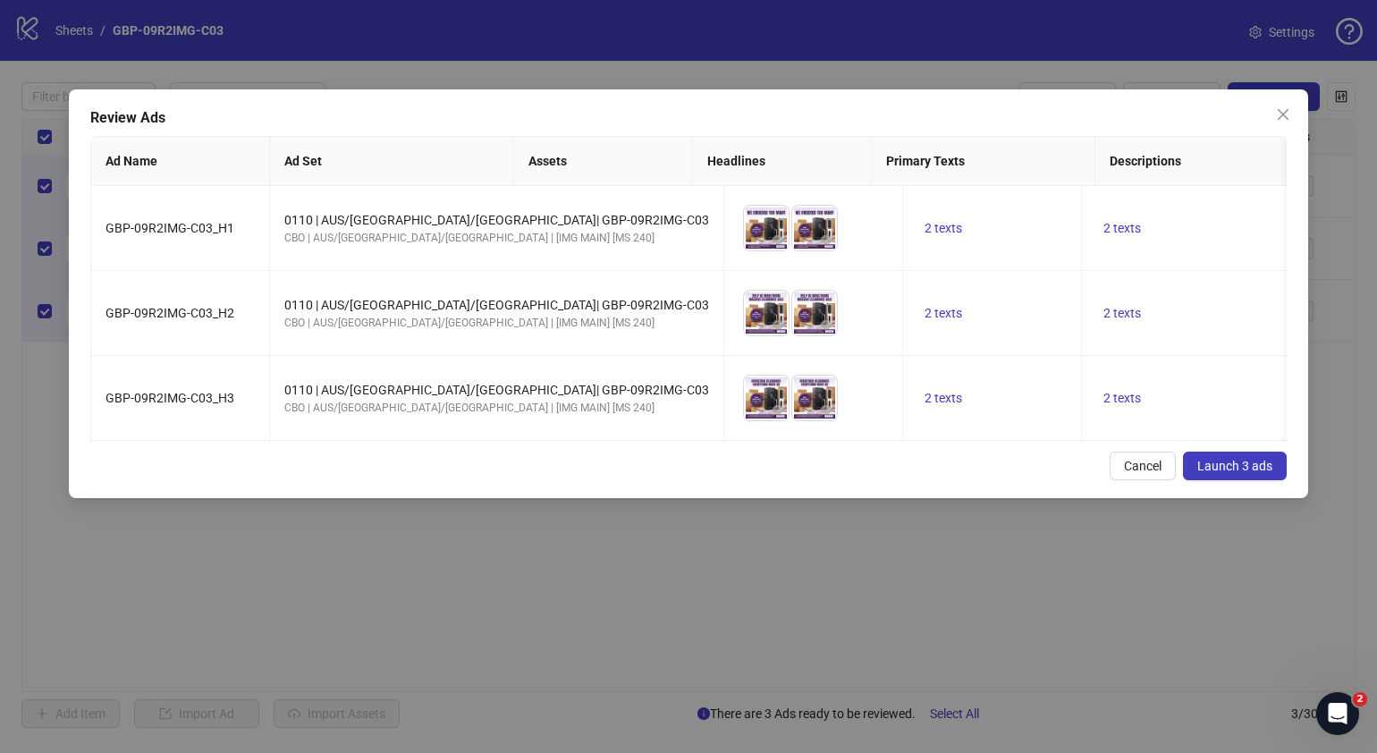
click at [847, 480] on div "Cancel Launch 3 ads" at bounding box center [688, 465] width 1196 height 29
click at [924, 225] on span "2 texts" at bounding box center [943, 228] width 38 height 14
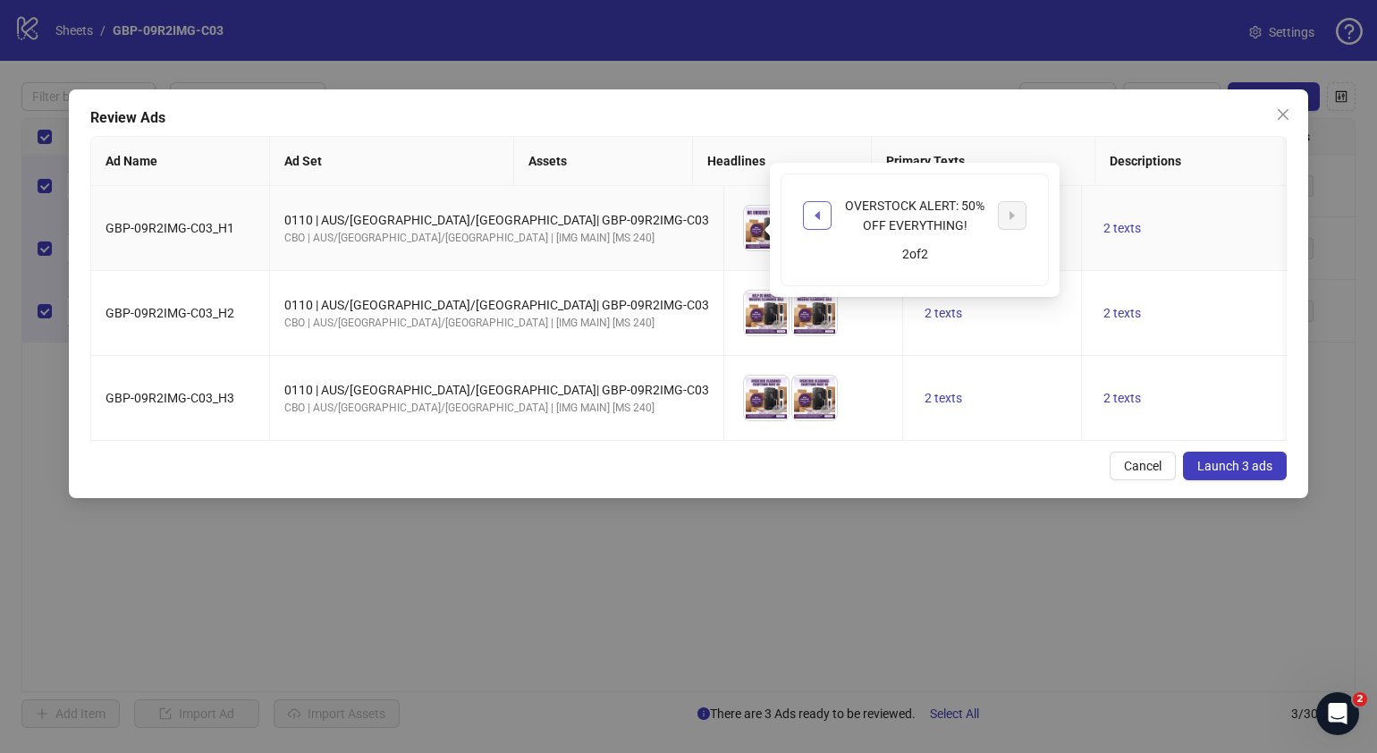
click at [809, 215] on button "button" at bounding box center [817, 215] width 29 height 29
click at [756, 480] on div "Cancel Launch 3 ads" at bounding box center [688, 465] width 1196 height 29
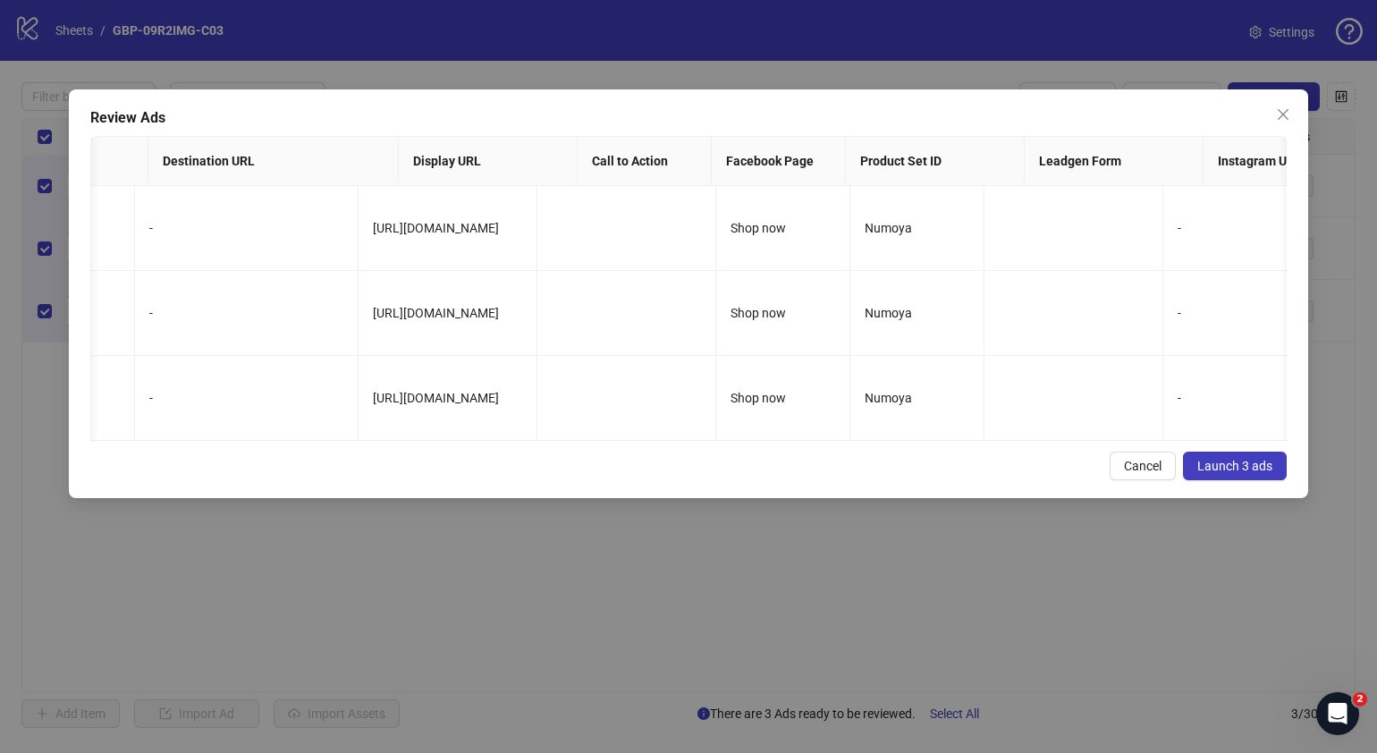
scroll to position [0, 1246]
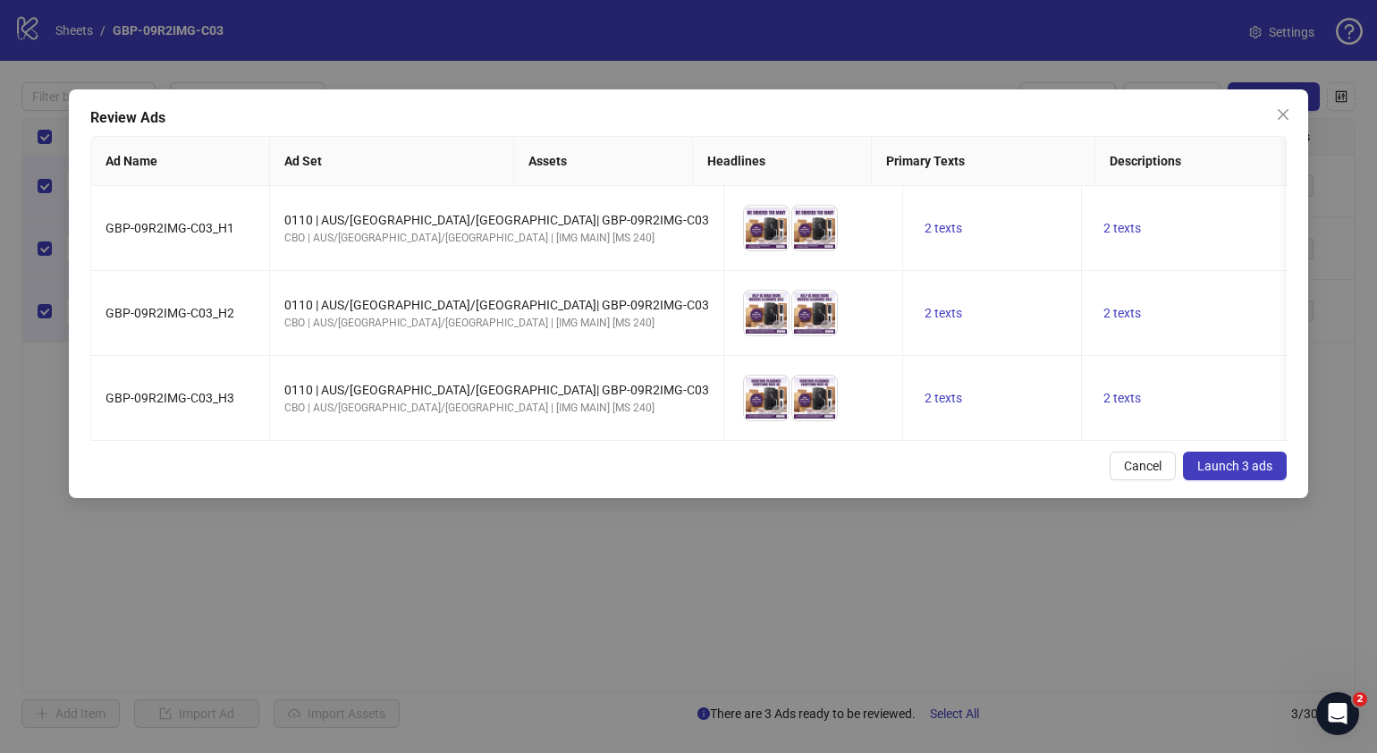
click at [1222, 473] on span "Launch 3 ads" at bounding box center [1234, 466] width 75 height 14
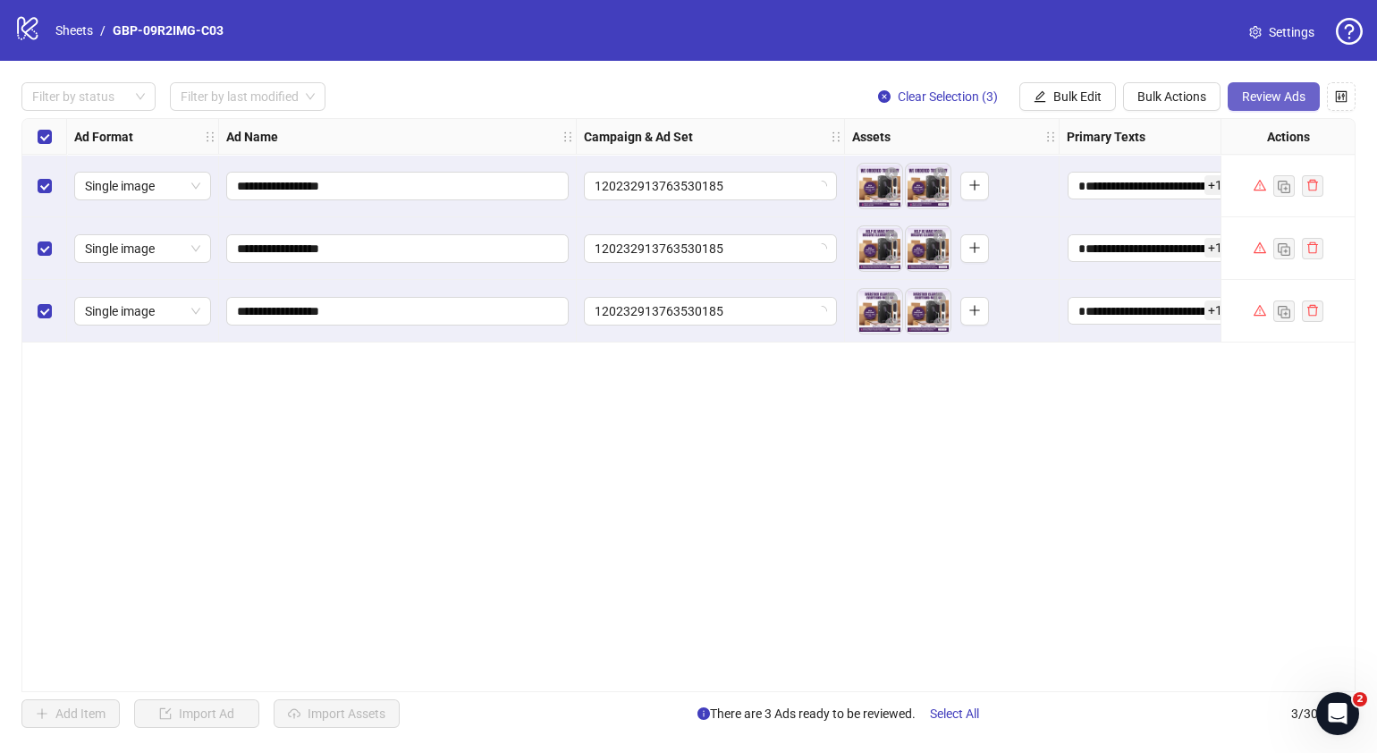
click at [1268, 98] on span "Review Ads" at bounding box center [1273, 96] width 63 height 14
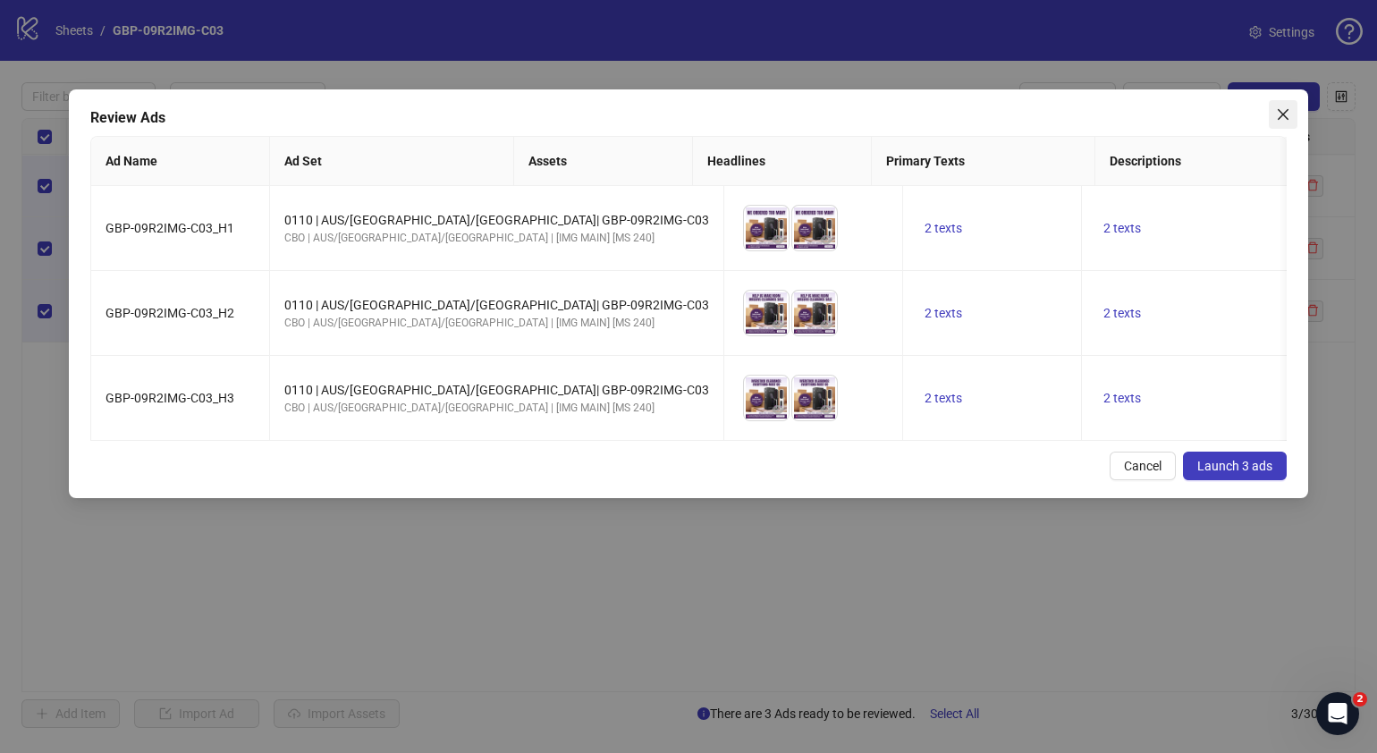
click at [1283, 113] on icon "close" at bounding box center [1282, 114] width 11 height 11
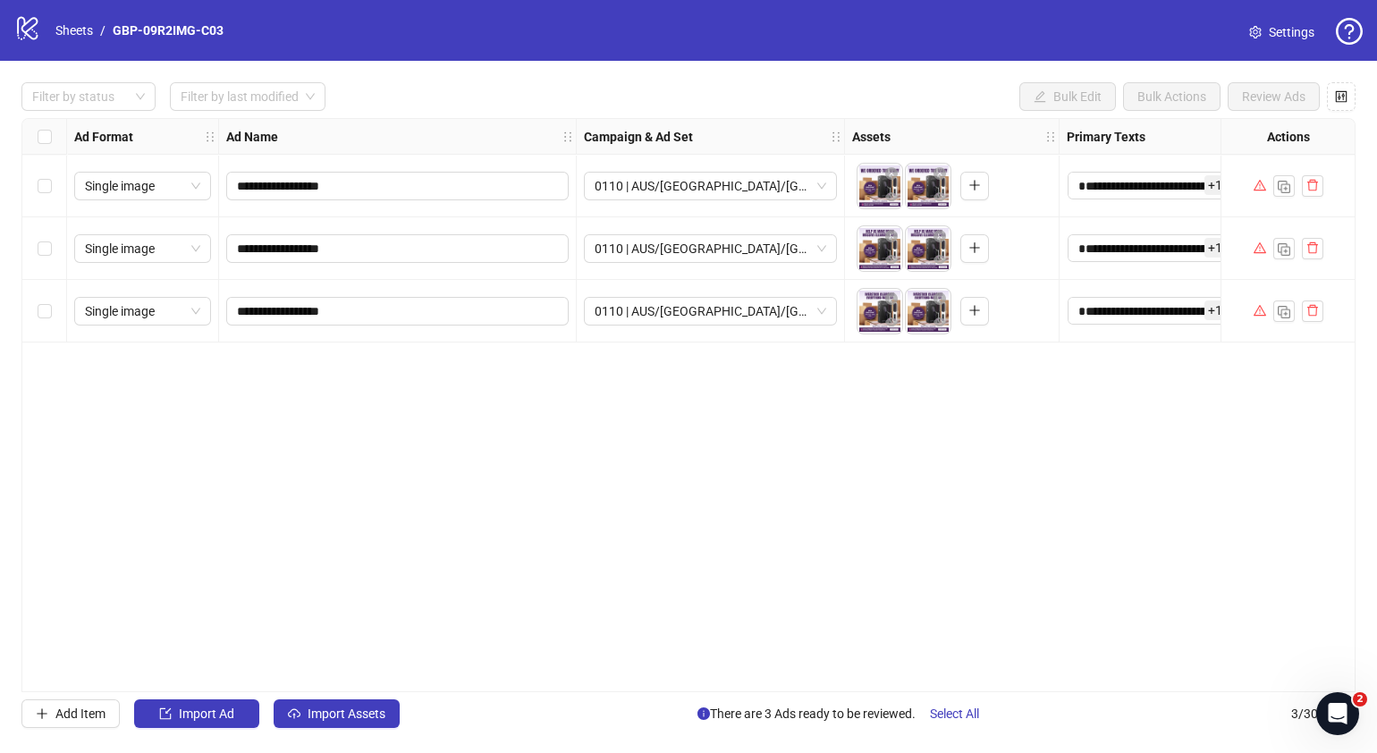
drag, startPoint x: 53, startPoint y: 141, endPoint x: 69, endPoint y: 147, distance: 17.0
click at [53, 142] on div "Select all rows" at bounding box center [44, 137] width 45 height 36
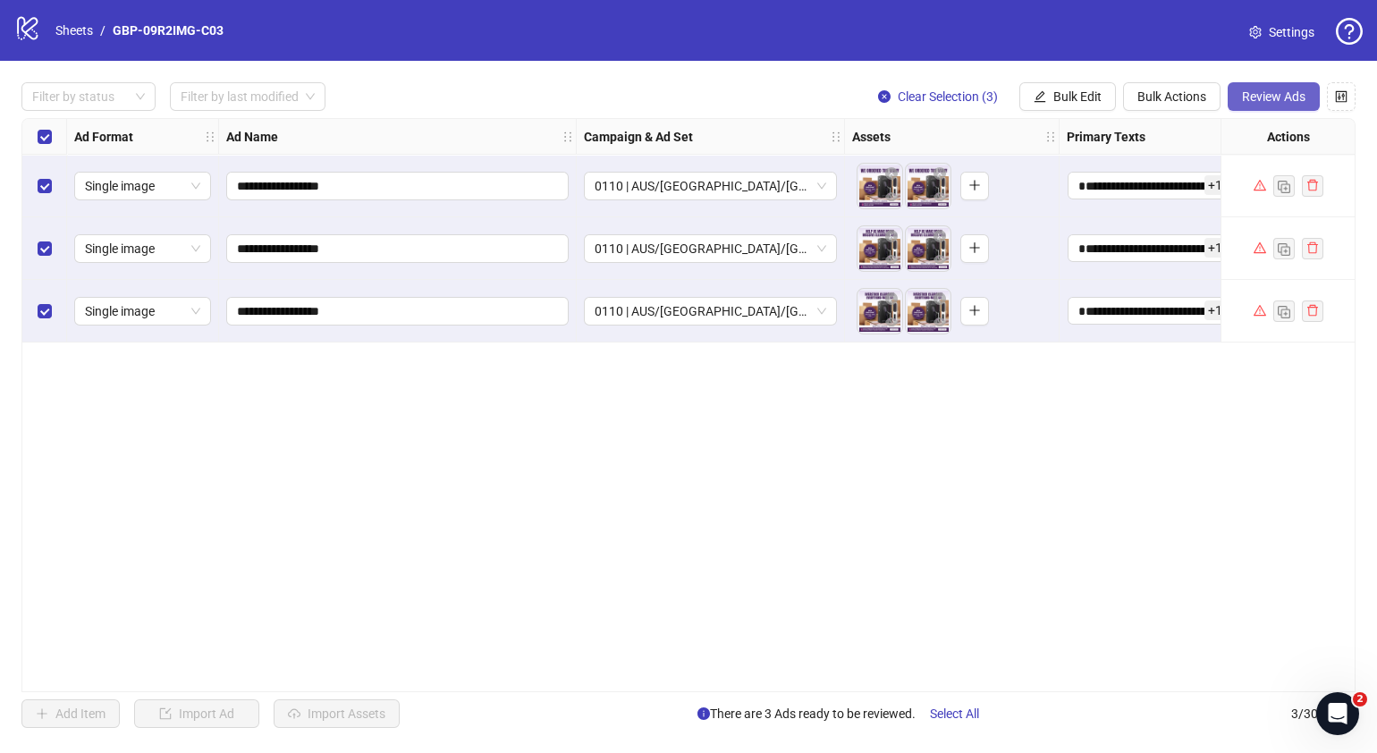
click at [1290, 98] on span "Review Ads" at bounding box center [1273, 96] width 63 height 14
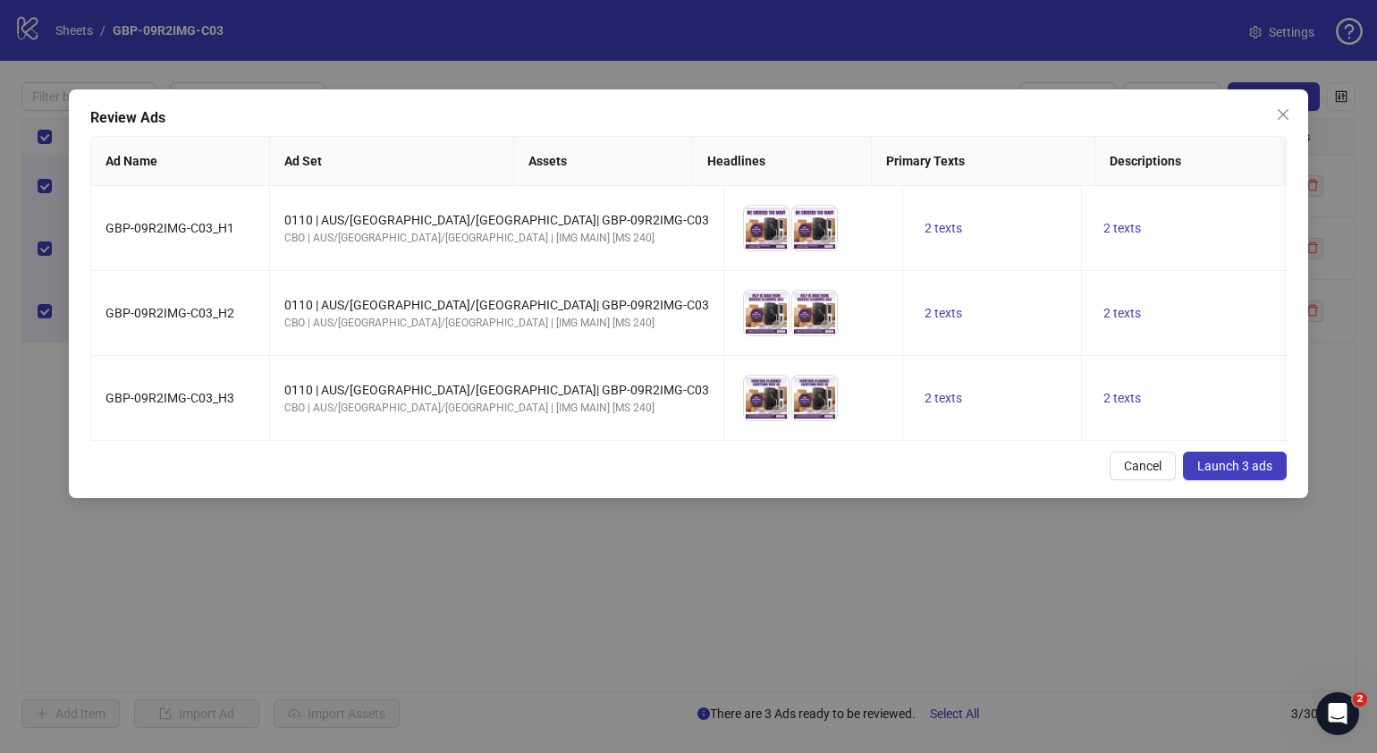
click at [1249, 473] on span "Launch 3 ads" at bounding box center [1234, 466] width 75 height 14
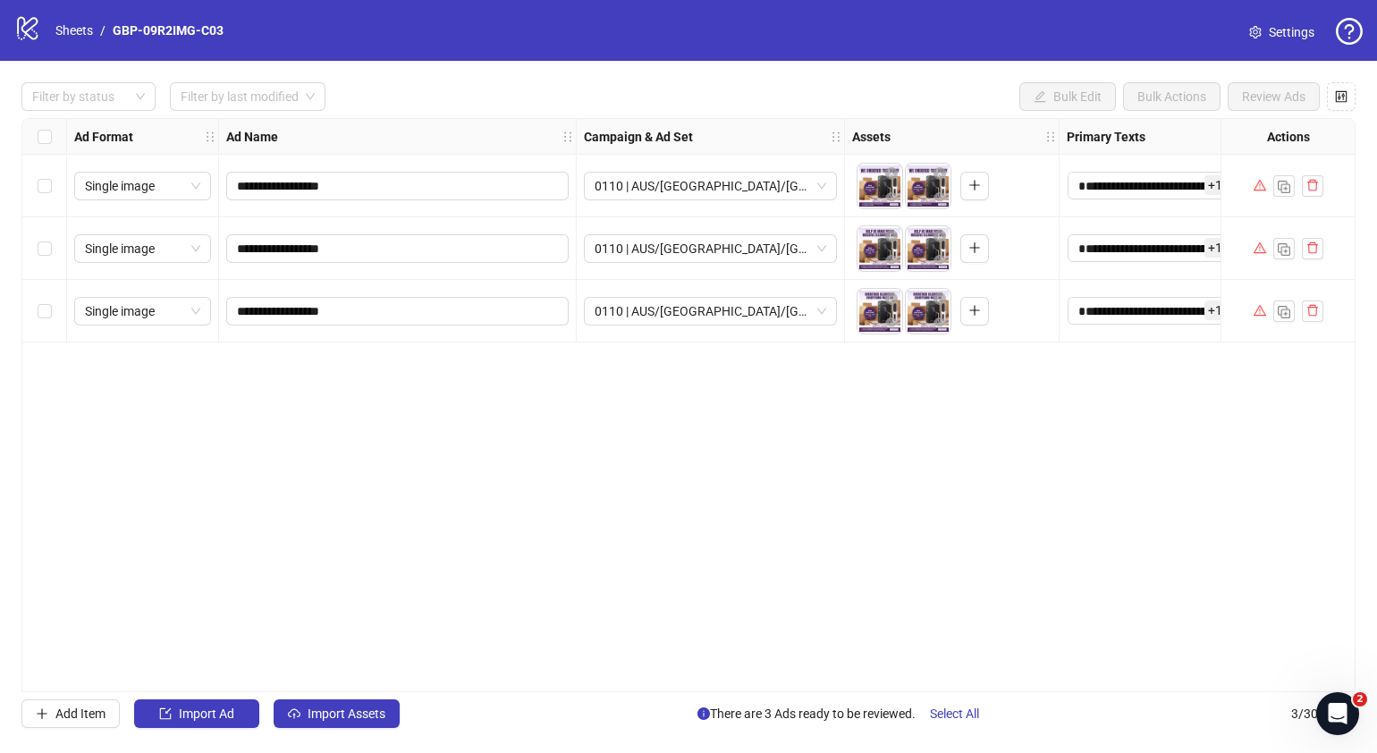
click at [635, 678] on div "**********" at bounding box center [688, 405] width 1334 height 574
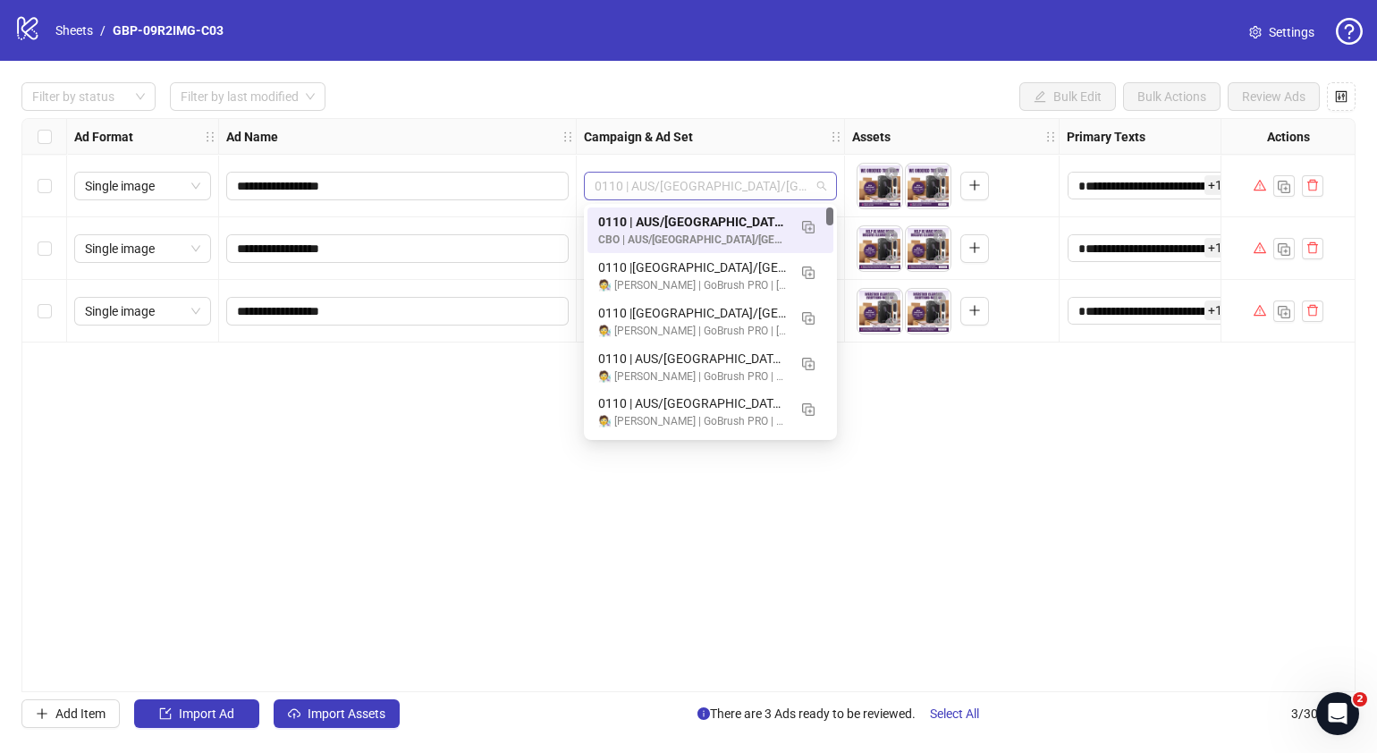
click at [818, 183] on span "0110 | AUS/[GEOGRAPHIC_DATA]/[GEOGRAPHIC_DATA]| GBP-09R2IMG-C03" at bounding box center [710, 186] width 232 height 27
click at [985, 409] on div "**********" at bounding box center [688, 405] width 1334 height 574
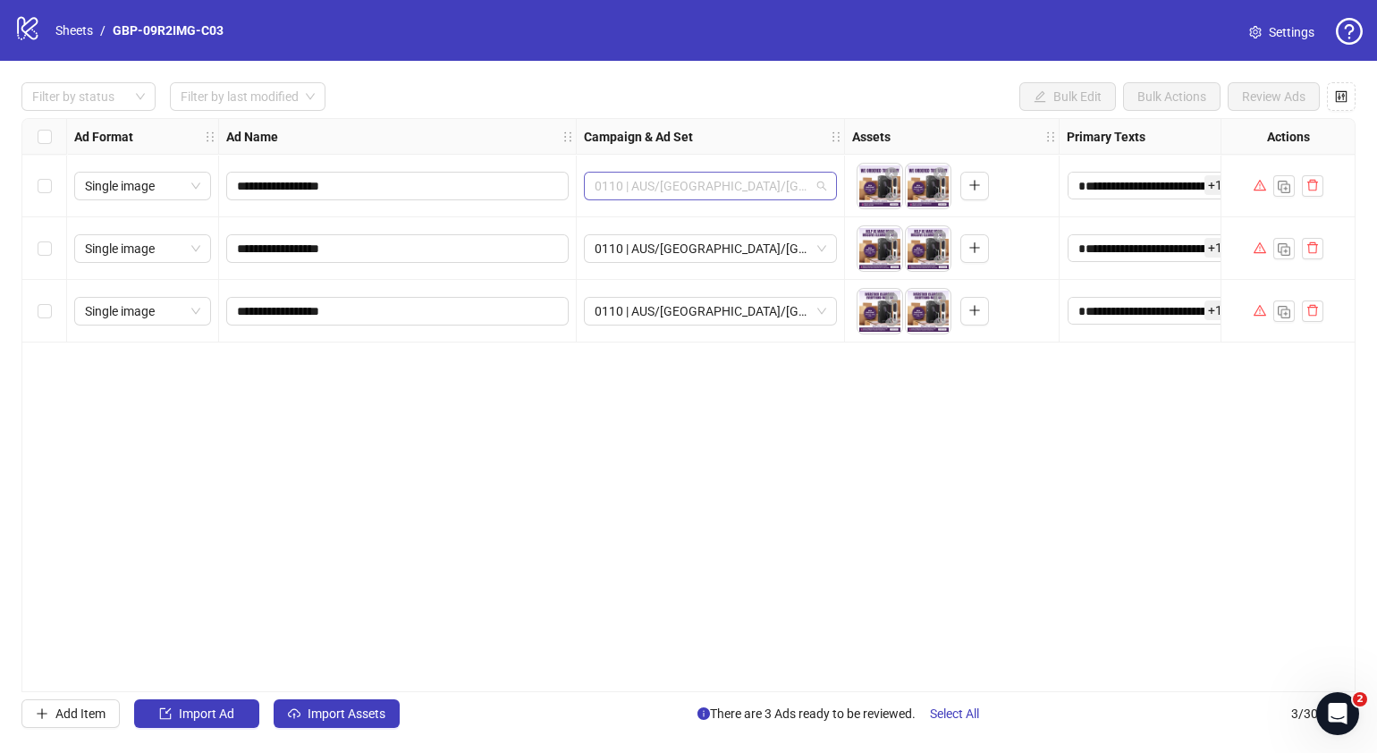
click at [822, 185] on span "0110 | AUS/[GEOGRAPHIC_DATA]/[GEOGRAPHIC_DATA]| GBP-09R2IMG-C03" at bounding box center [710, 186] width 232 height 27
click at [1023, 483] on div "**********" at bounding box center [688, 405] width 1334 height 574
drag, startPoint x: 577, startPoint y: 690, endPoint x: 586, endPoint y: 688, distance: 10.0
click at [586, 688] on div "**********" at bounding box center [688, 405] width 1334 height 574
click at [823, 184] on span "0110 | AUS/[GEOGRAPHIC_DATA]/[GEOGRAPHIC_DATA]| GBP-09R2IMG-C03" at bounding box center [710, 186] width 232 height 27
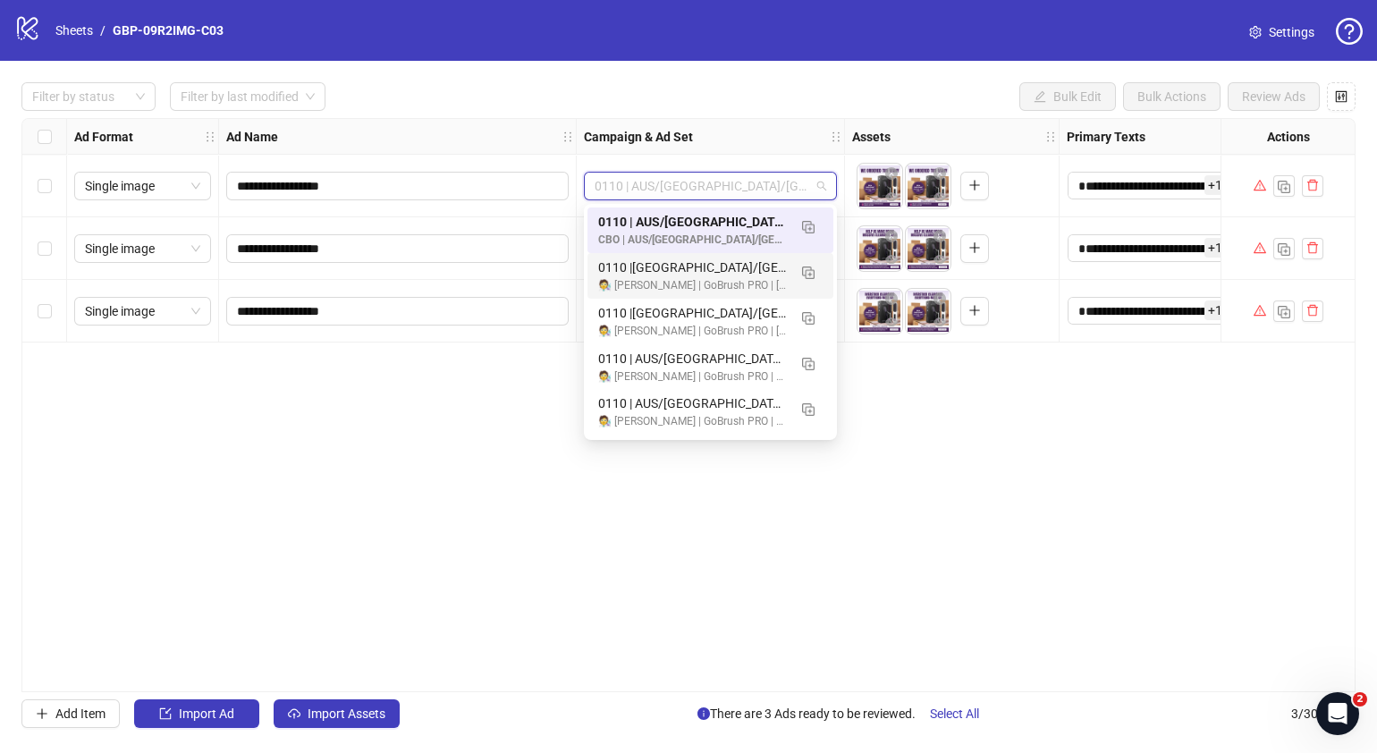
click at [1088, 501] on div "**********" at bounding box center [688, 405] width 1334 height 574
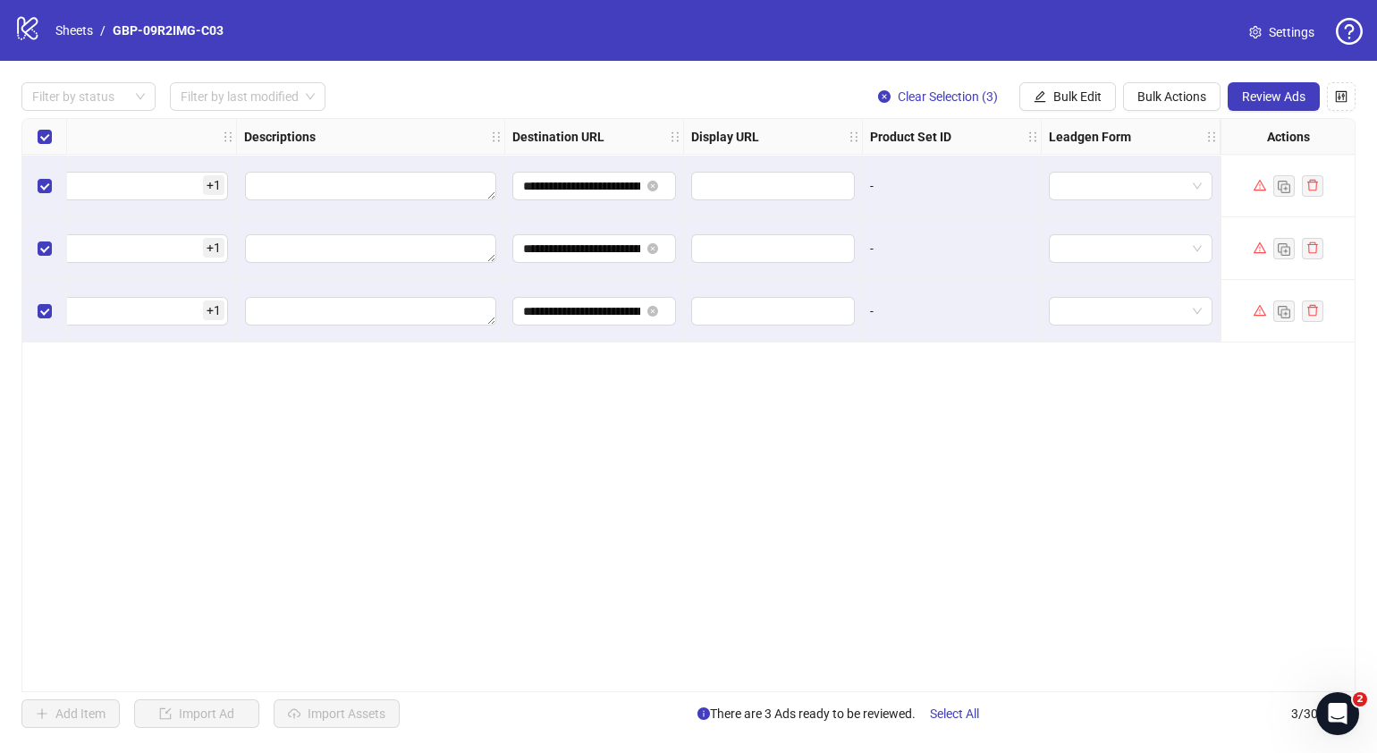
scroll to position [0, 1284]
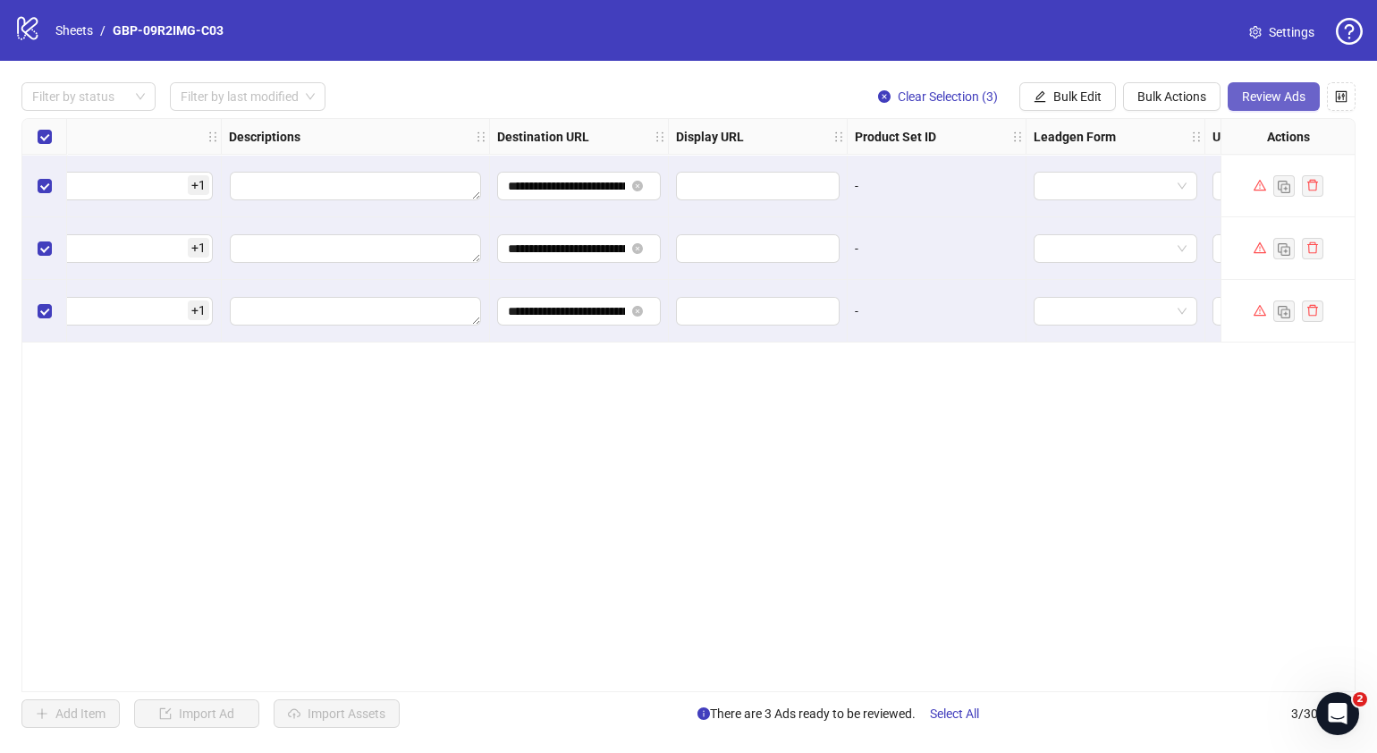
click at [1275, 99] on span "Review Ads" at bounding box center [1273, 96] width 63 height 14
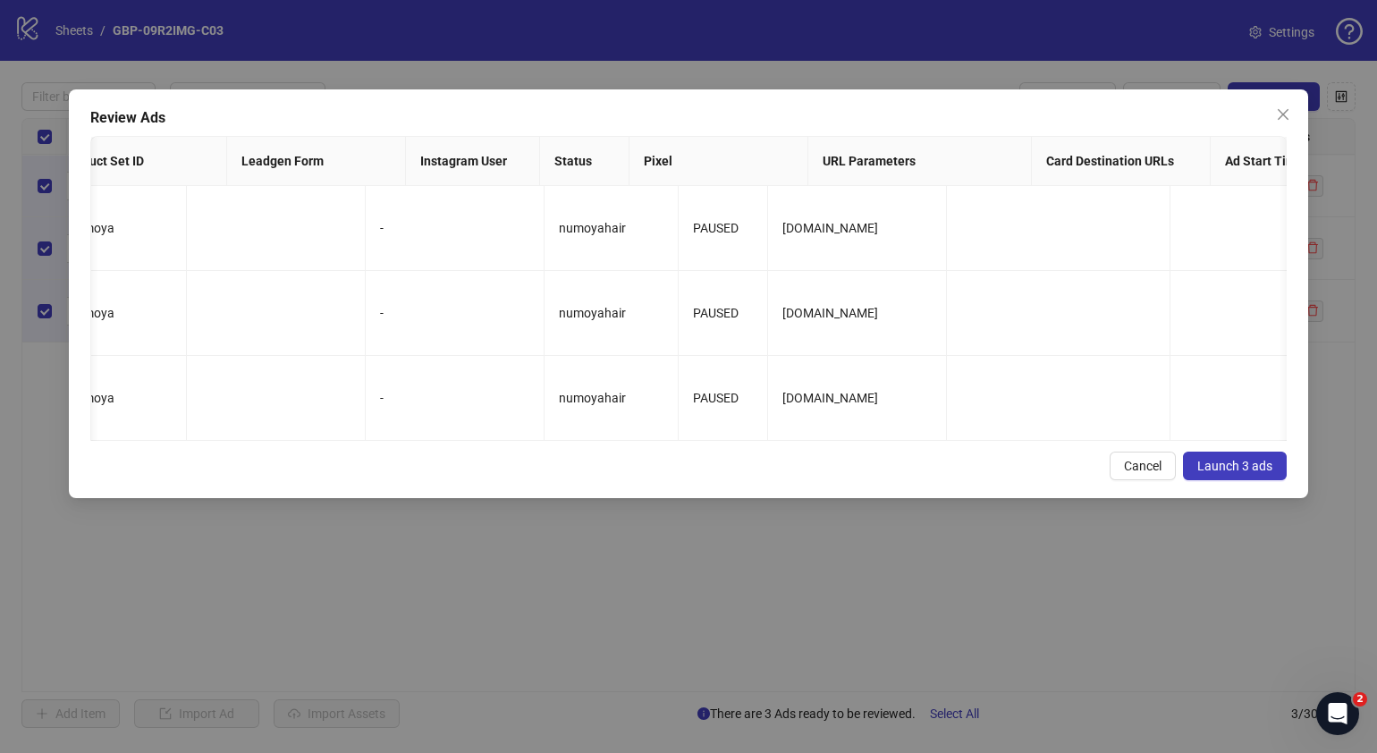
scroll to position [0, 2283]
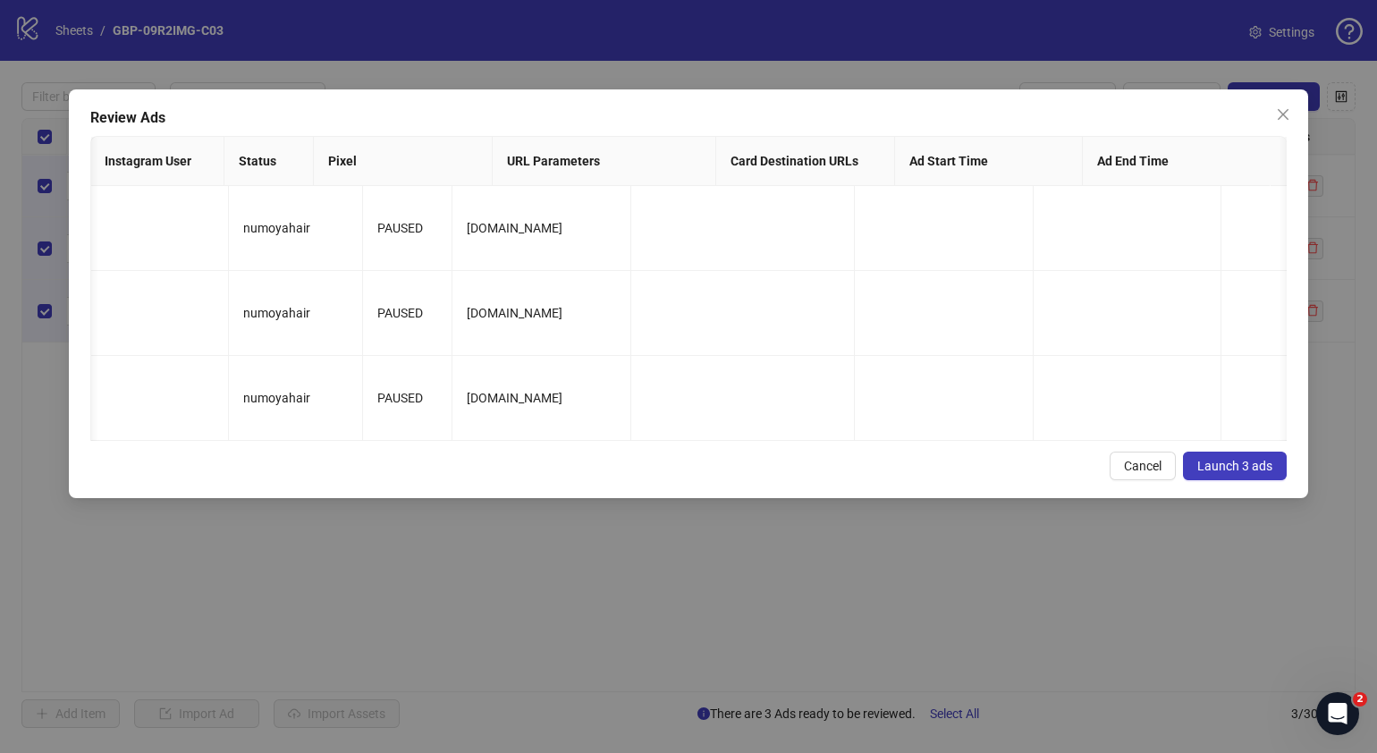
click at [1265, 473] on span "Launch 3 ads" at bounding box center [1234, 466] width 75 height 14
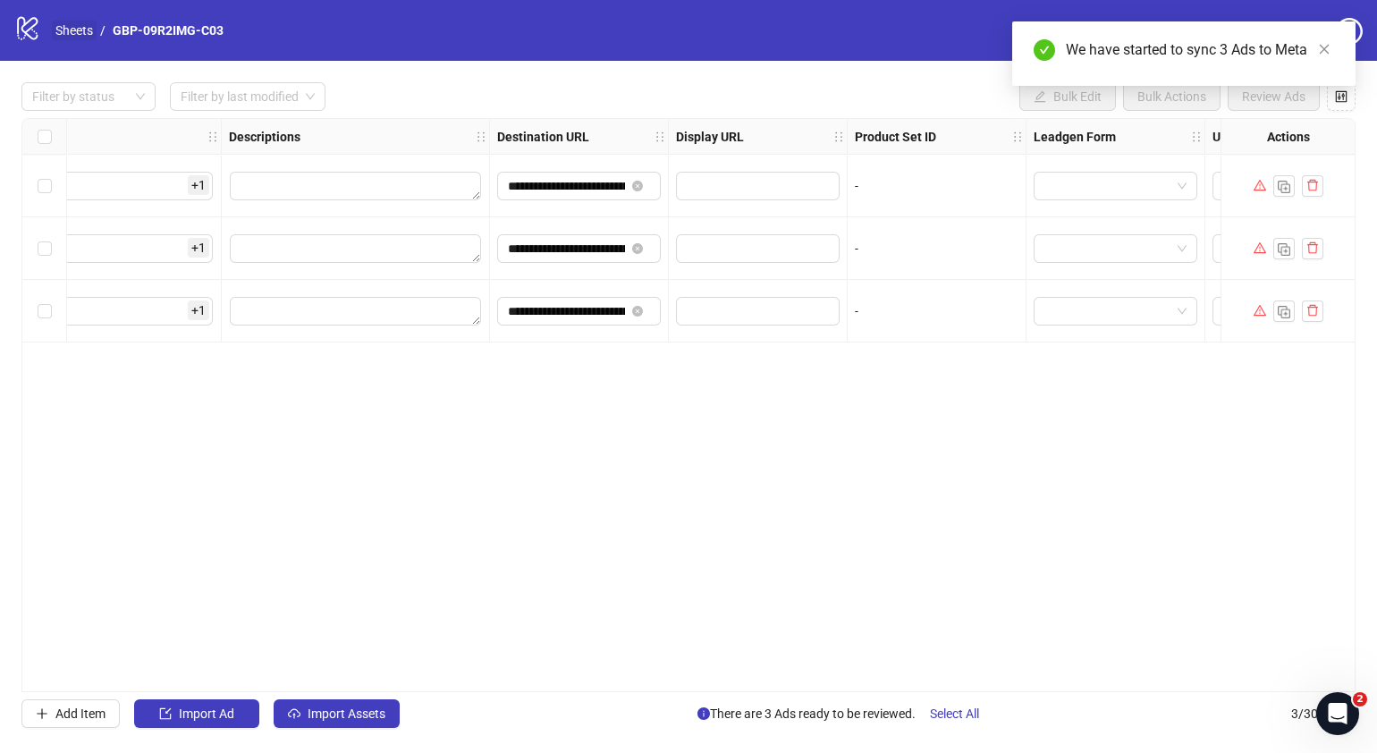
click at [73, 28] on link "Sheets" at bounding box center [74, 31] width 45 height 20
